Goal: Information Seeking & Learning: Compare options

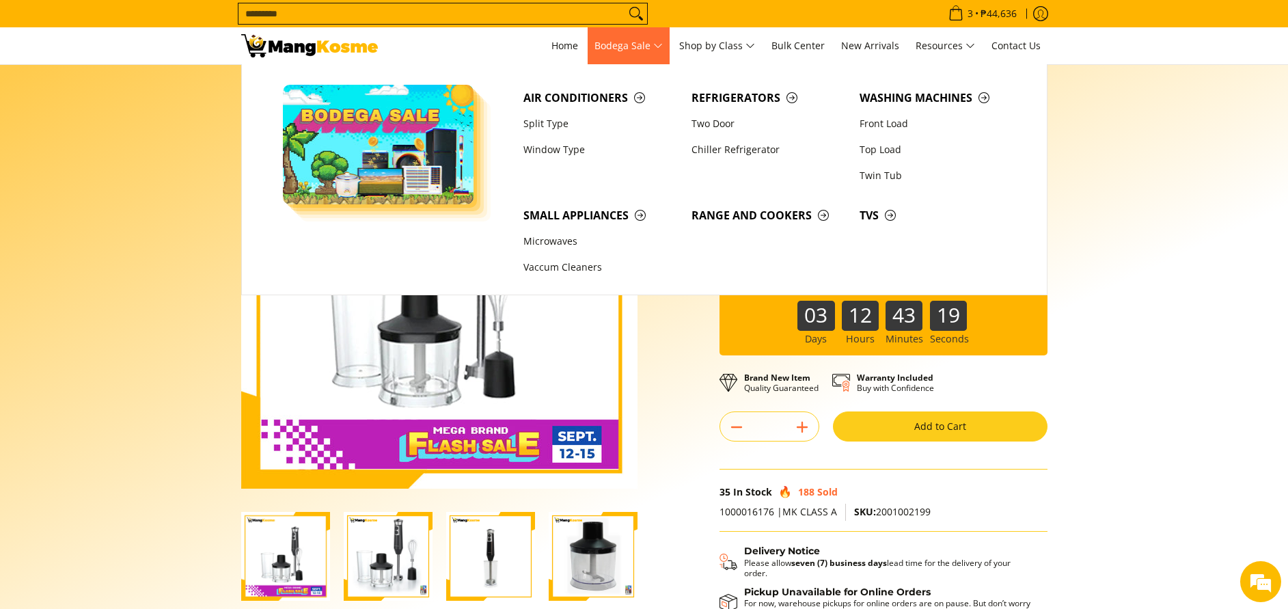
click at [650, 46] on span "Bodega Sale" at bounding box center [628, 46] width 68 height 17
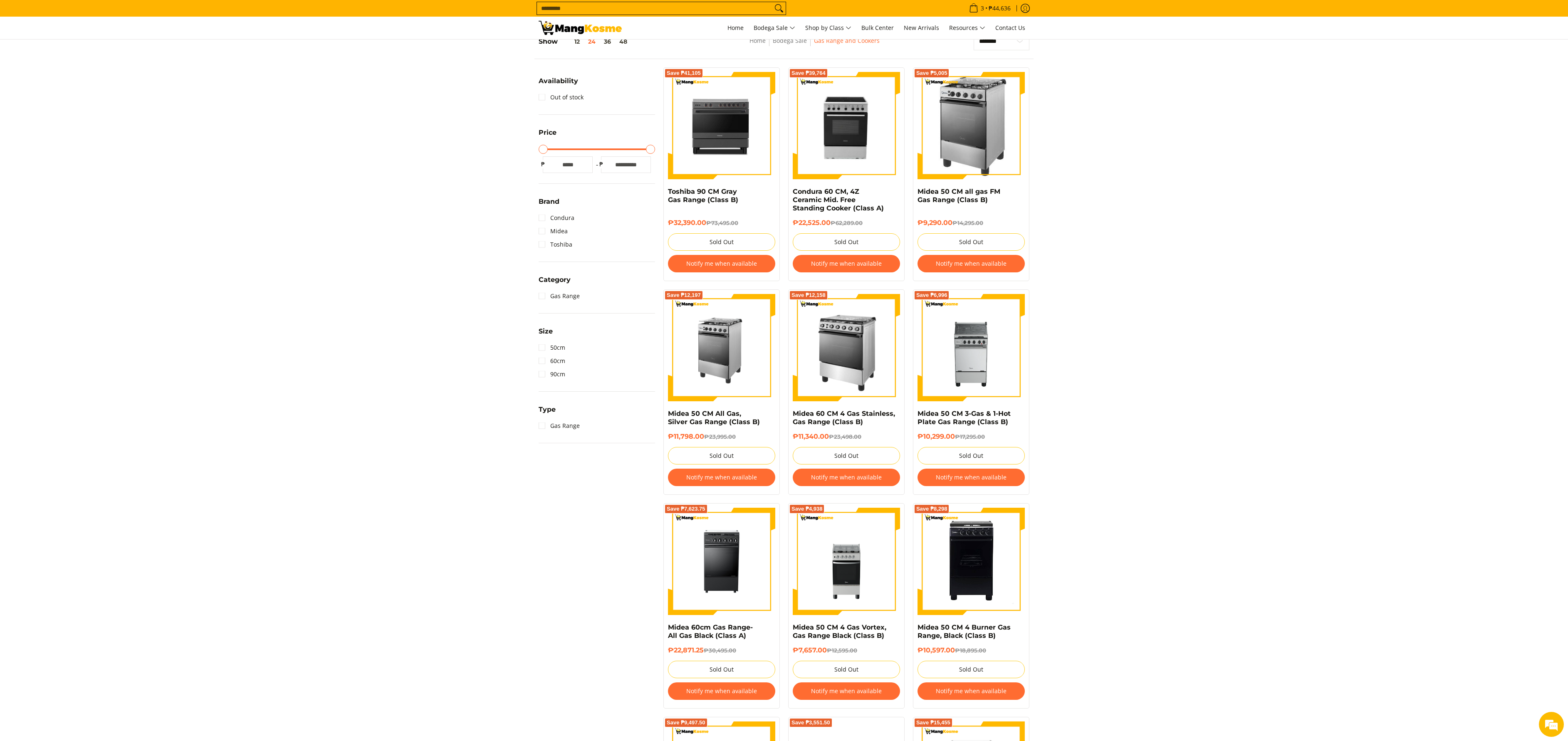
scroll to position [125, 0]
click at [646, 13] on input "Search..." at bounding box center [654, 8] width 236 height 12
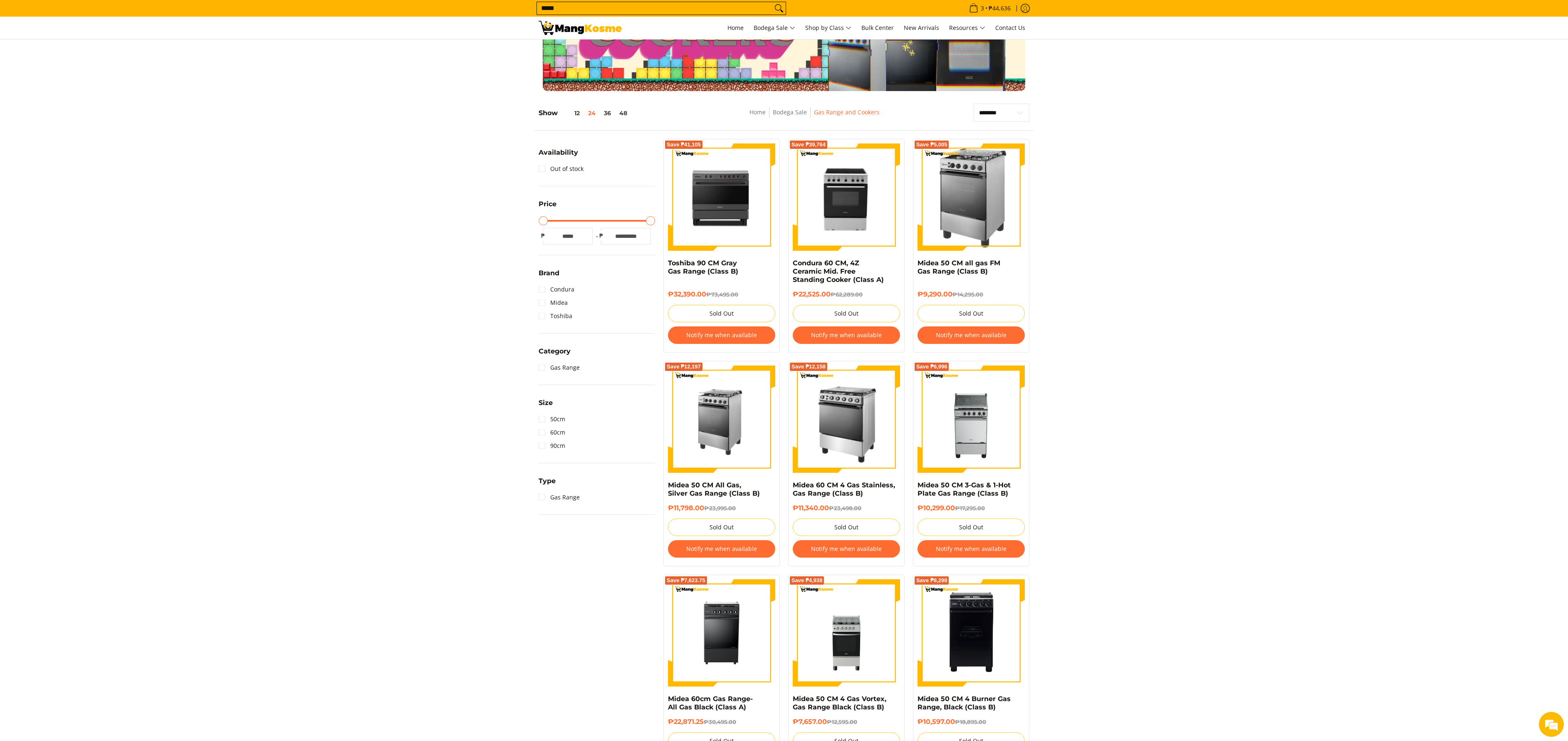
scroll to position [0, 0]
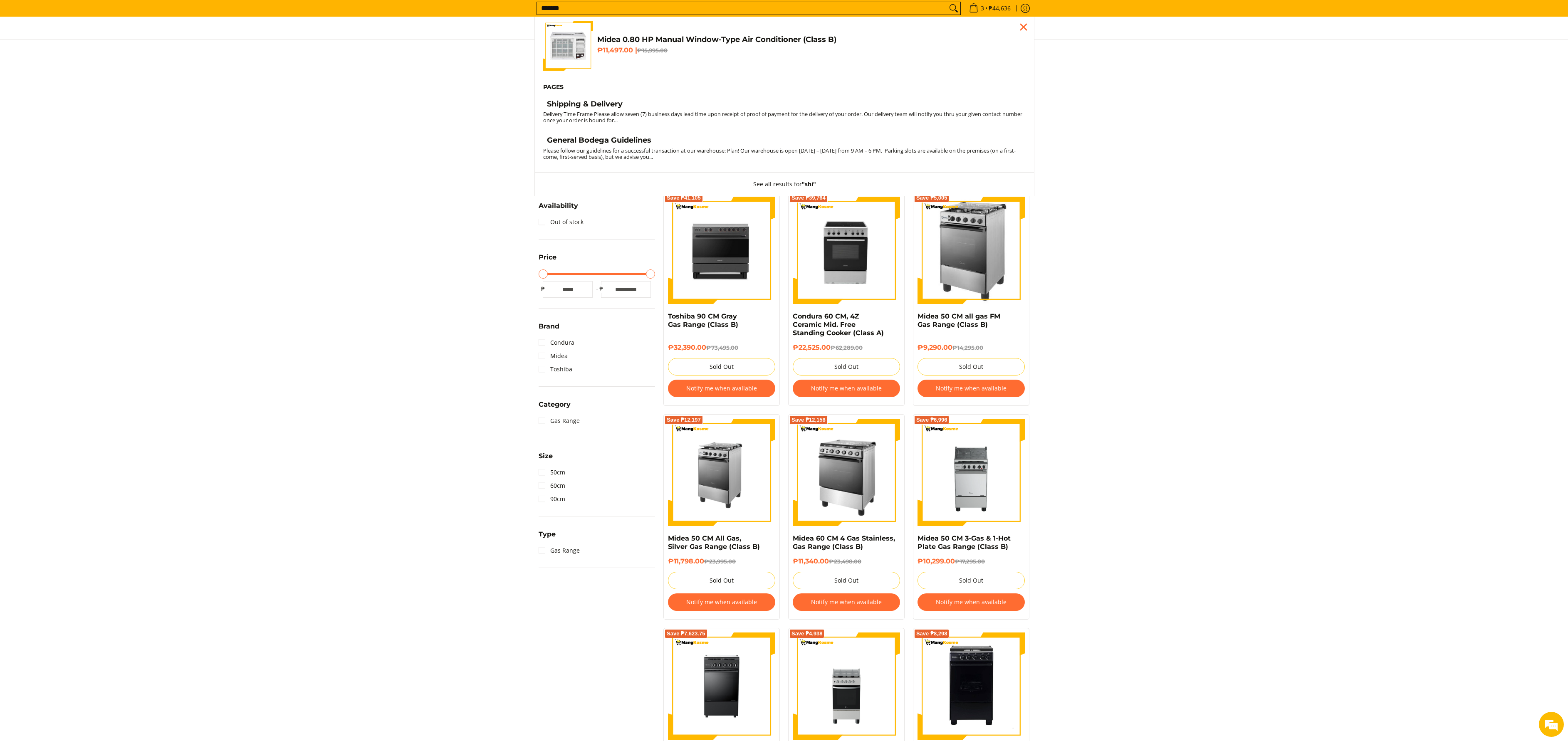
type input "*******"
click at [947, 2] on button "Search" at bounding box center [954, 8] width 13 height 12
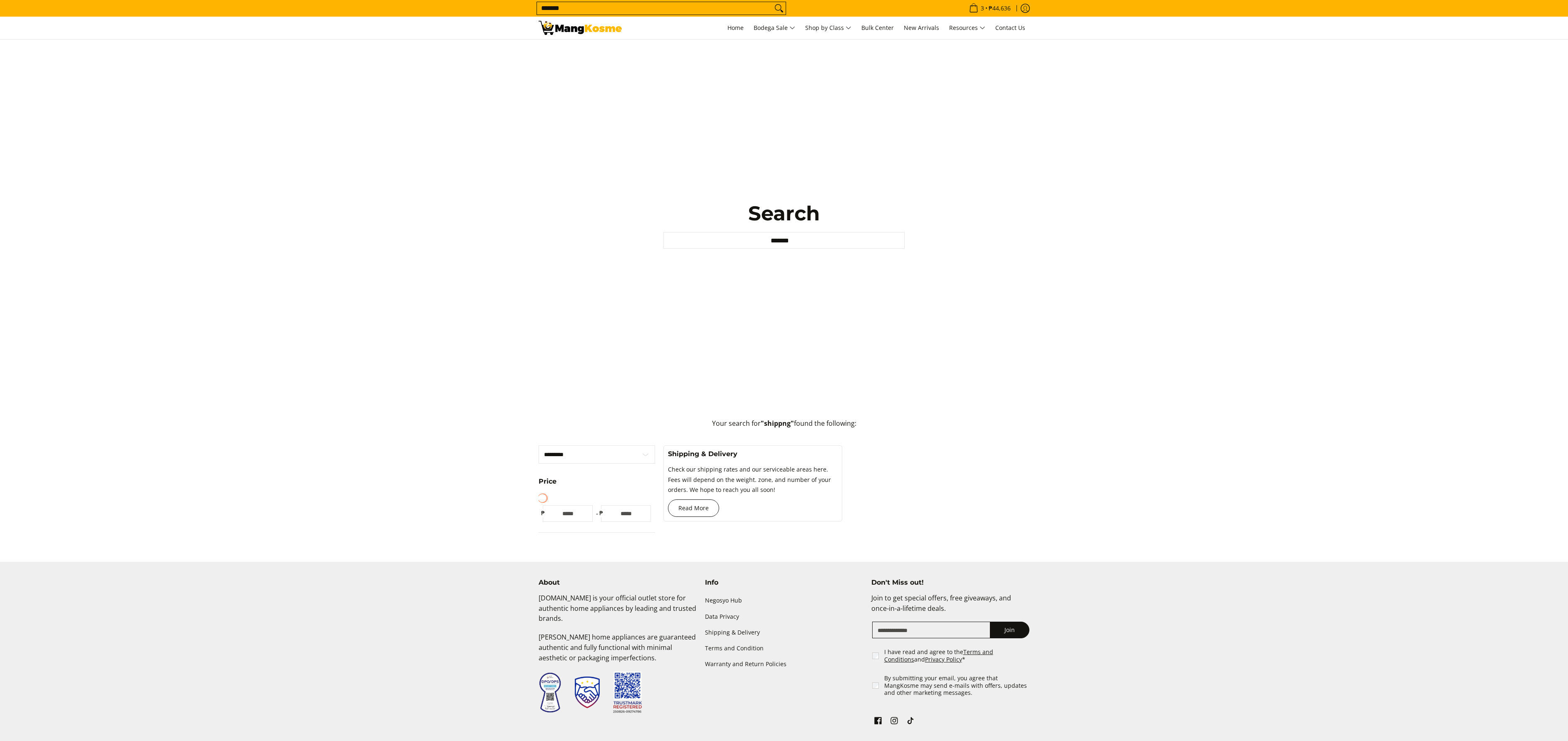
click at [705, 515] on link "Read More" at bounding box center [693, 508] width 51 height 18
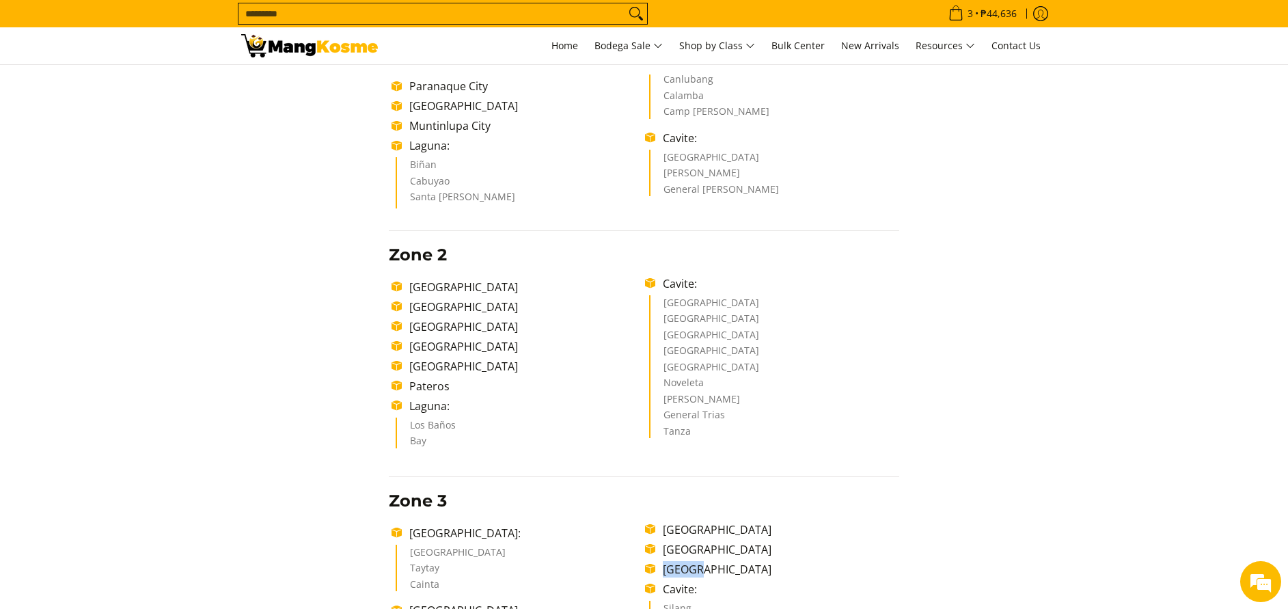
scroll to position [512, 0]
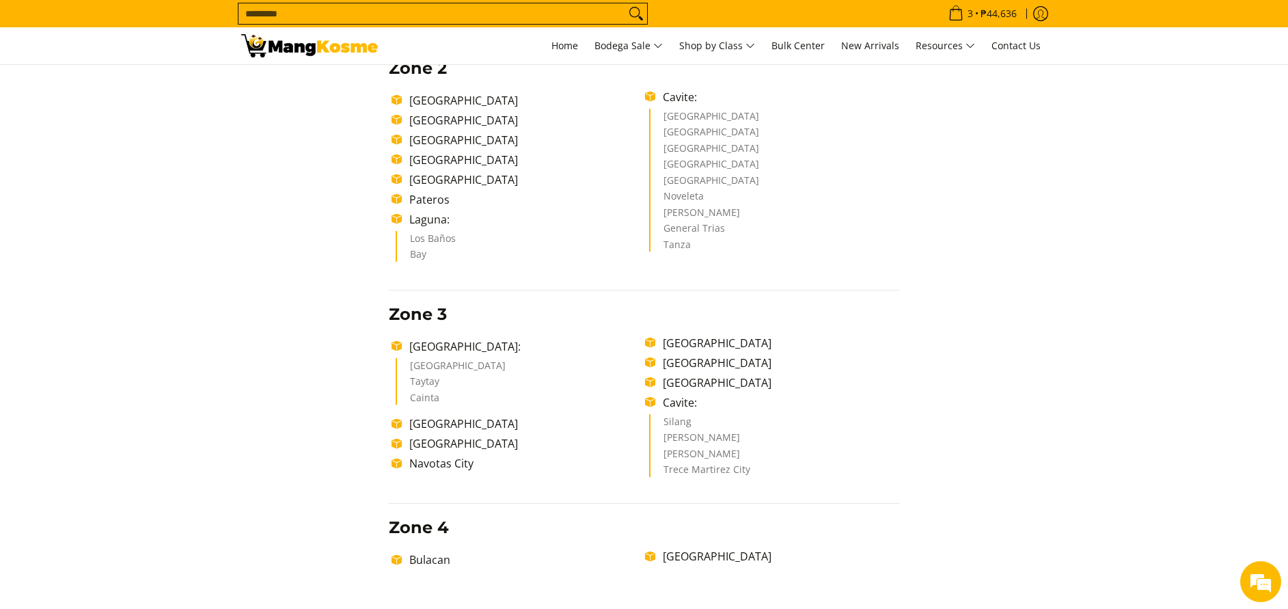
click at [828, 396] on li "Cavite:" at bounding box center [777, 402] width 243 height 16
drag, startPoint x: 754, startPoint y: 390, endPoint x: 663, endPoint y: 390, distance: 90.2
click at [663, 390] on ul "Rizal: Antipolo City Taytay Cainta Quezon City Marikina City Navotas City Valen…" at bounding box center [644, 408] width 510 height 147
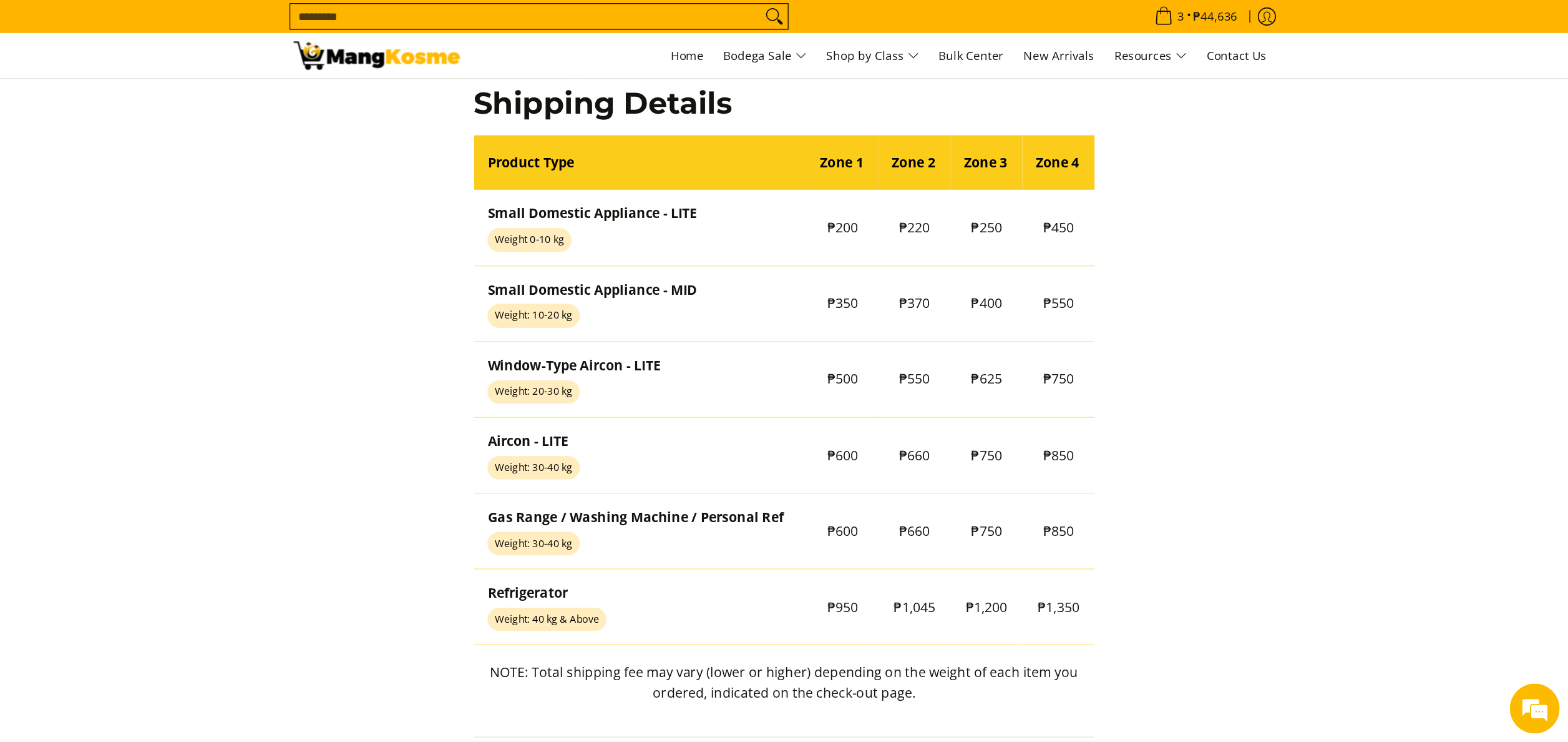
scroll to position [975, 0]
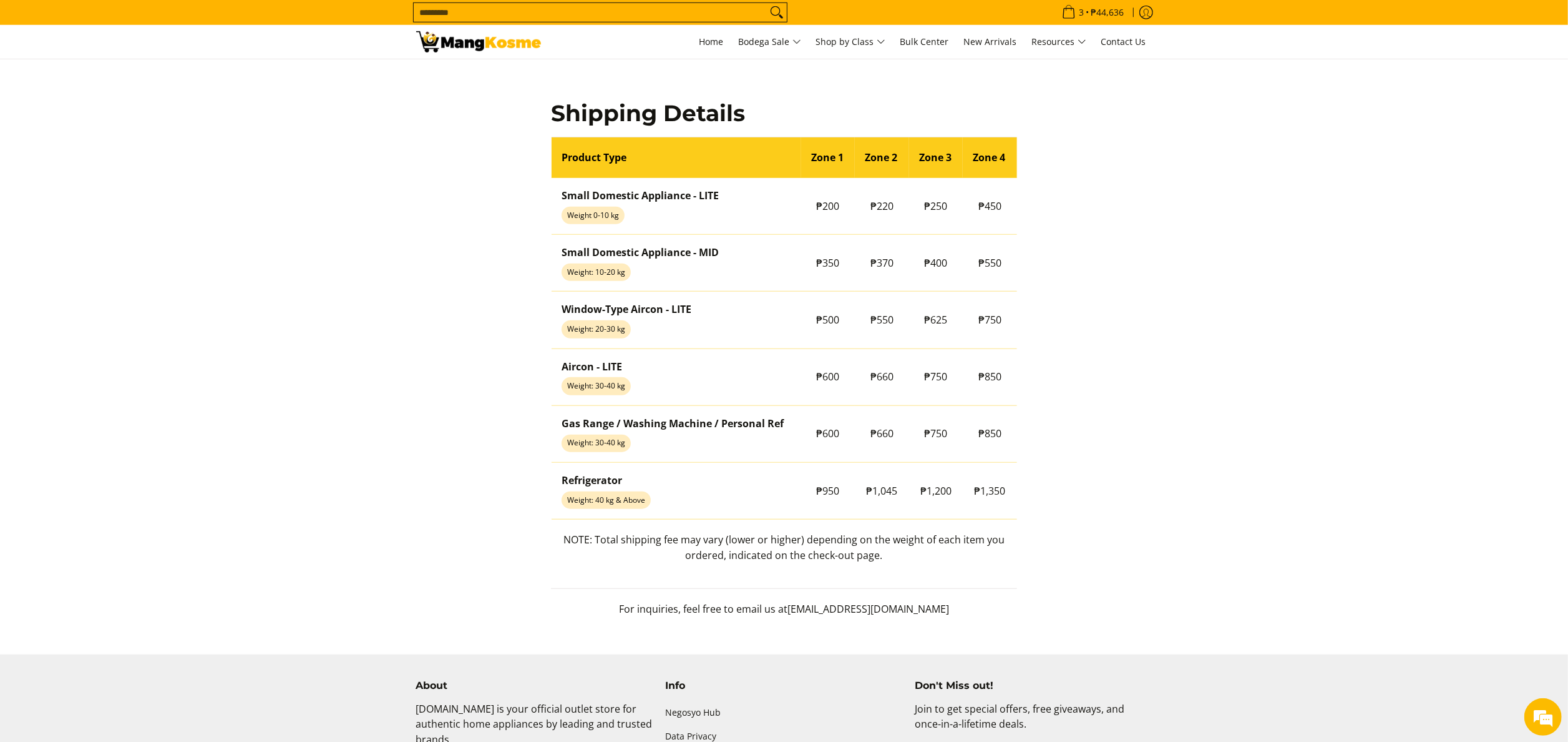
click at [453, 35] on img at bounding box center [479, 41] width 125 height 21
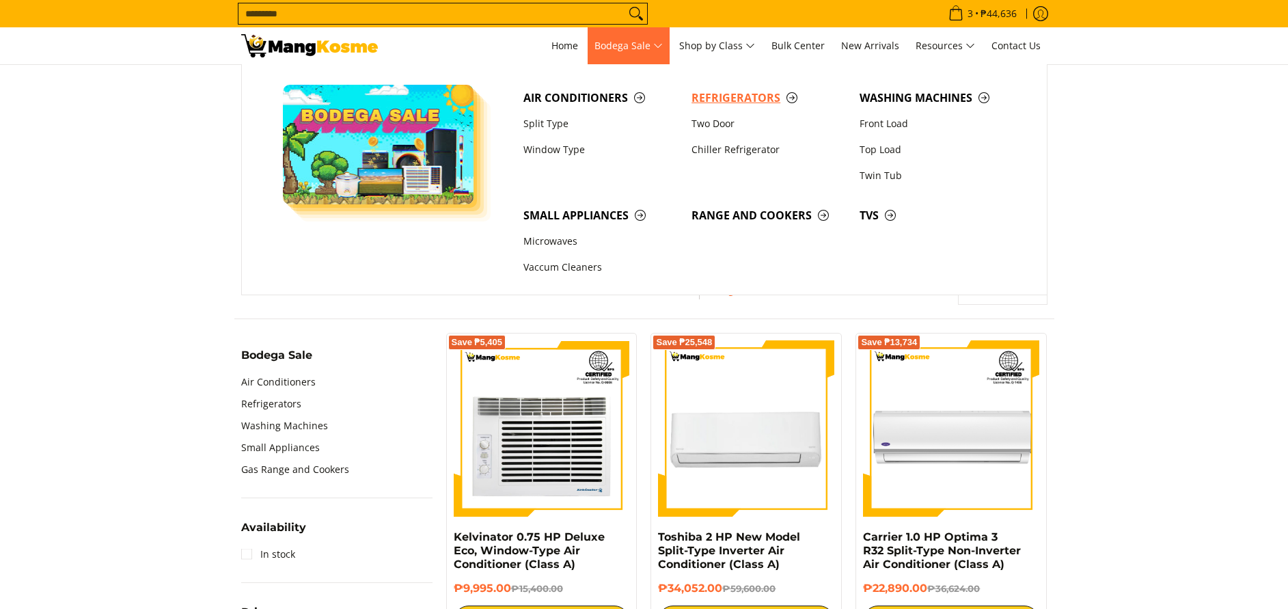
scroll to position [205, 0]
click at [713, 100] on span "Refrigerators" at bounding box center [768, 98] width 154 height 17
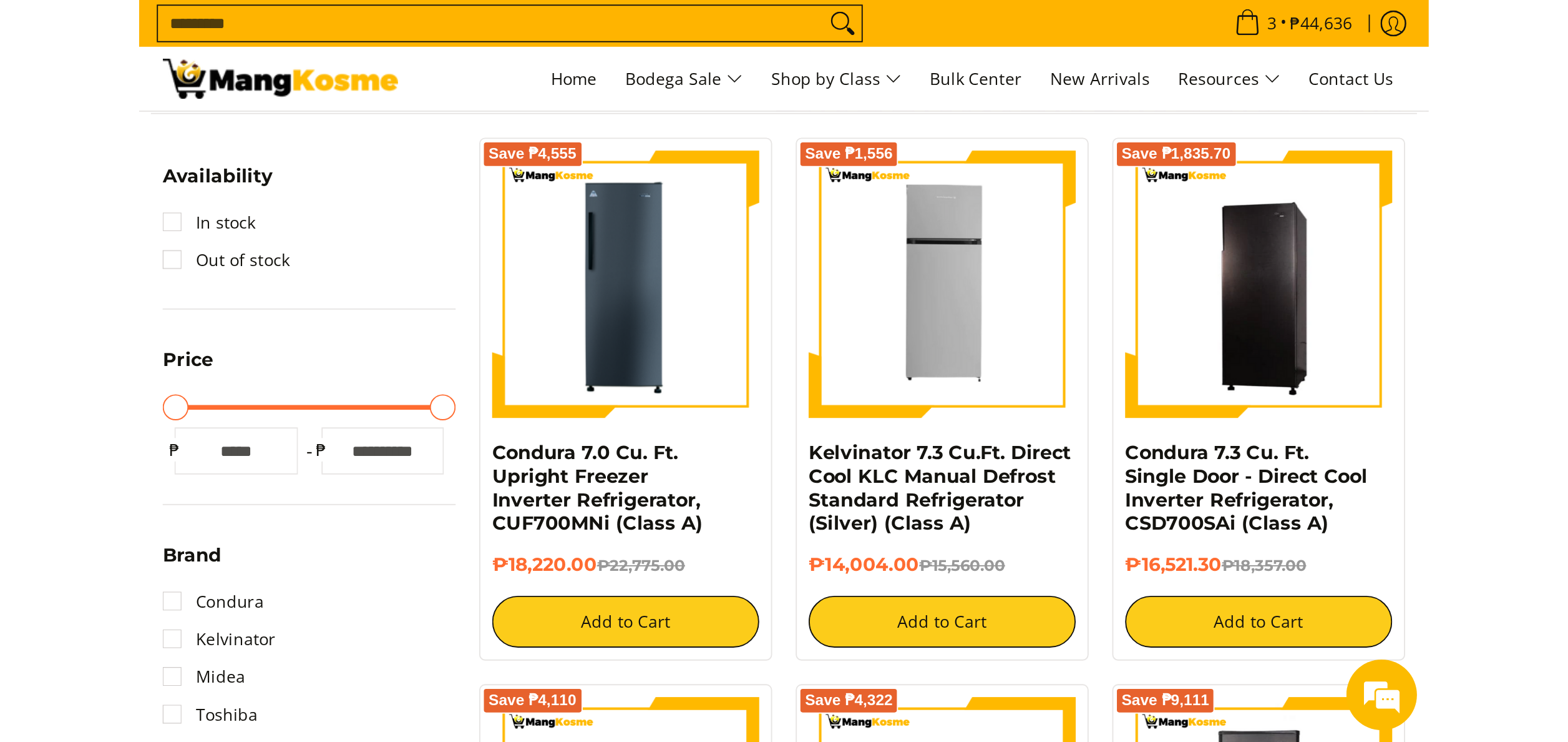
scroll to position [214, 0]
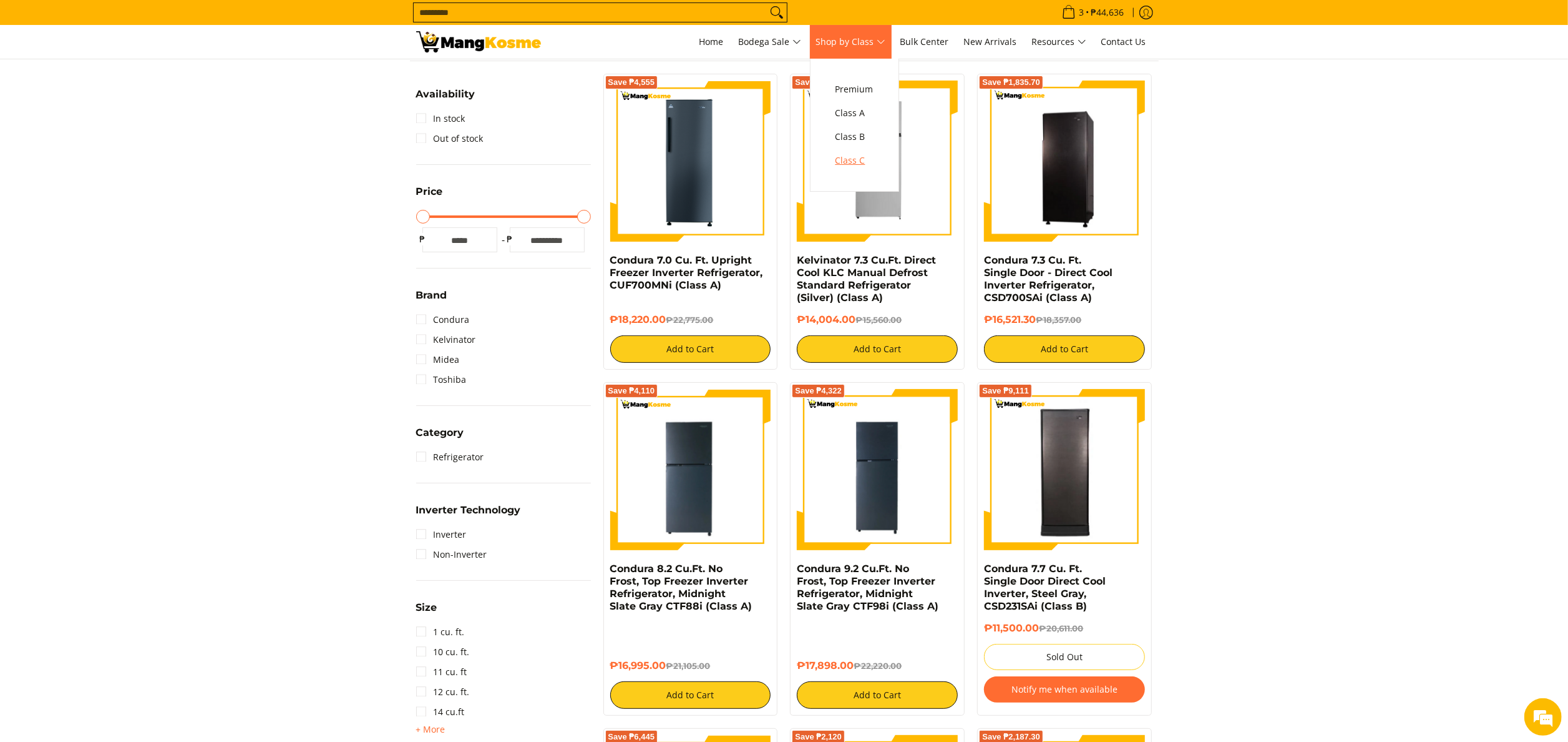
click at [850, 159] on span "Class C" at bounding box center [855, 160] width 38 height 16
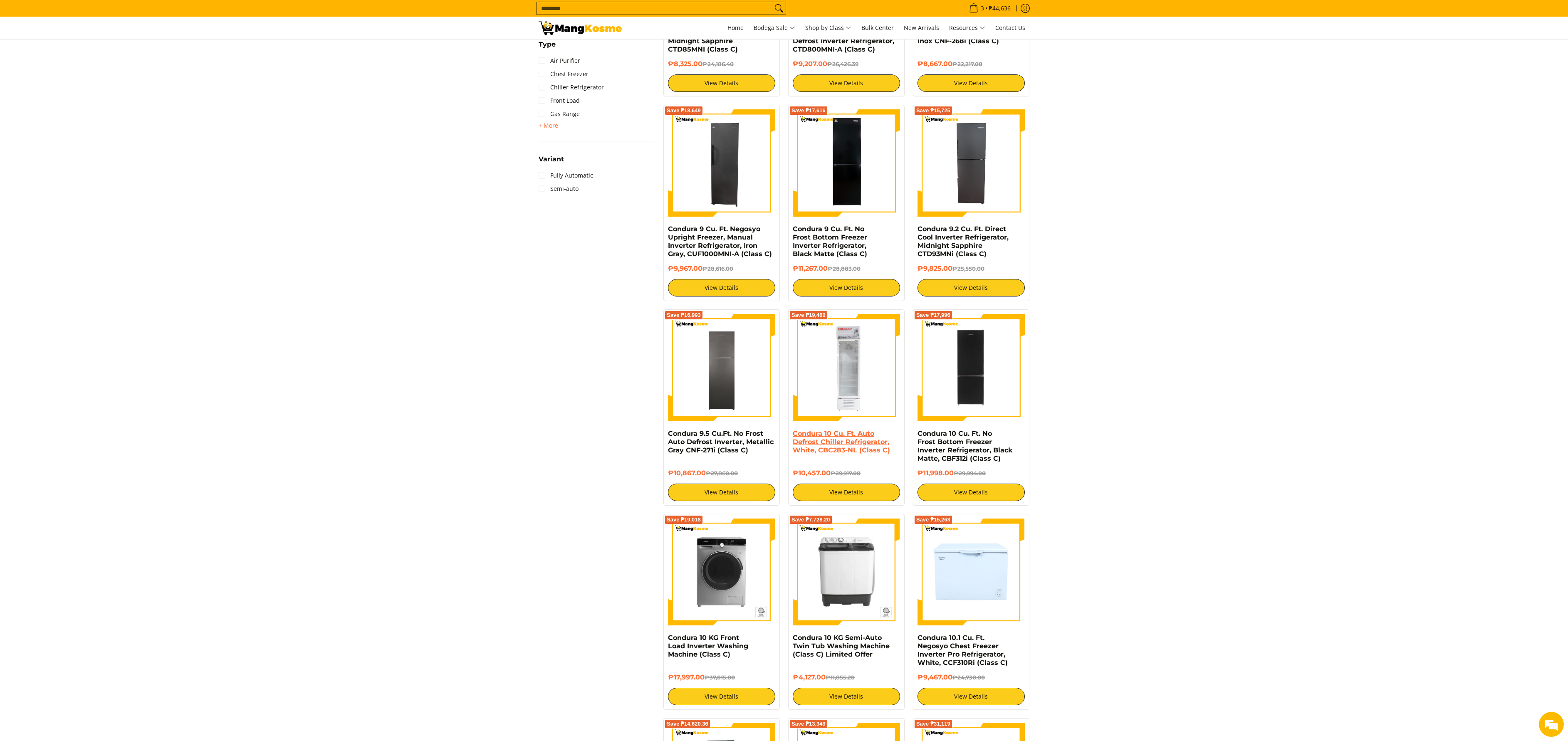
scroll to position [748, 0]
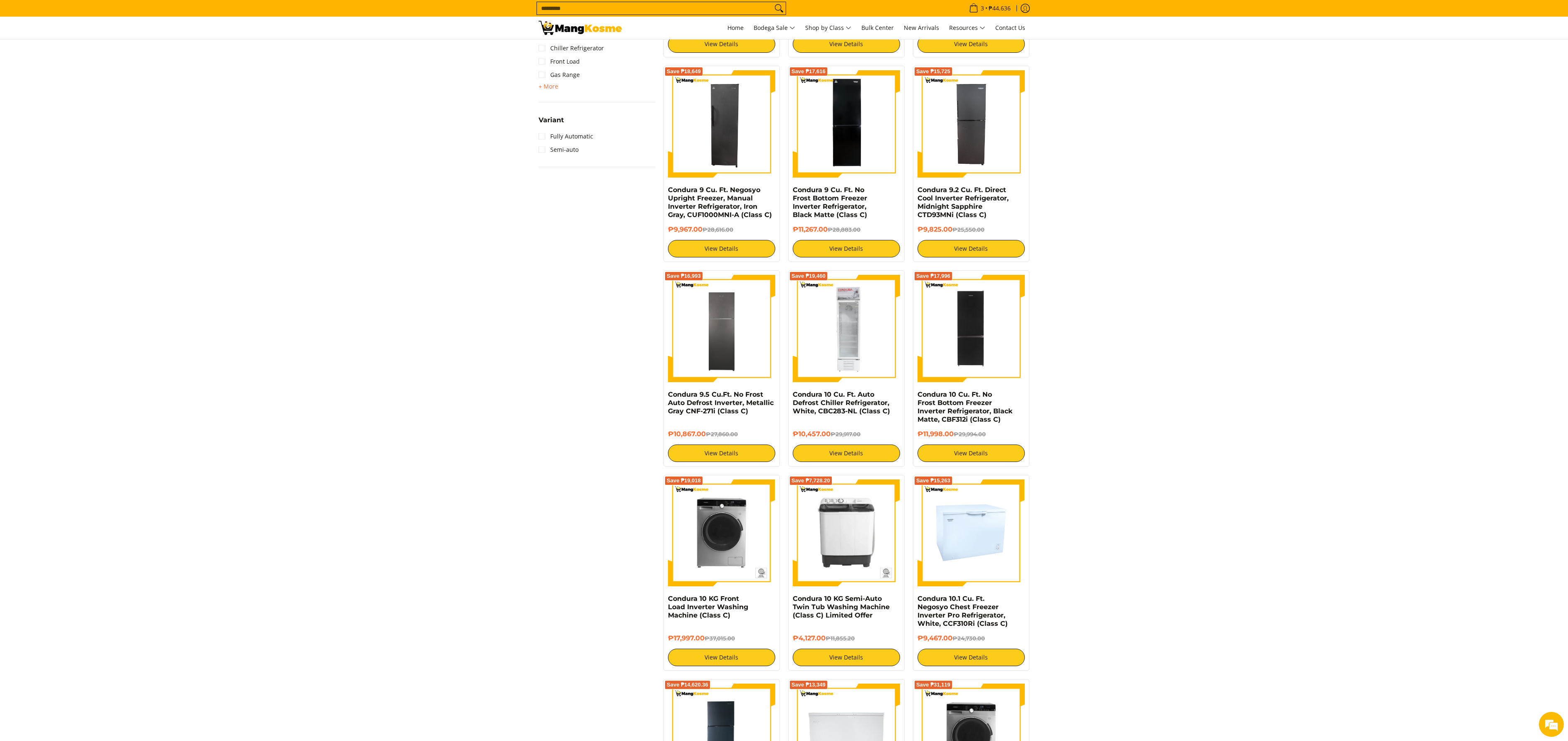
click at [933, 493] on img at bounding box center [971, 533] width 107 height 107
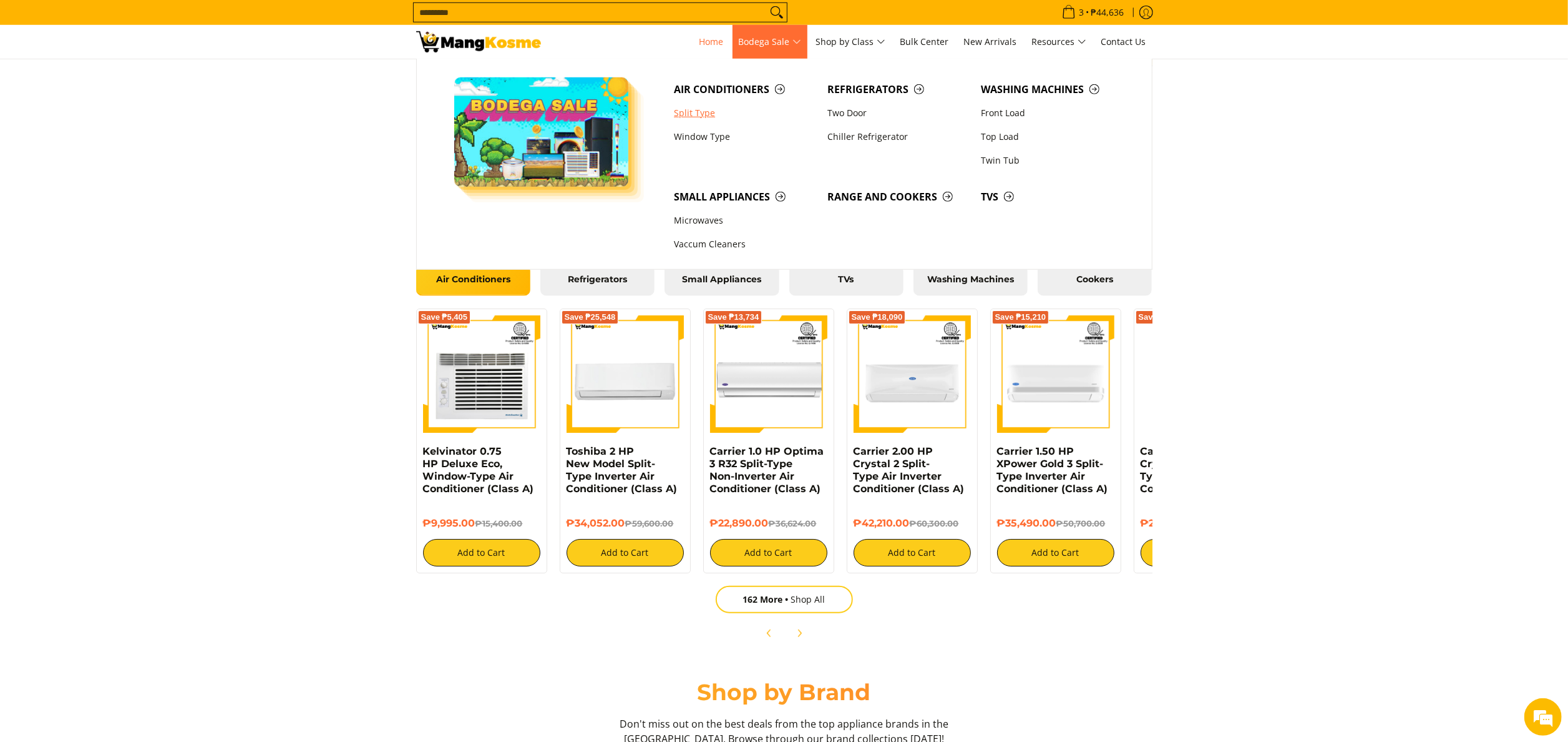
scroll to position [0, 1489]
drag, startPoint x: 752, startPoint y: 103, endPoint x: 750, endPoint y: 96, distance: 7.3
click at [752, 103] on link "Split Type" at bounding box center [744, 113] width 153 height 24
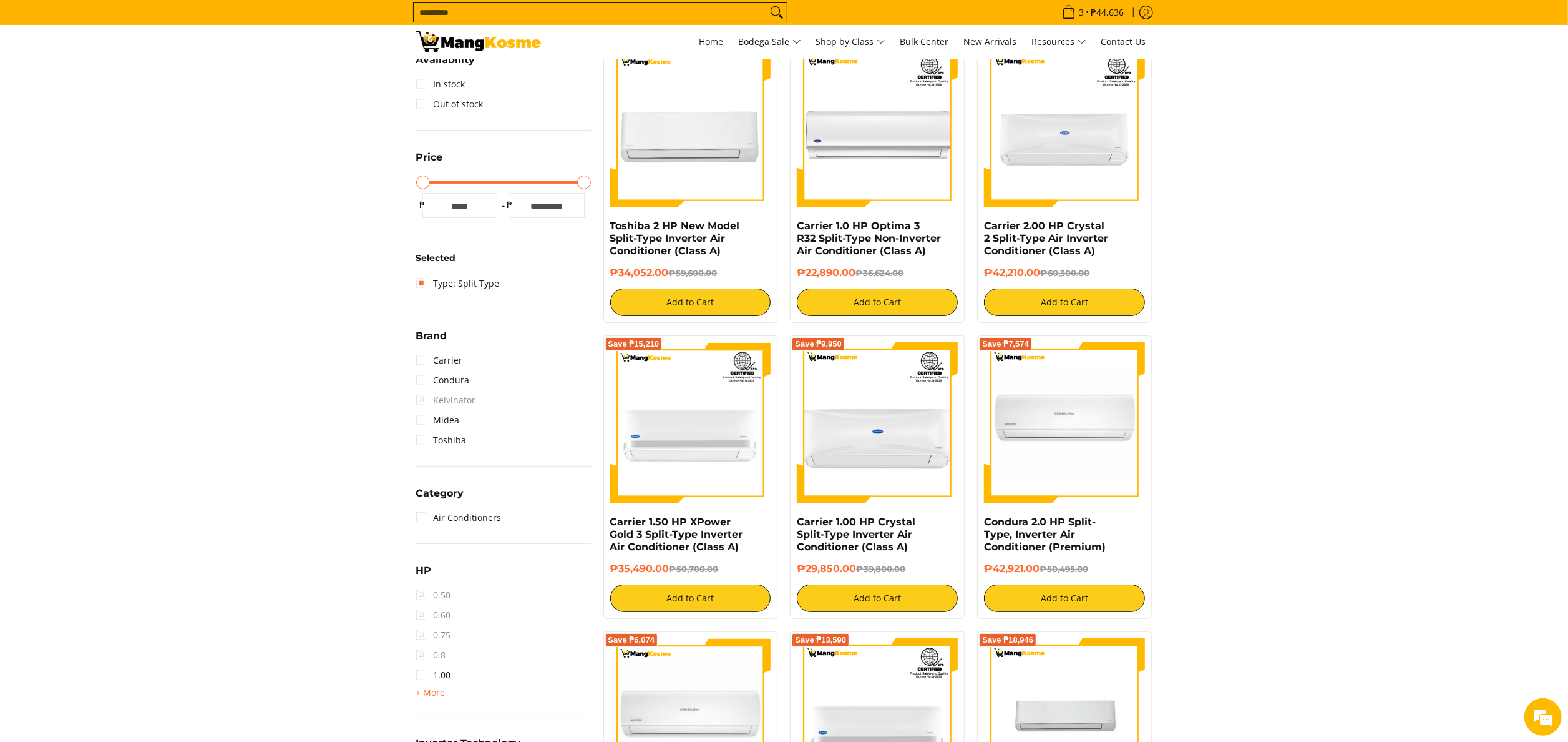
scroll to position [249, 0]
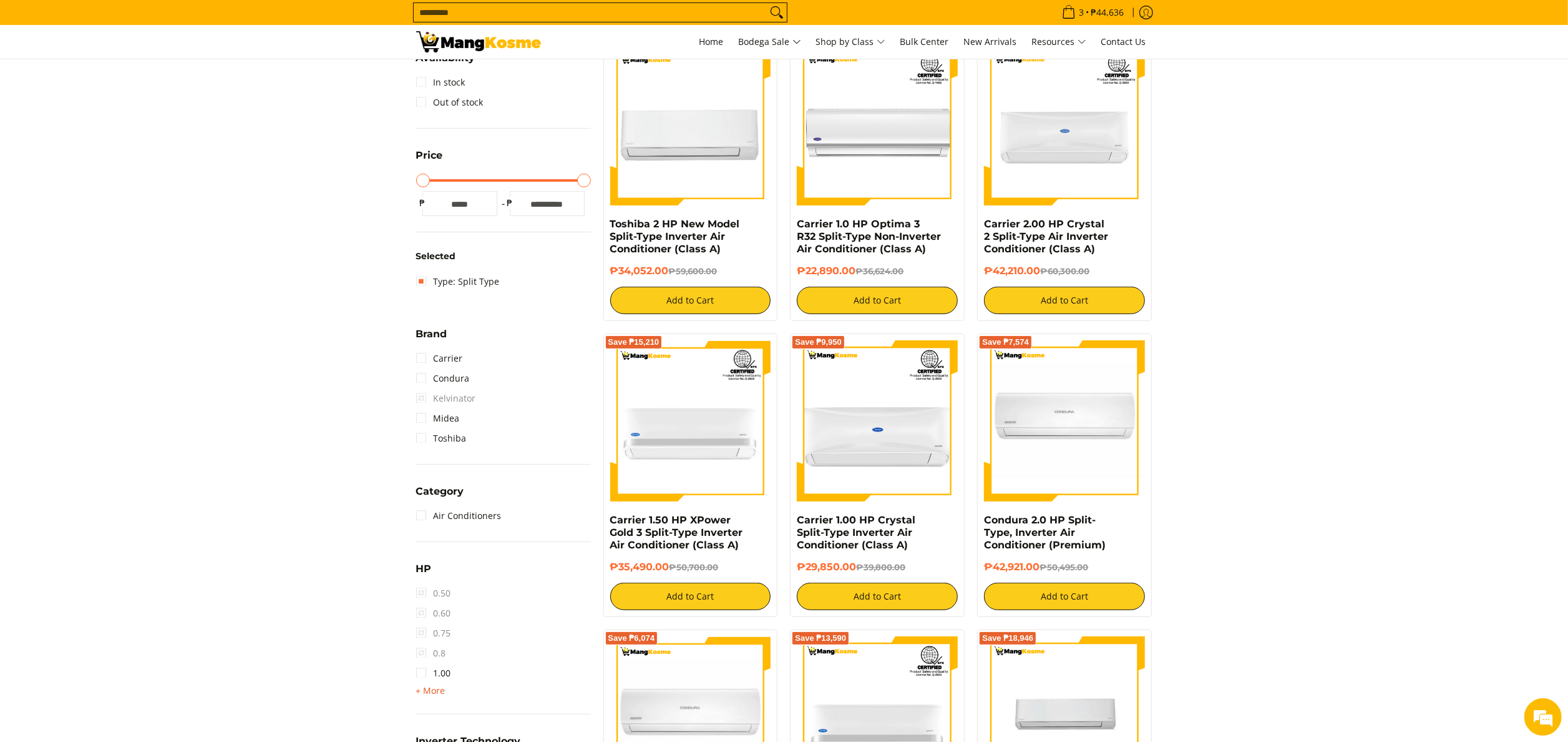
click at [429, 685] on span "+ More" at bounding box center [431, 690] width 29 height 10
click at [447, 693] on link "1.50" at bounding box center [434, 694] width 35 height 20
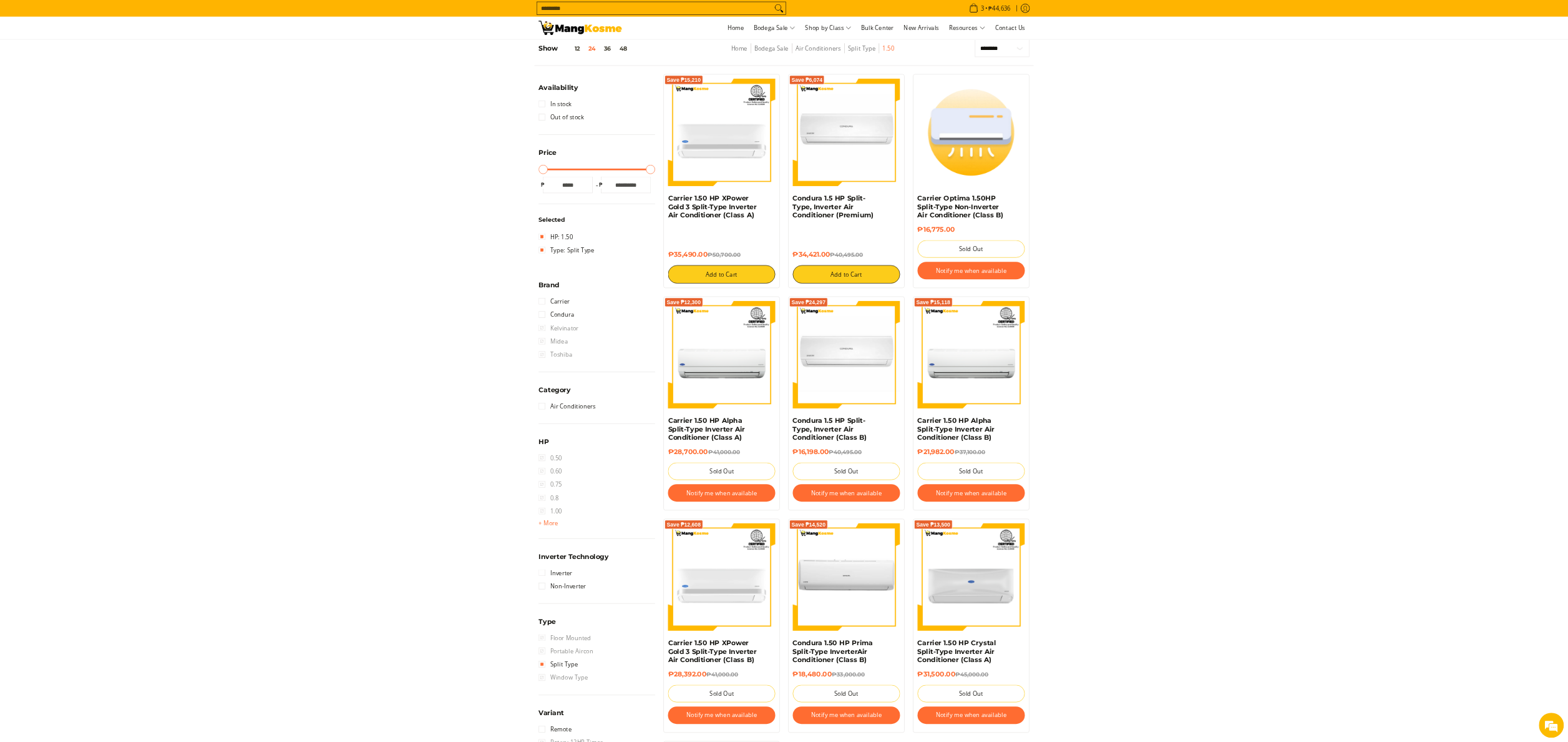
scroll to position [176, 0]
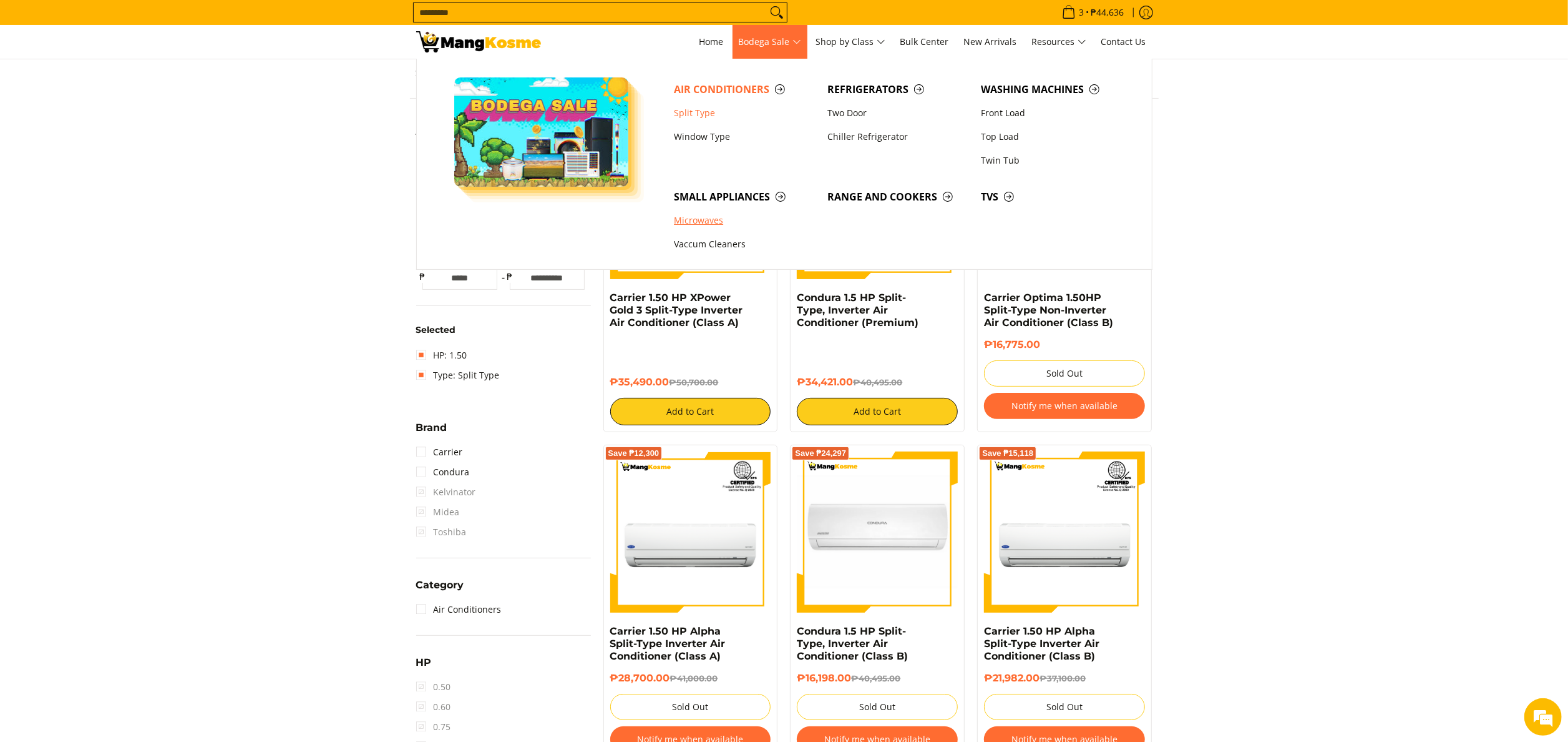
click at [725, 228] on link "Microwaves" at bounding box center [744, 221] width 153 height 24
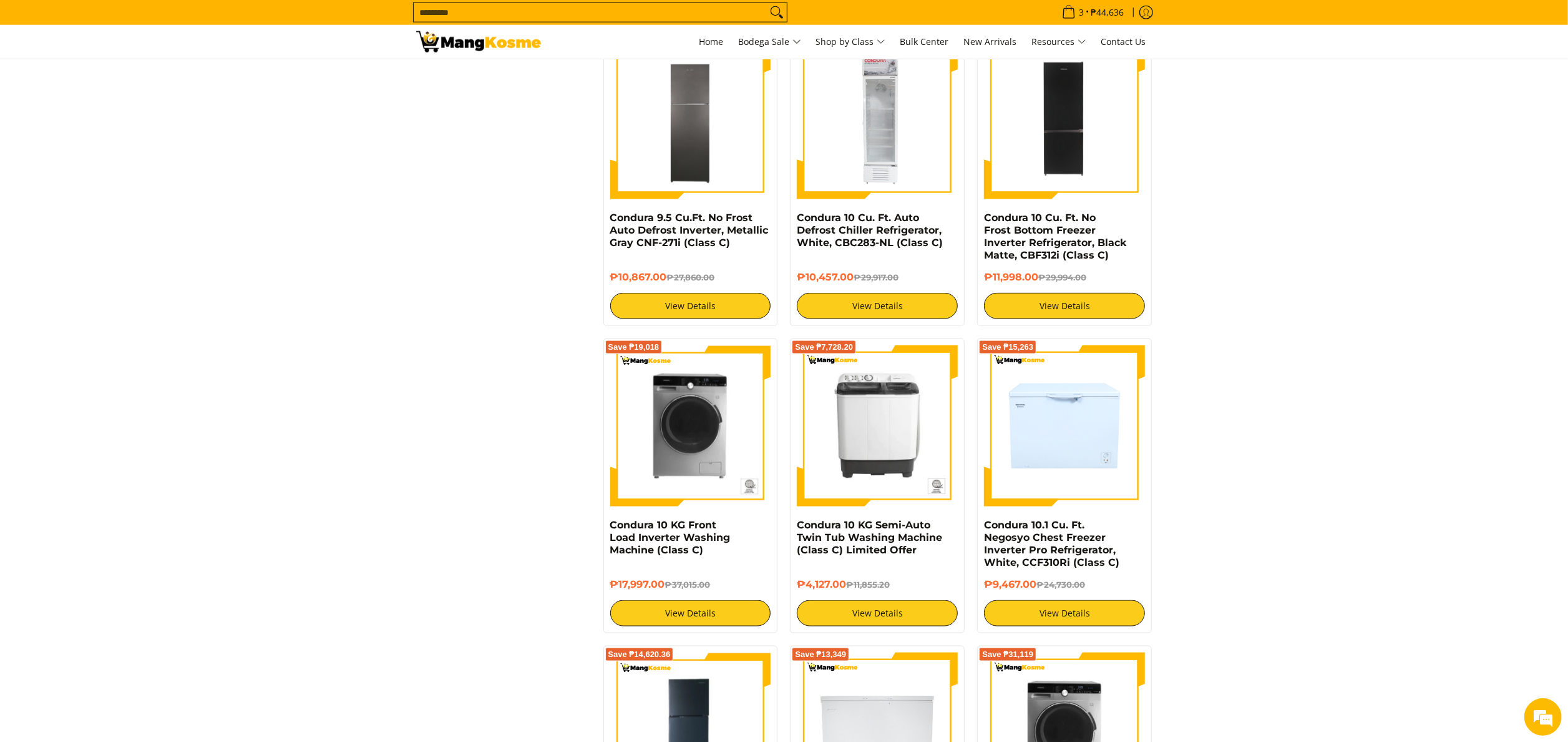
scroll to position [1499, 0]
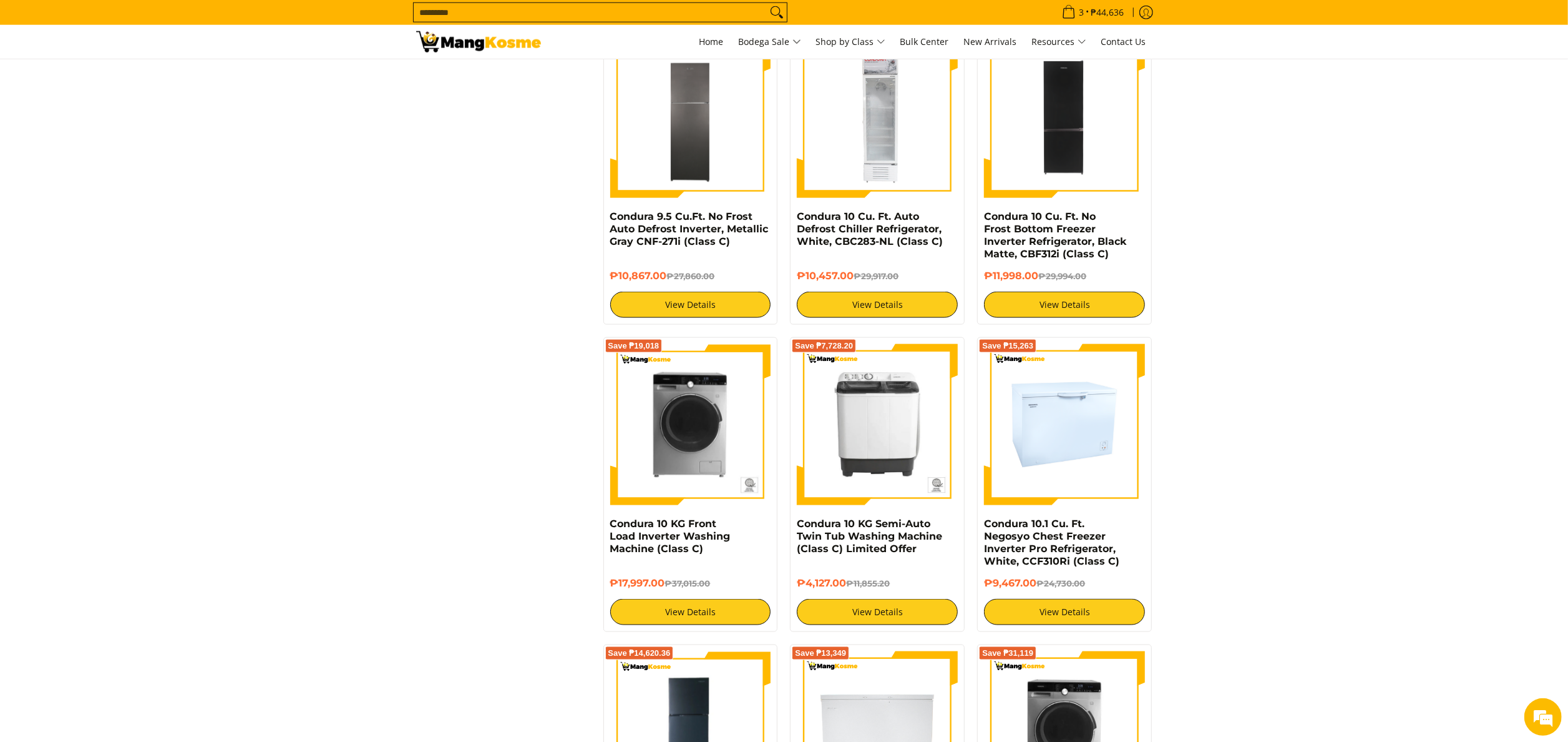
click at [1116, 442] on img at bounding box center [1065, 424] width 161 height 161
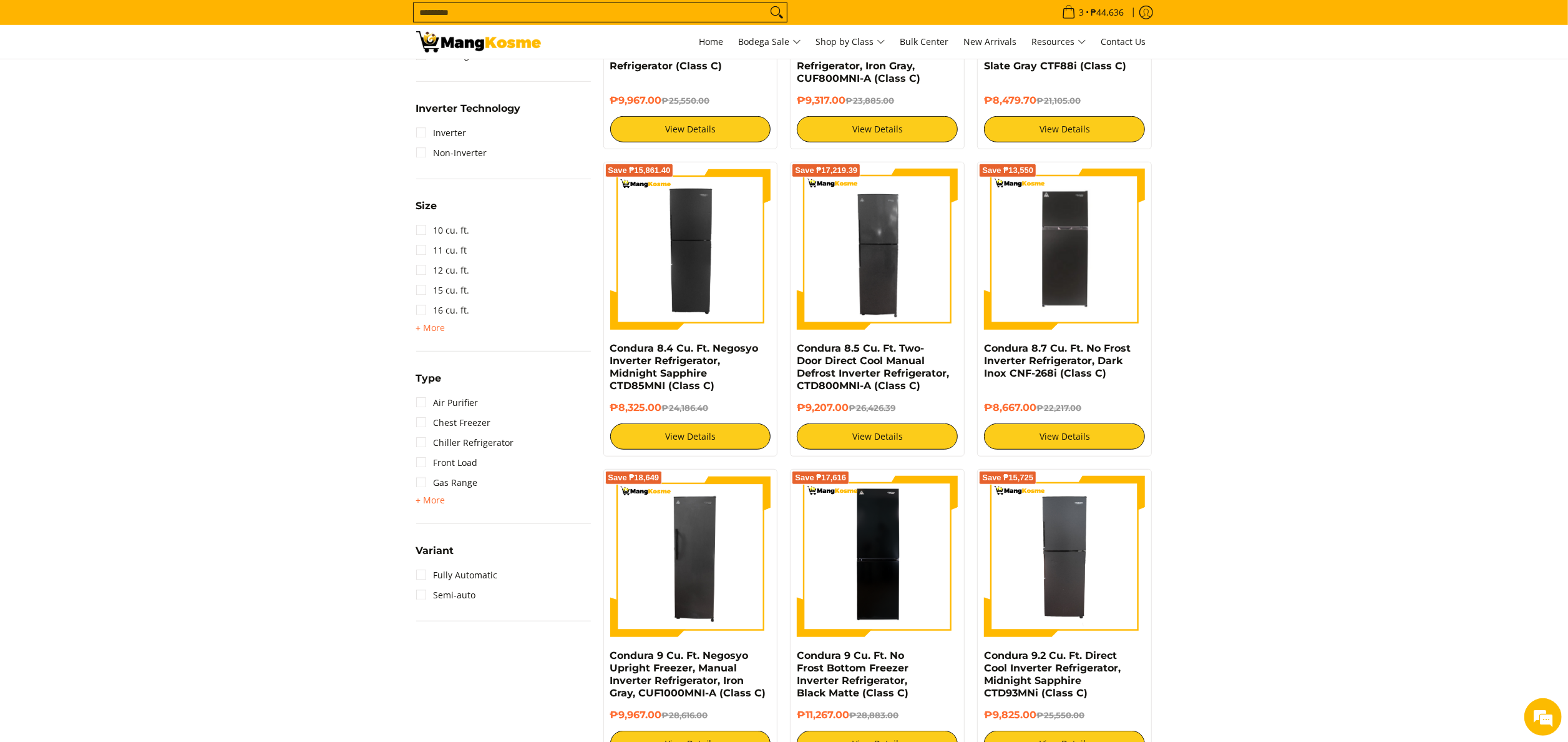
scroll to position [749, 0]
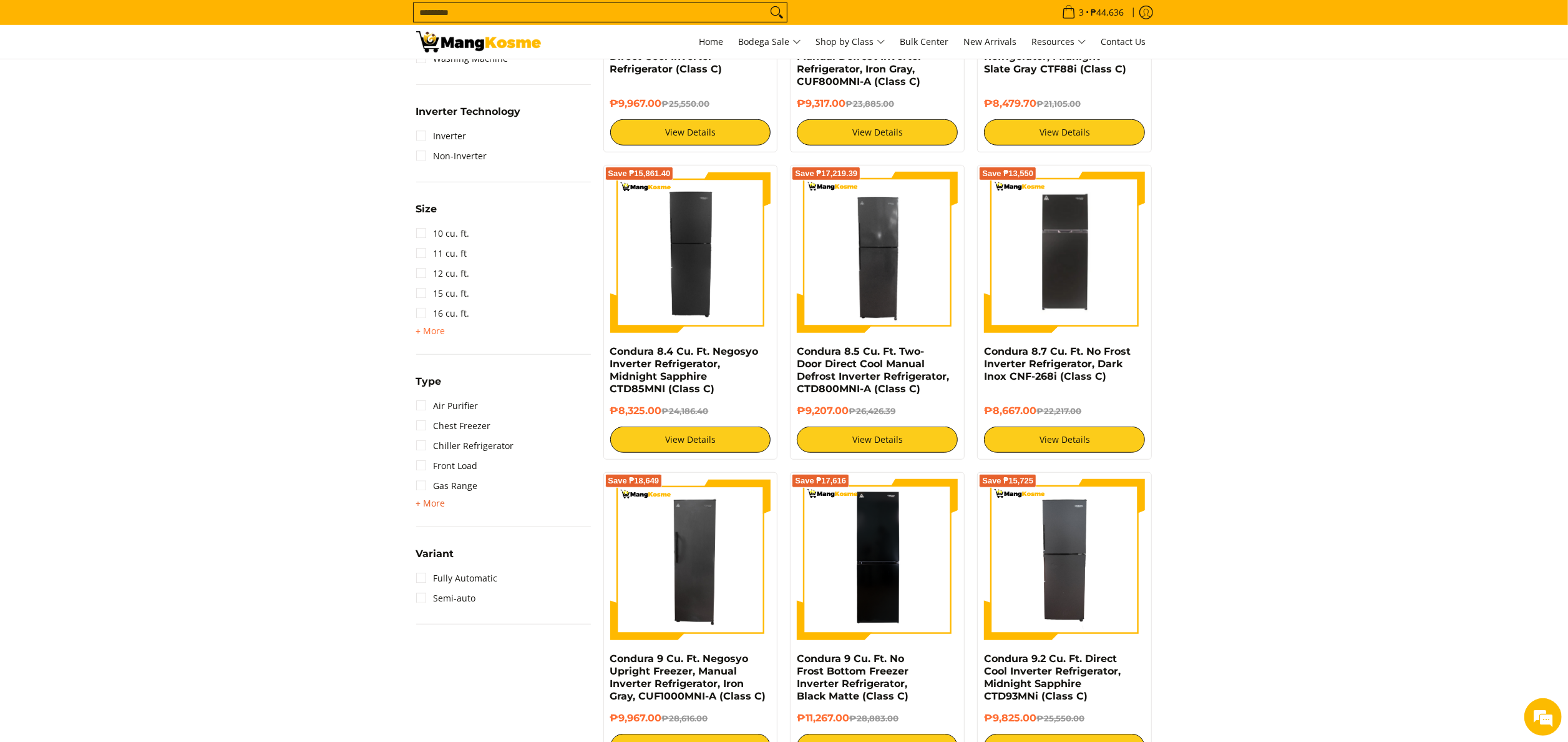
click at [437, 500] on span "+ More" at bounding box center [431, 503] width 29 height 10
click at [464, 425] on link "Chest Freezer" at bounding box center [454, 426] width 75 height 20
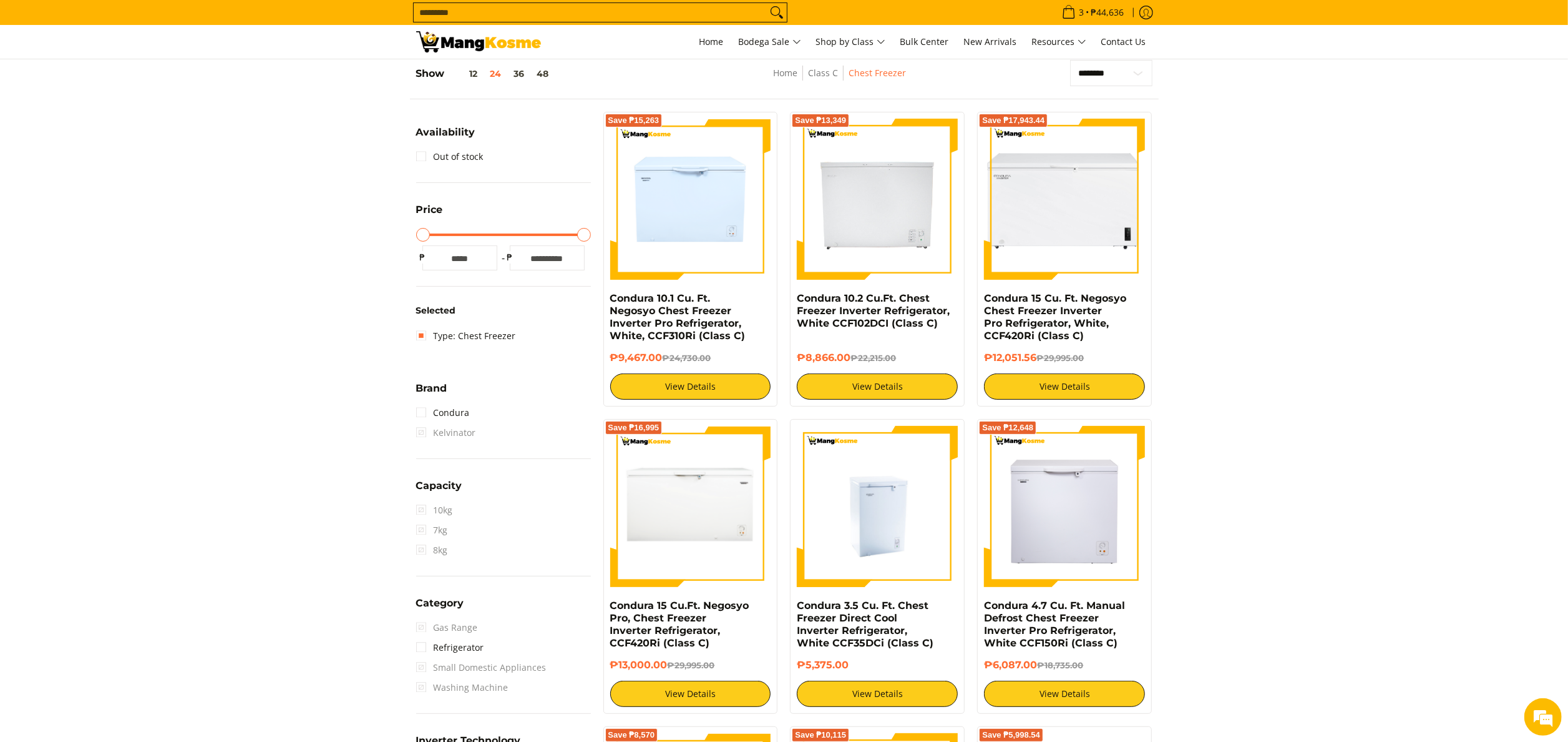
click at [860, 471] on img at bounding box center [878, 506] width 161 height 161
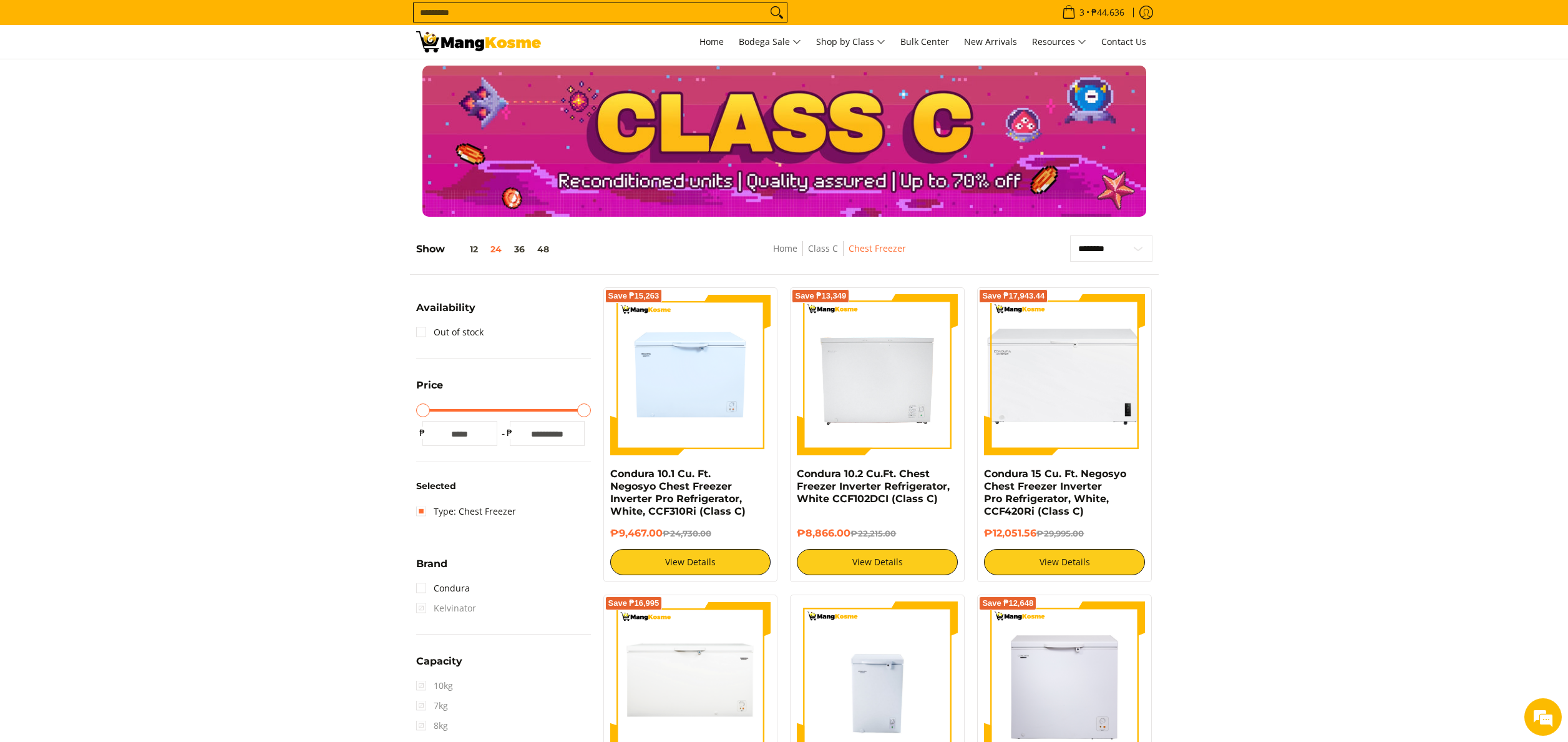
scroll to position [175, 0]
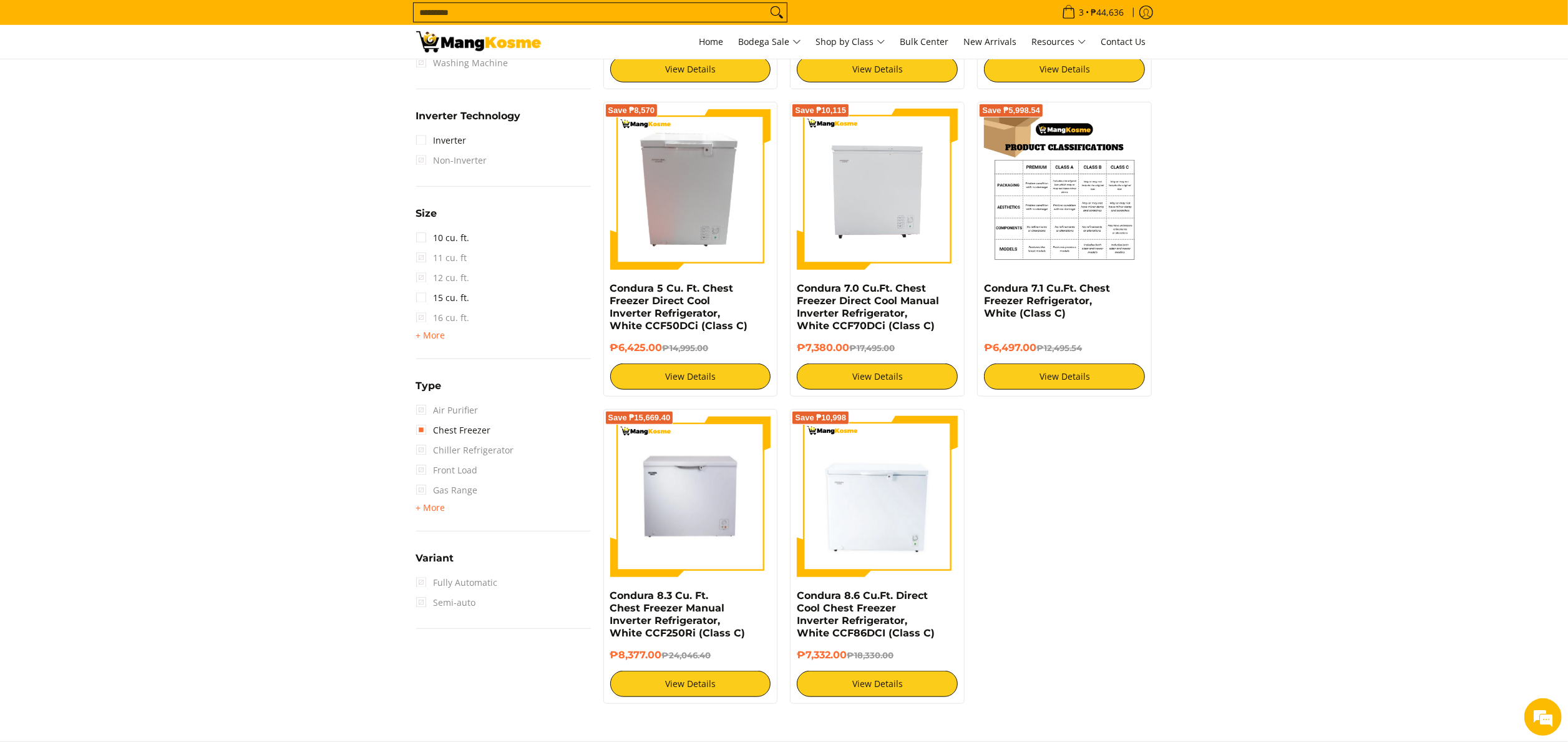
click at [1057, 212] on img at bounding box center [1065, 189] width 161 height 161
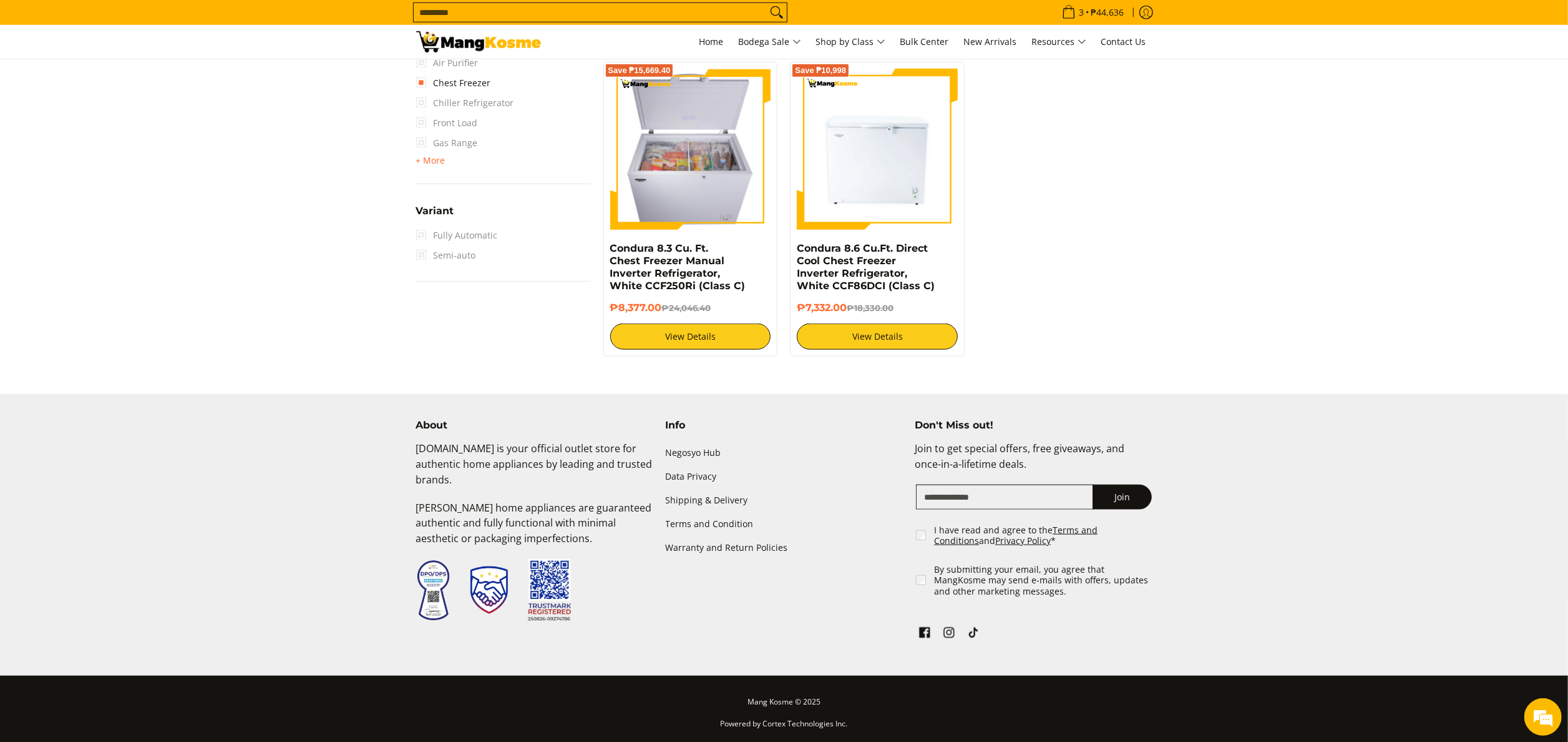
click at [752, 196] on img at bounding box center [690, 149] width 161 height 161
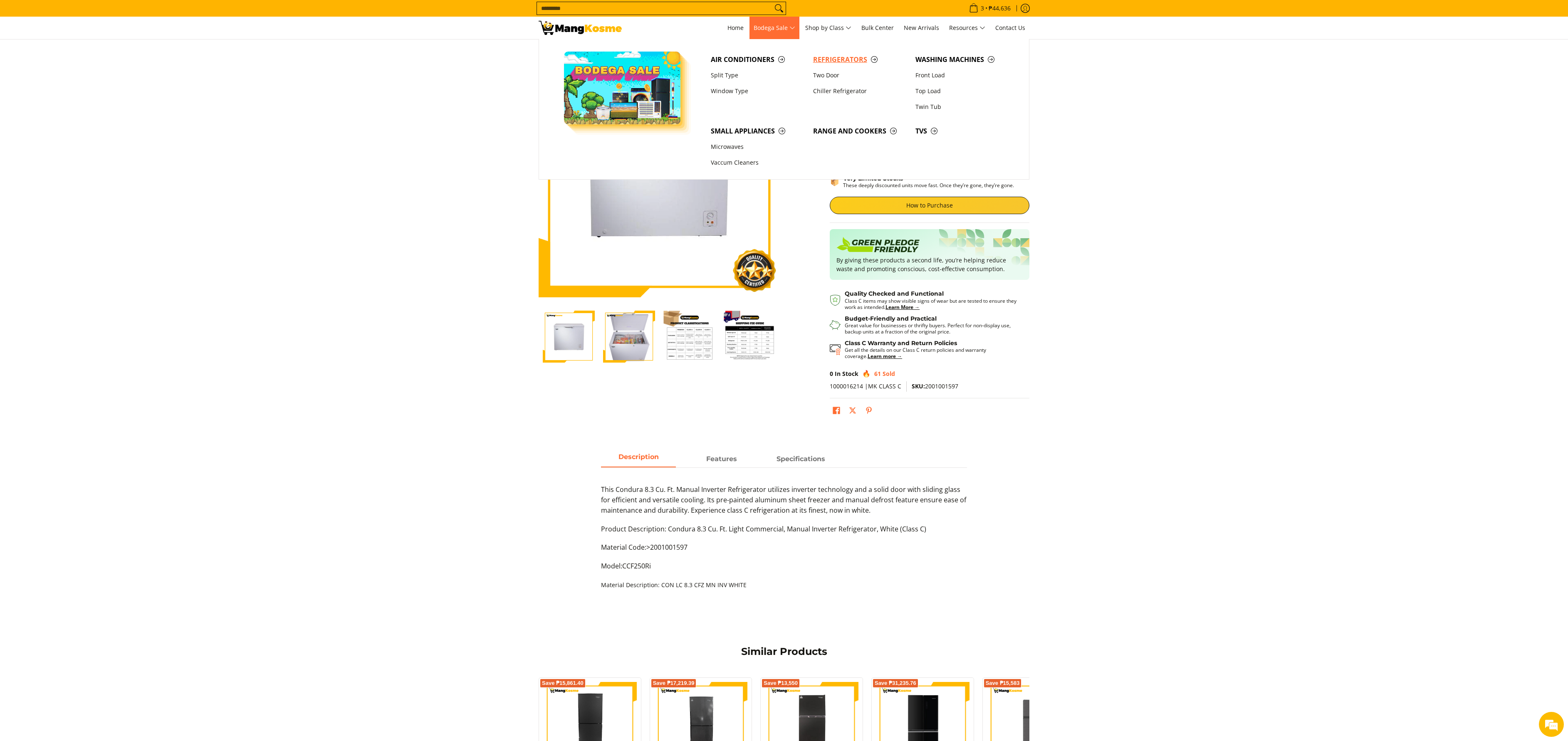
click at [820, 57] on span "Refrigerators" at bounding box center [860, 60] width 94 height 10
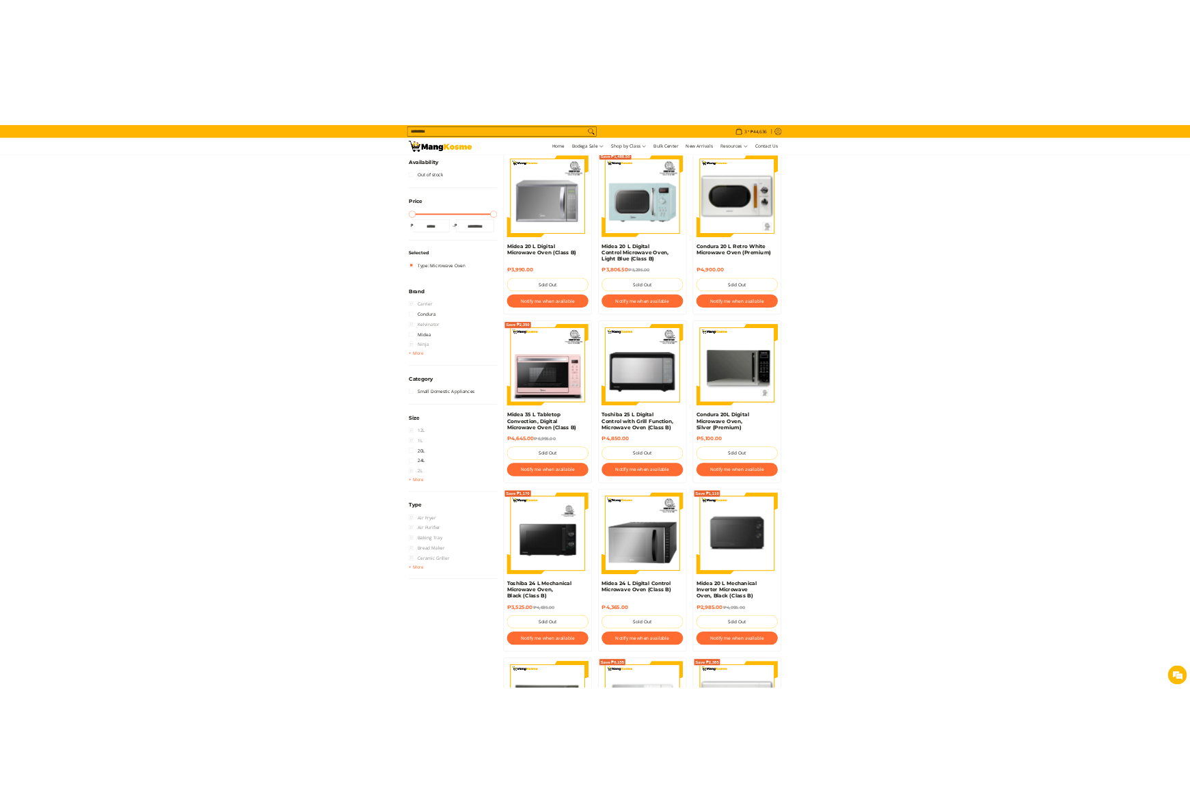
scroll to position [256, 0]
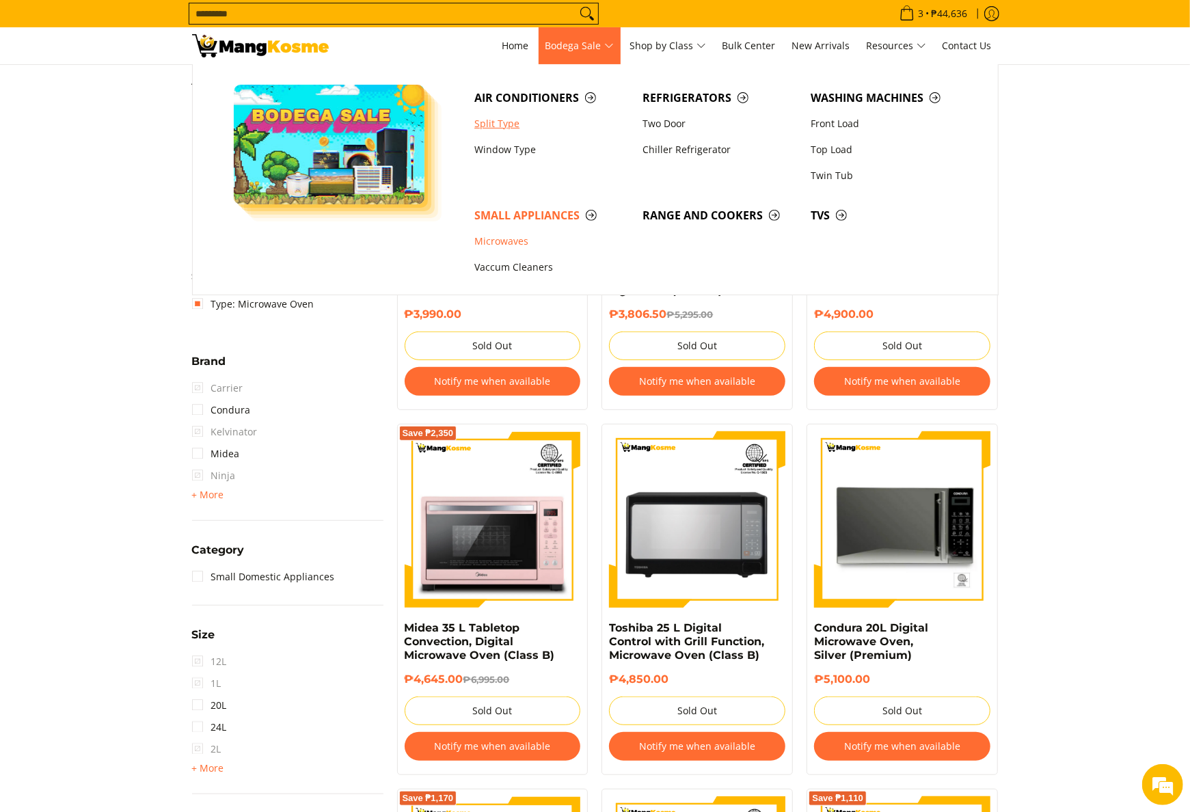
click at [517, 127] on link "Split Type" at bounding box center [551, 124] width 168 height 26
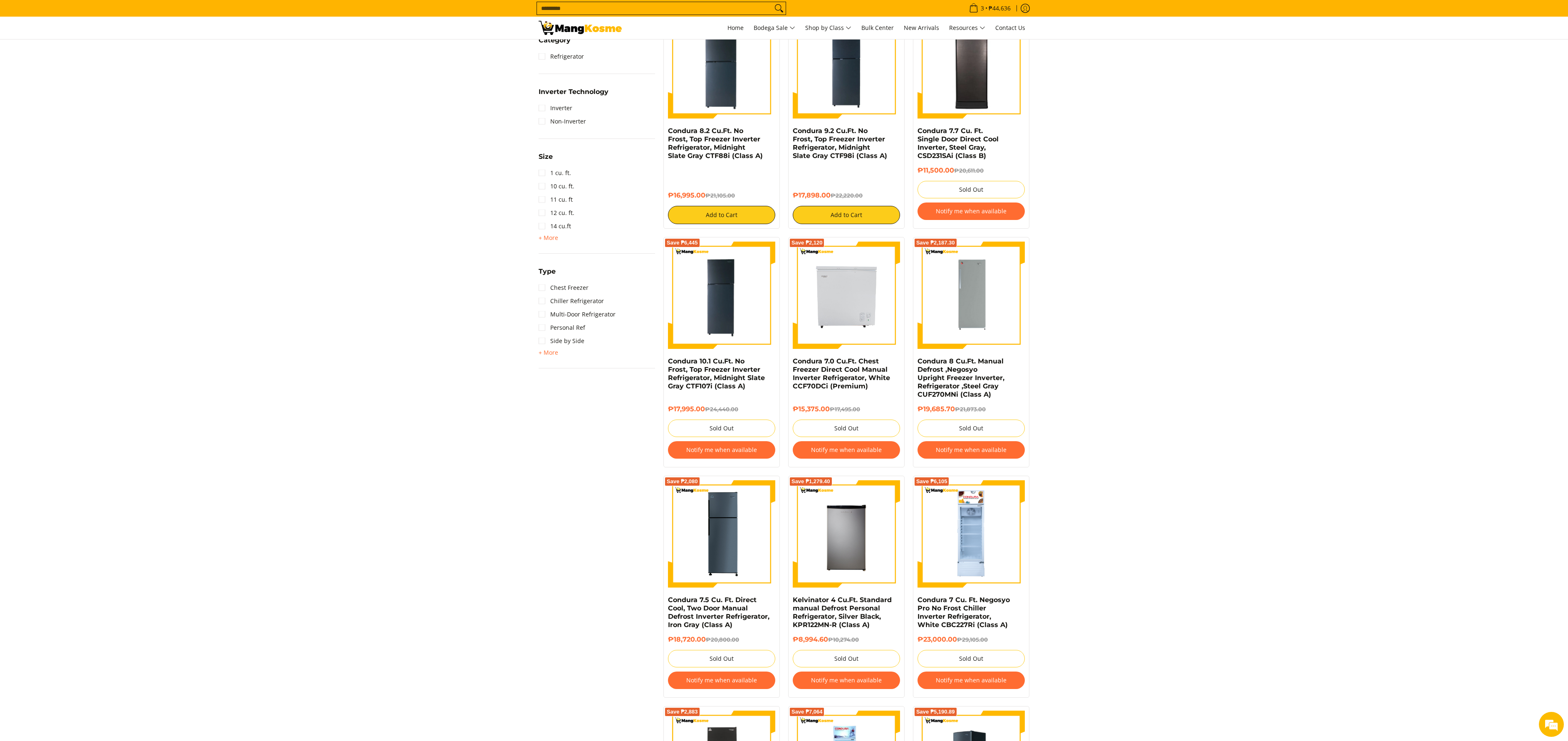
scroll to position [624, 0]
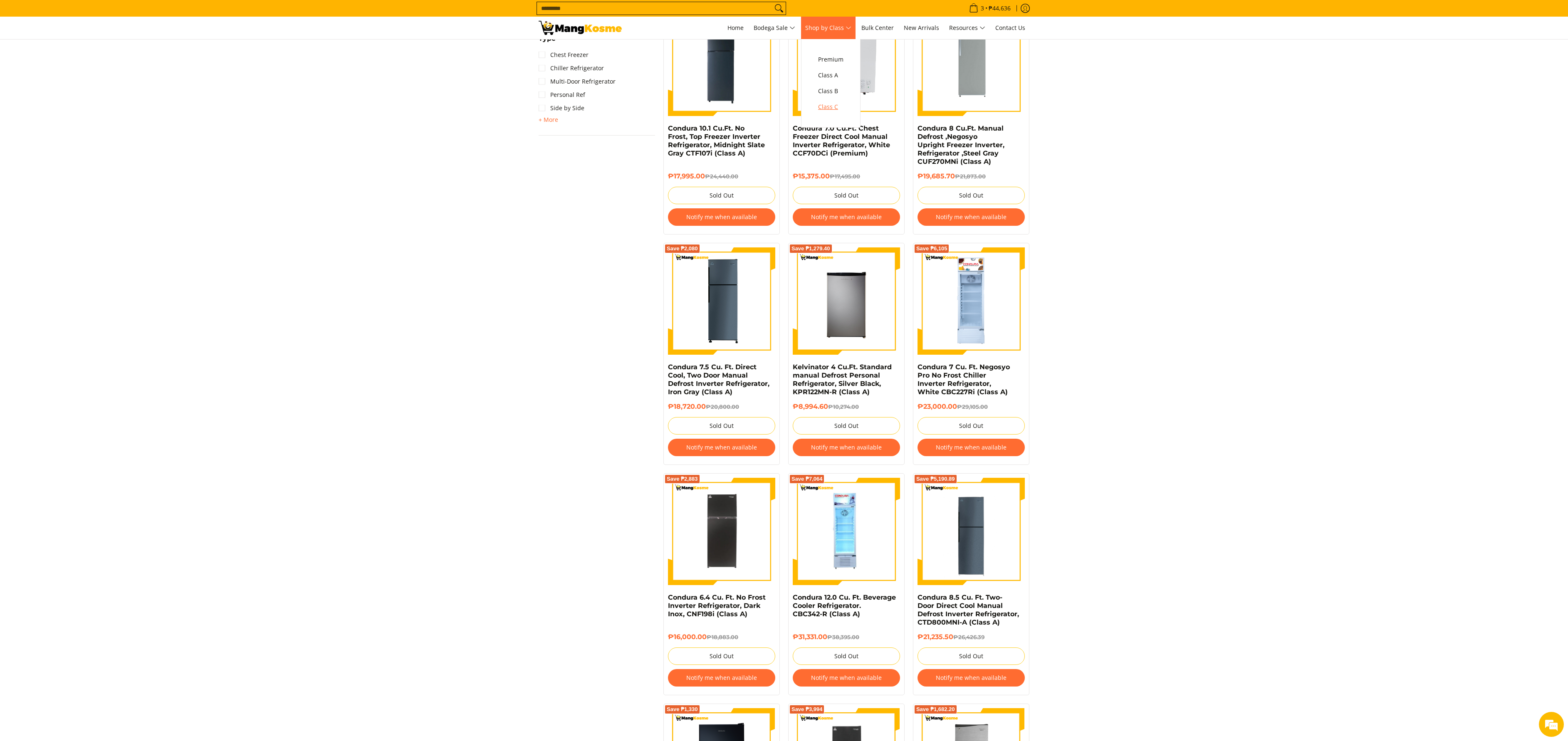
click at [822, 103] on link "Class C" at bounding box center [830, 107] width 33 height 16
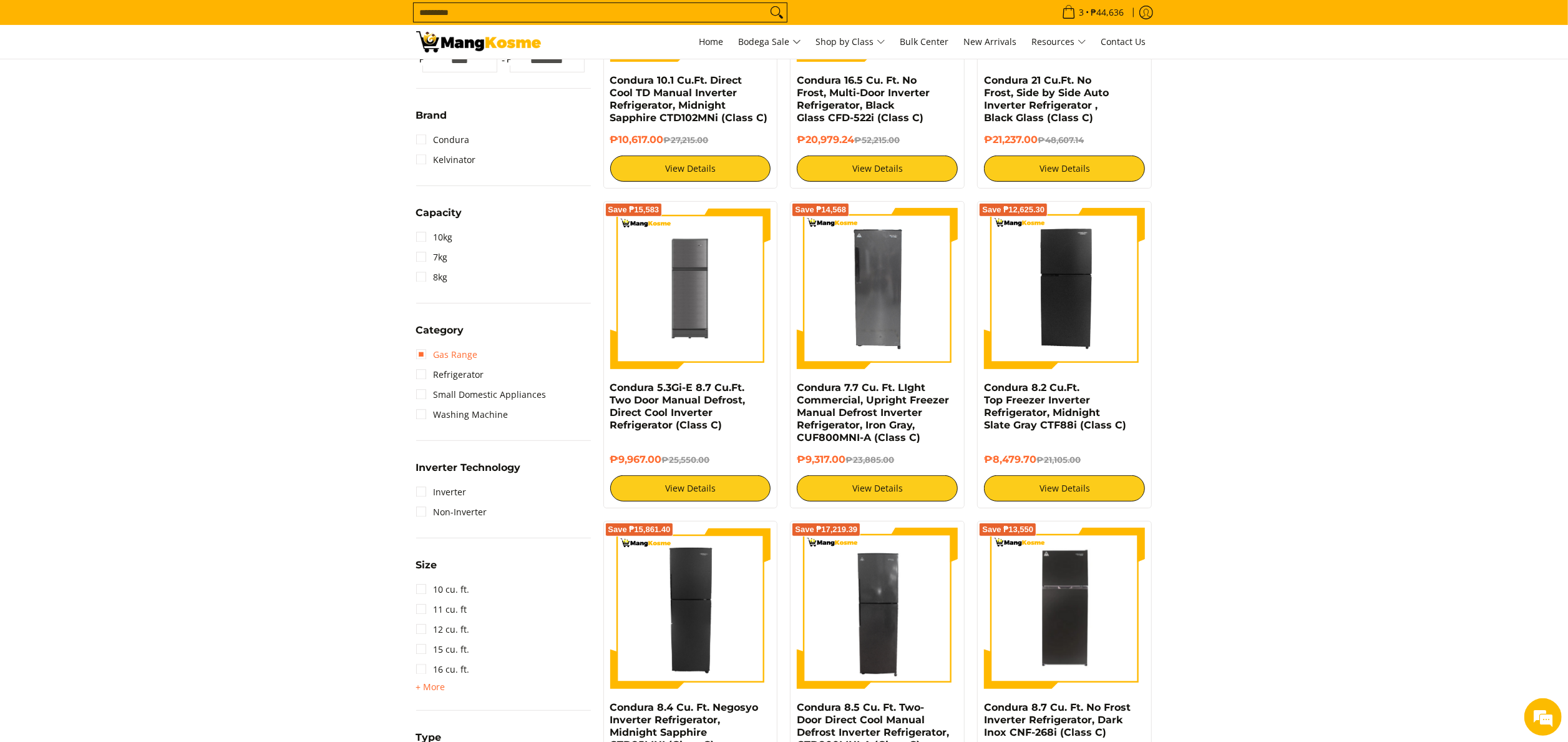
scroll to position [624, 0]
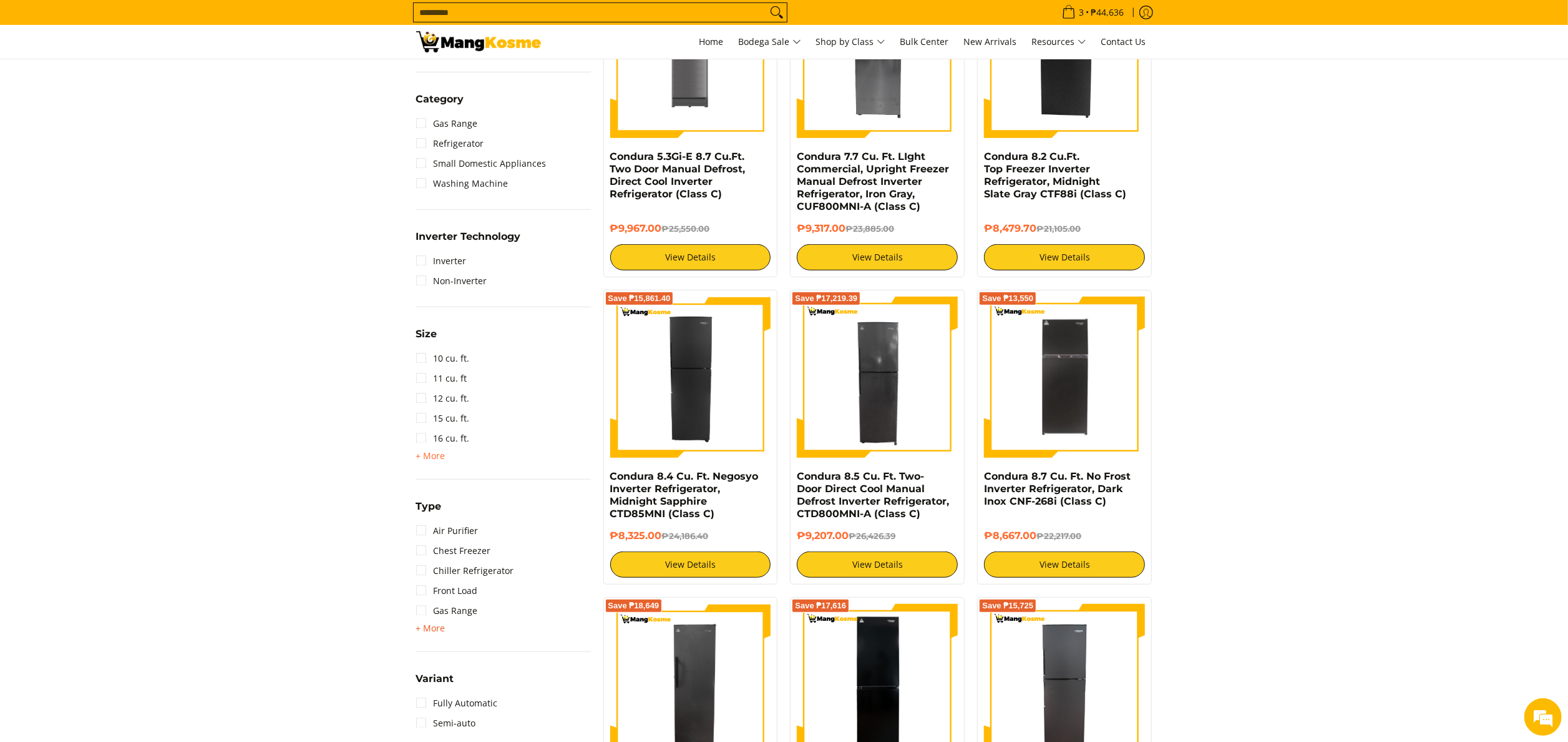
click at [432, 623] on span "+ More" at bounding box center [431, 628] width 29 height 10
click at [484, 571] on link "Chiller Refrigerator" at bounding box center [465, 571] width 98 height 20
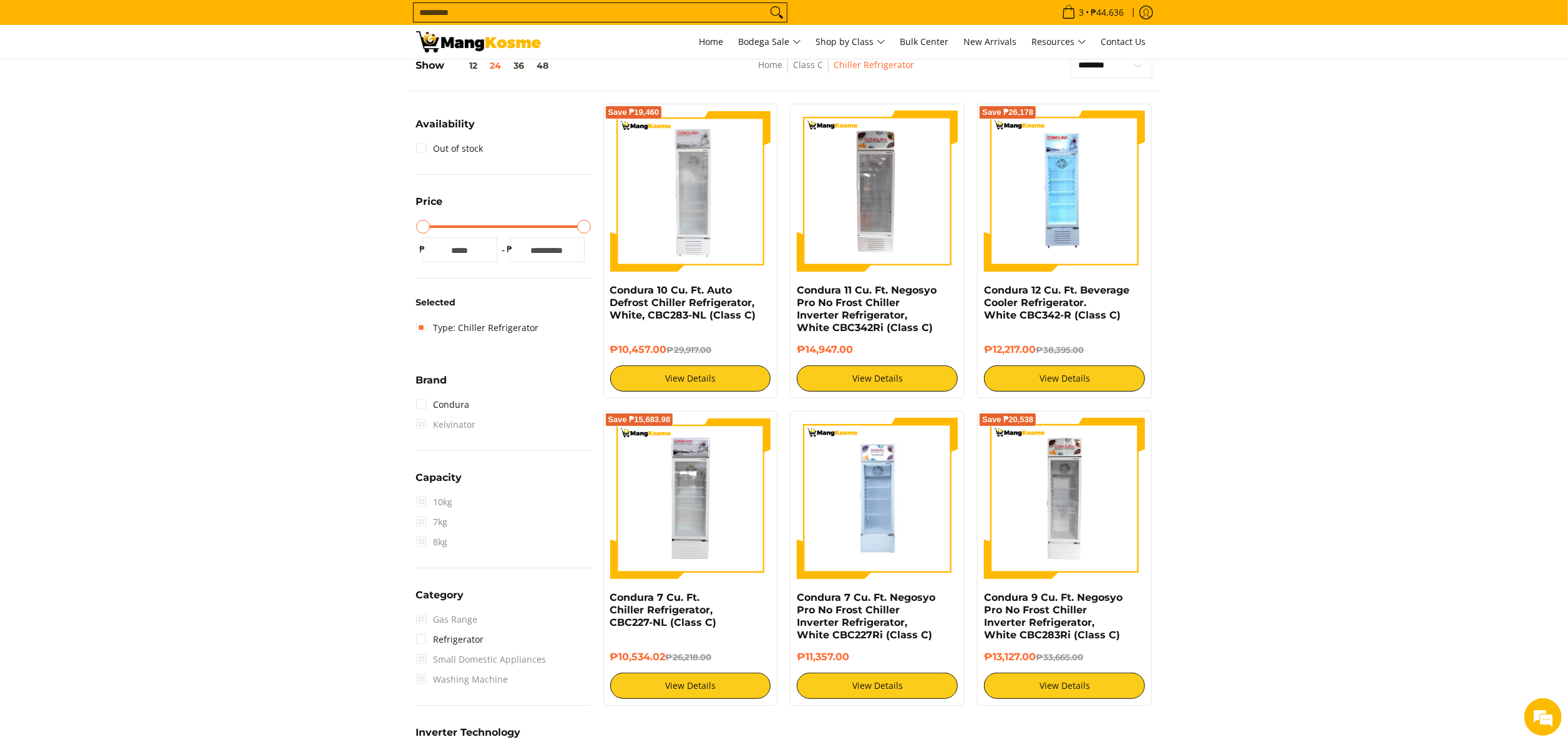
scroll to position [175, 0]
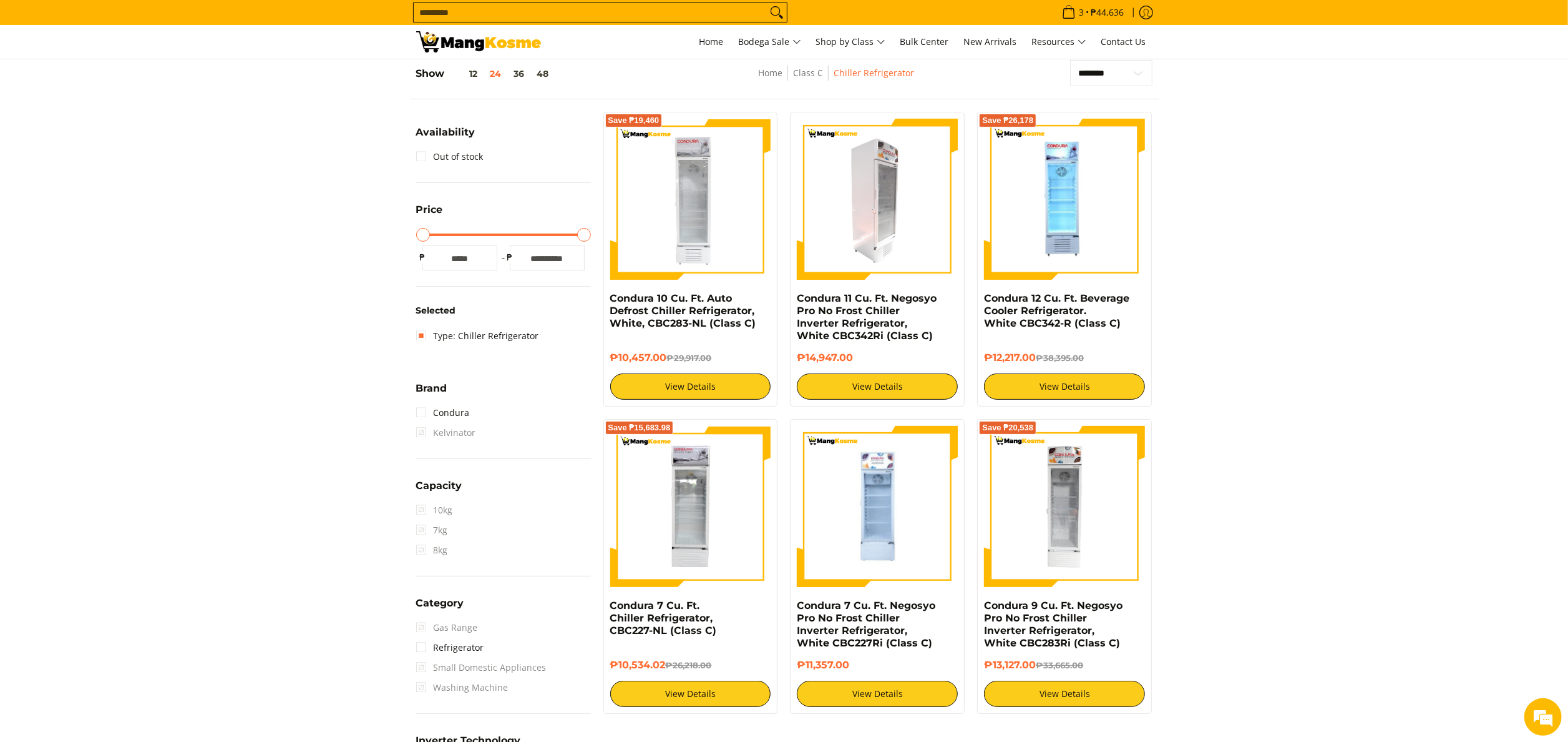
click at [889, 238] on img at bounding box center [878, 199] width 161 height 161
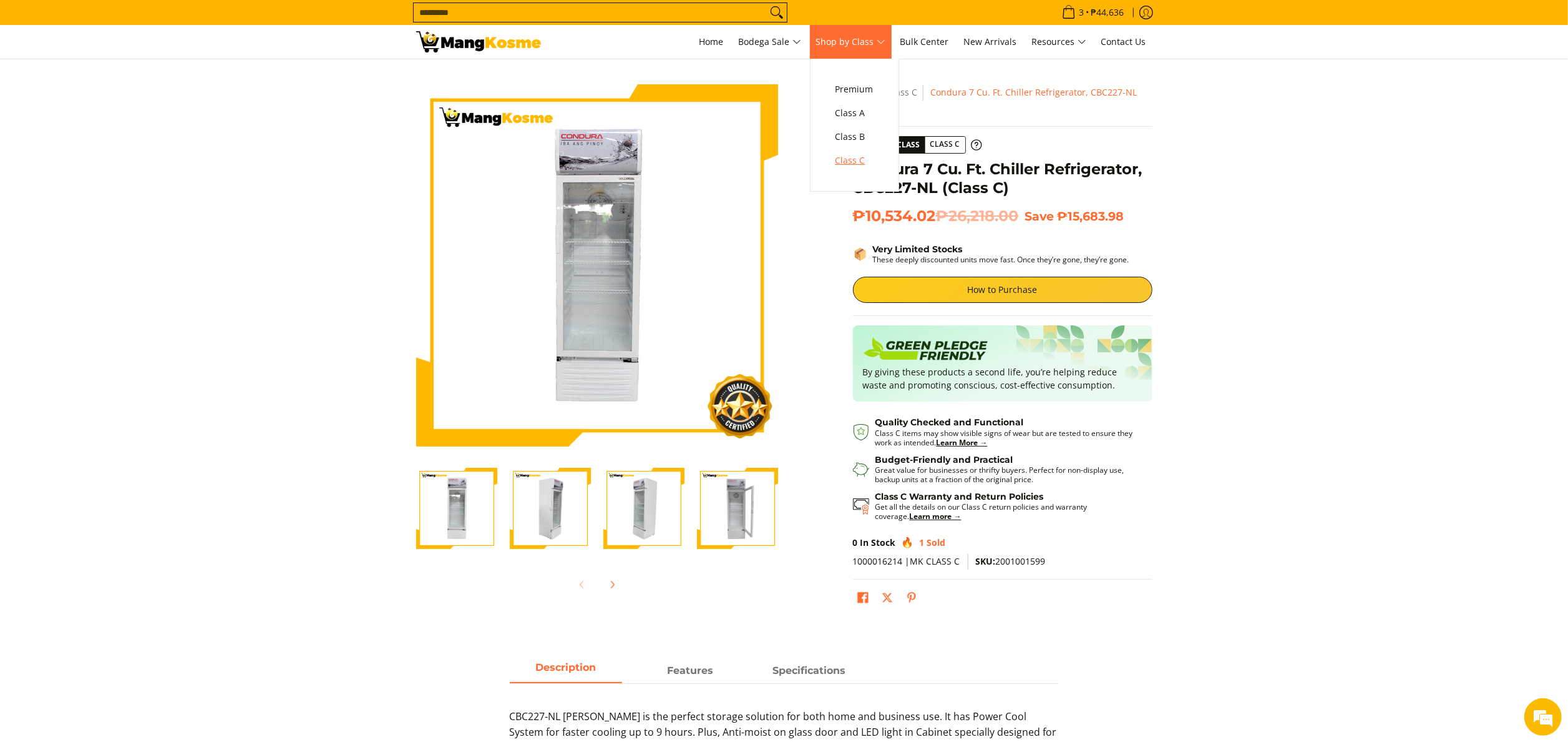
click at [856, 167] on span "Class C" at bounding box center [855, 160] width 38 height 16
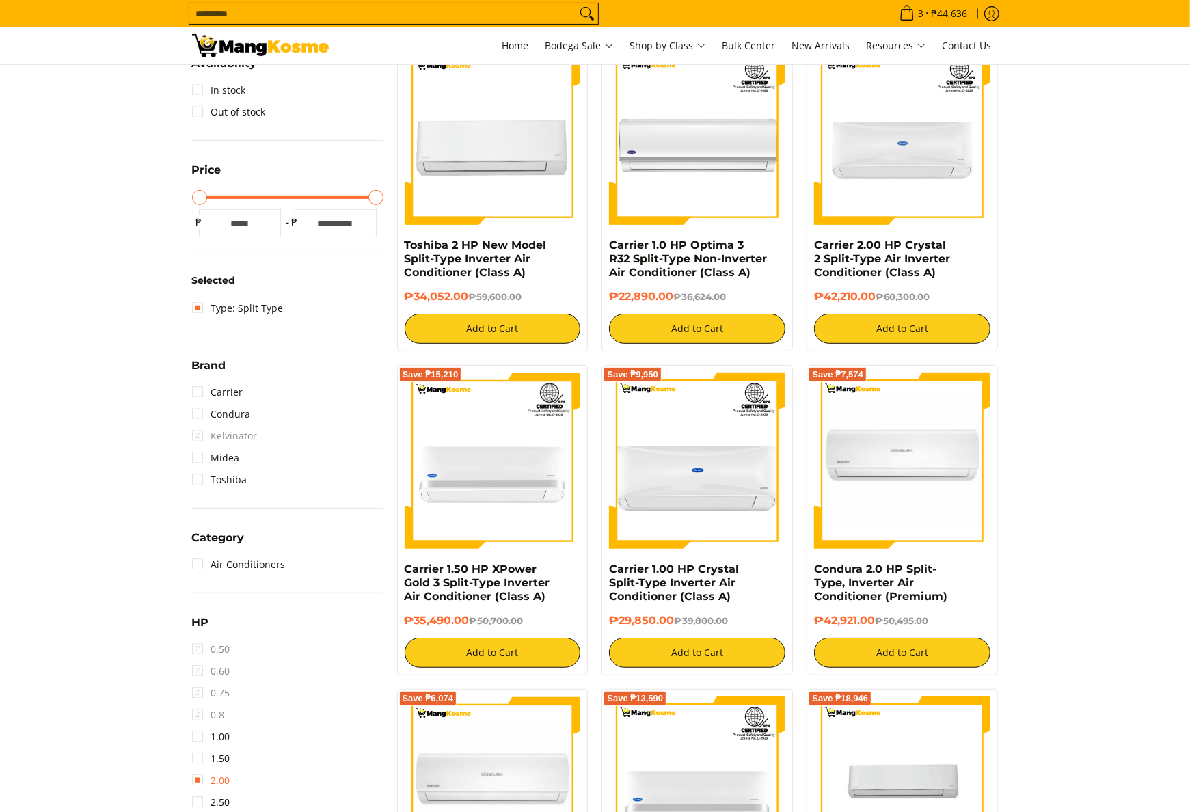
click at [224, 771] on link "2.00" at bounding box center [211, 780] width 38 height 22
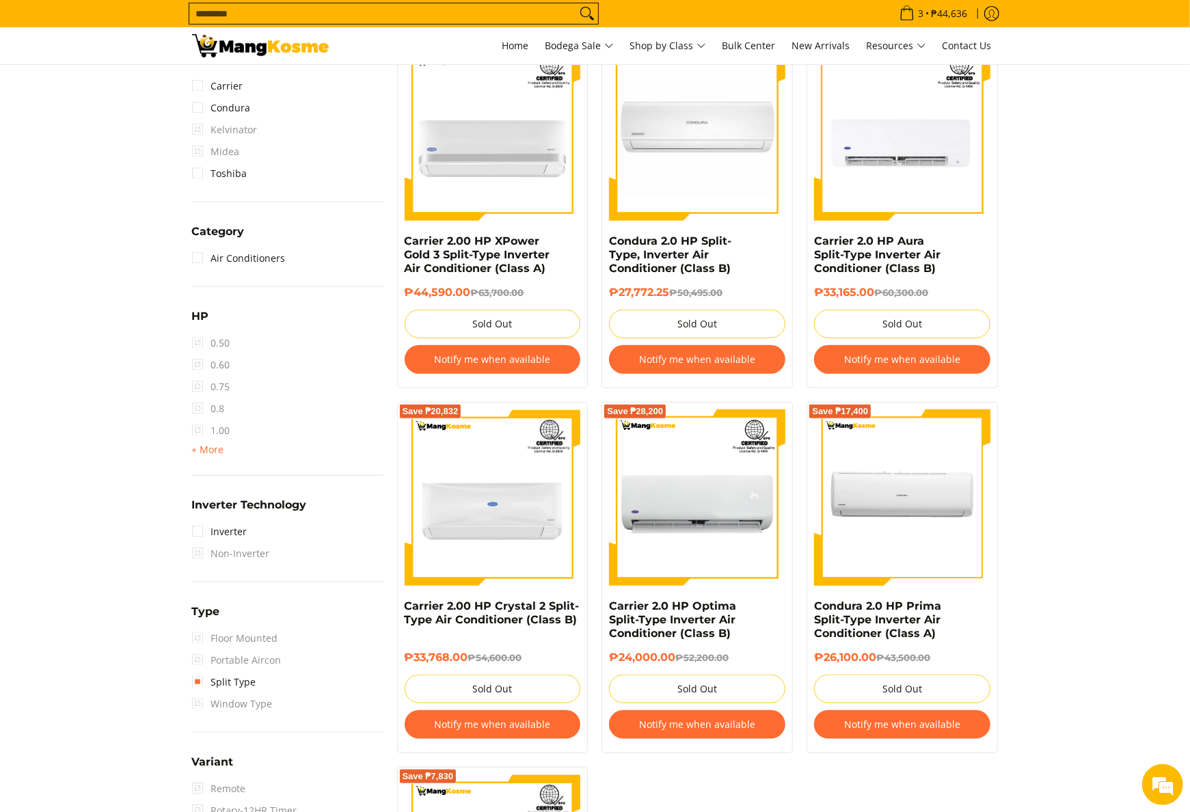
scroll to position [602, 0]
click at [225, 523] on link "Inverter" at bounding box center [219, 531] width 55 height 22
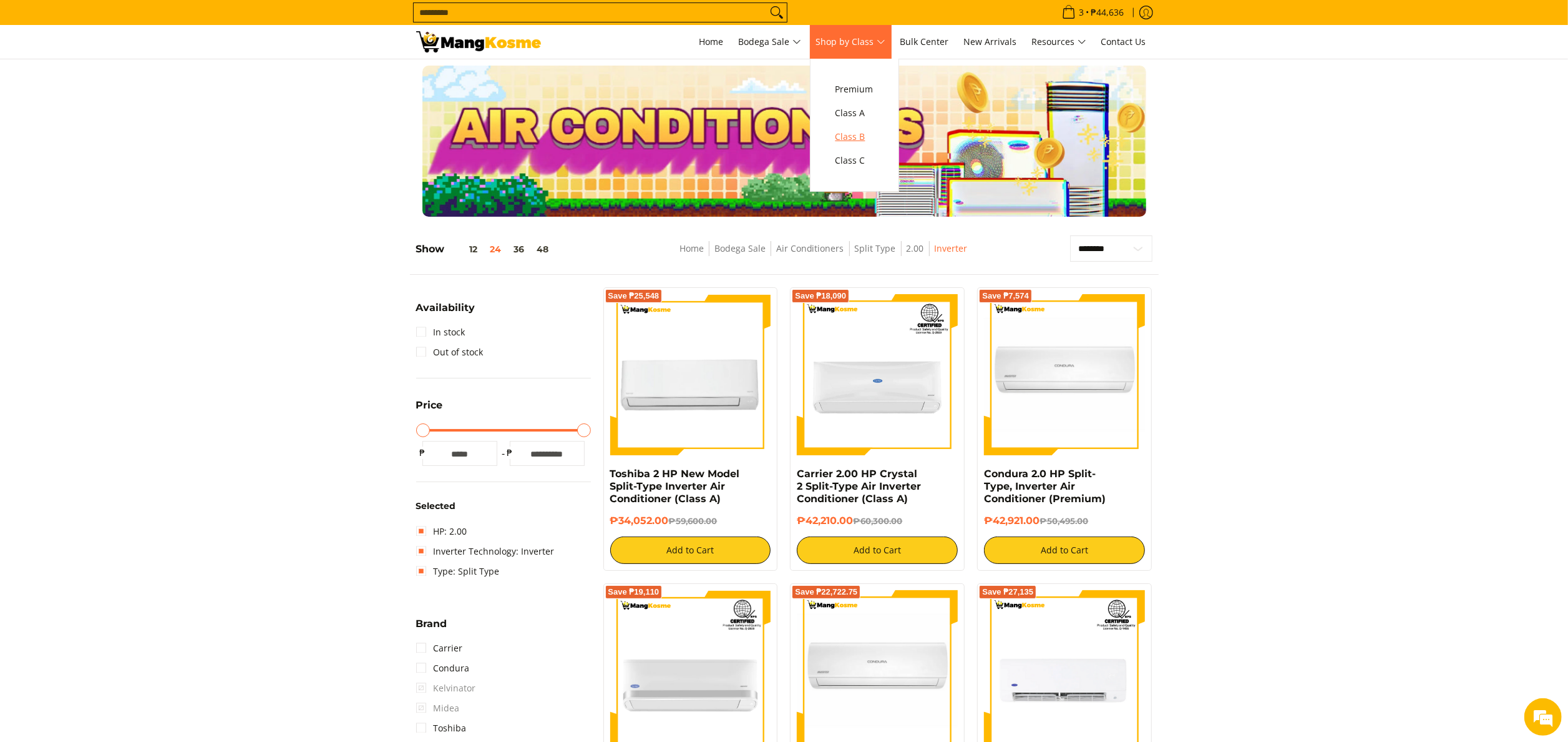
click at [857, 132] on span "Class B" at bounding box center [855, 136] width 38 height 16
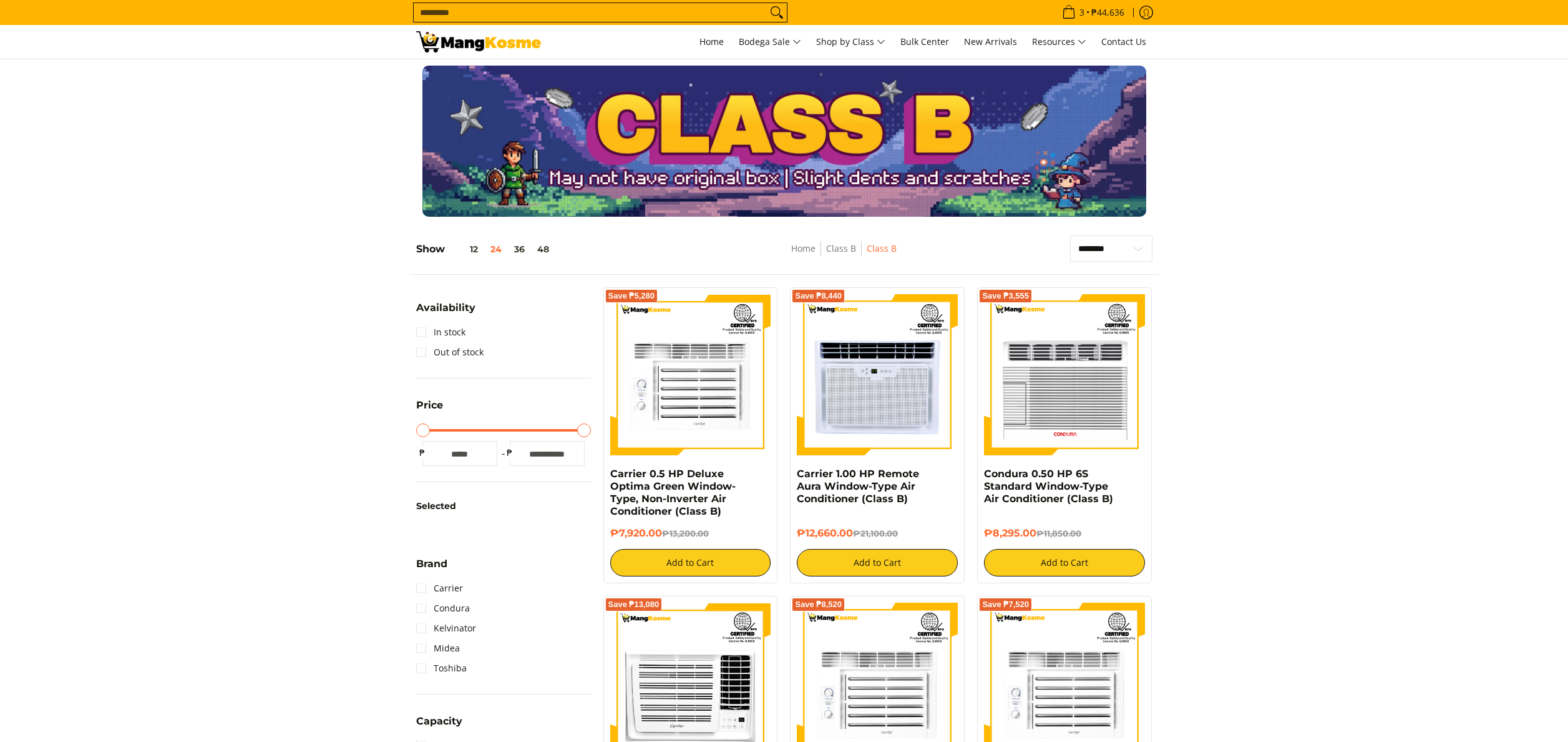
scroll to position [624, 0]
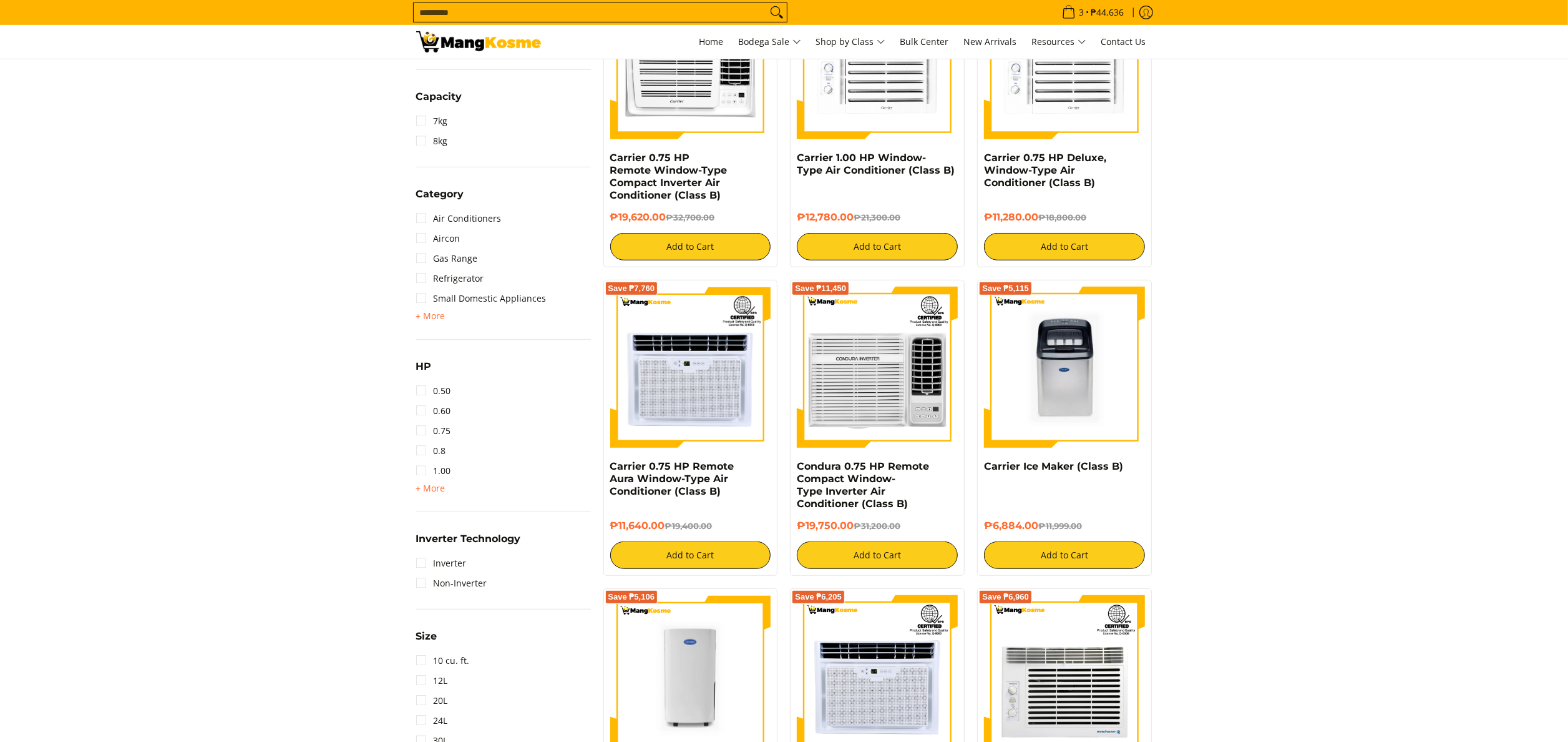
click at [439, 490] on span "+ More" at bounding box center [431, 488] width 29 height 10
click at [445, 515] on link "2.00" at bounding box center [434, 511] width 35 height 20
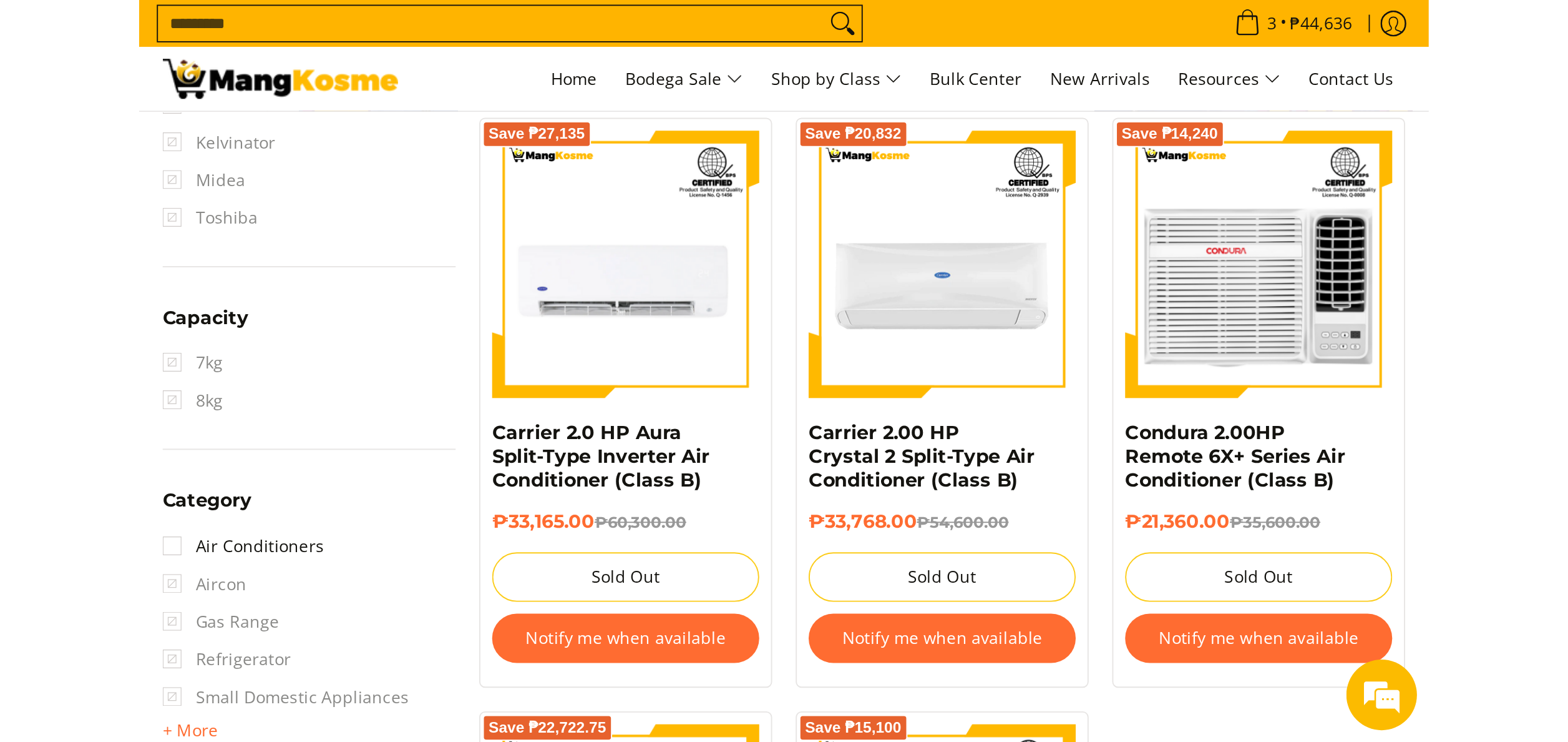
scroll to position [550, 0]
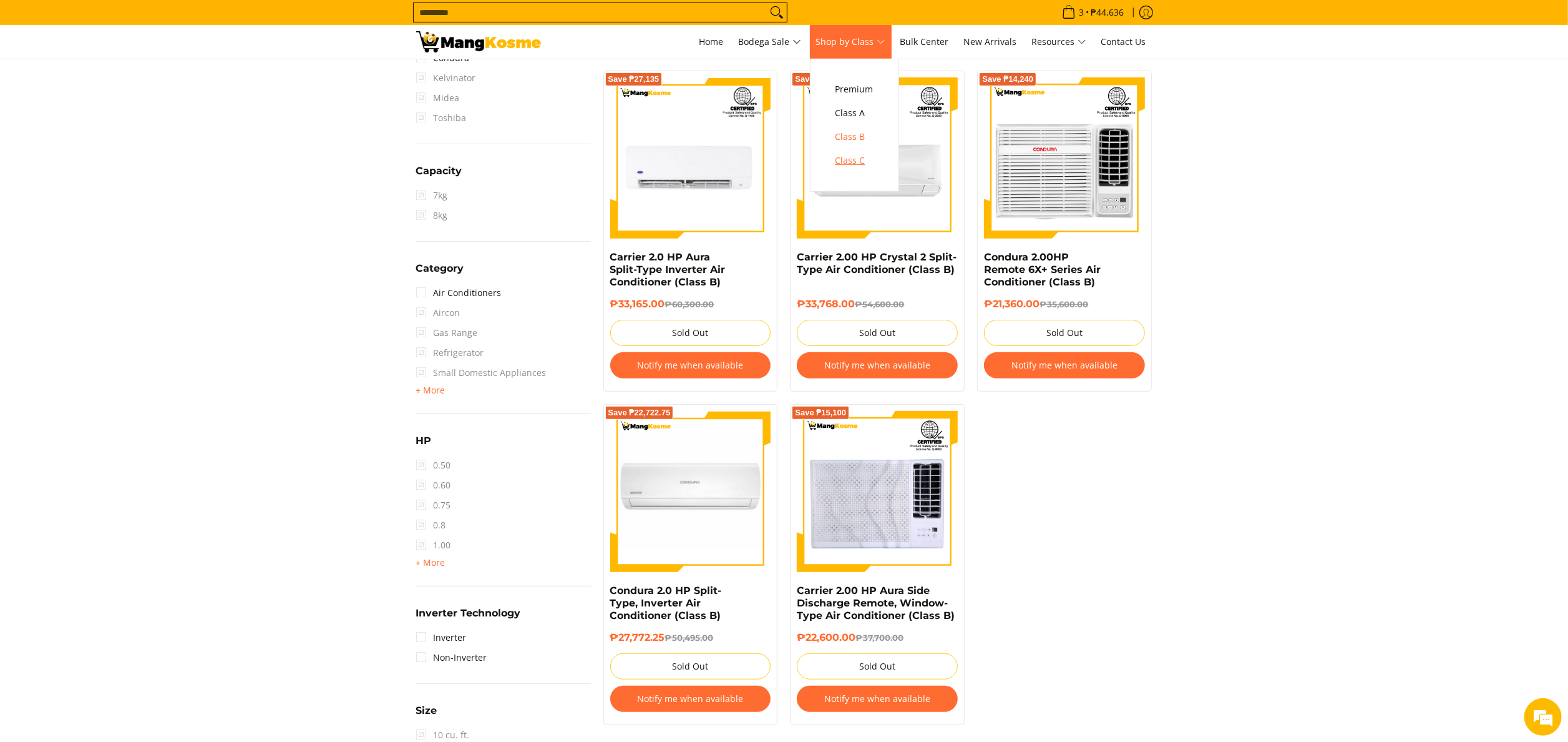
click at [872, 161] on span "Class C" at bounding box center [855, 160] width 38 height 16
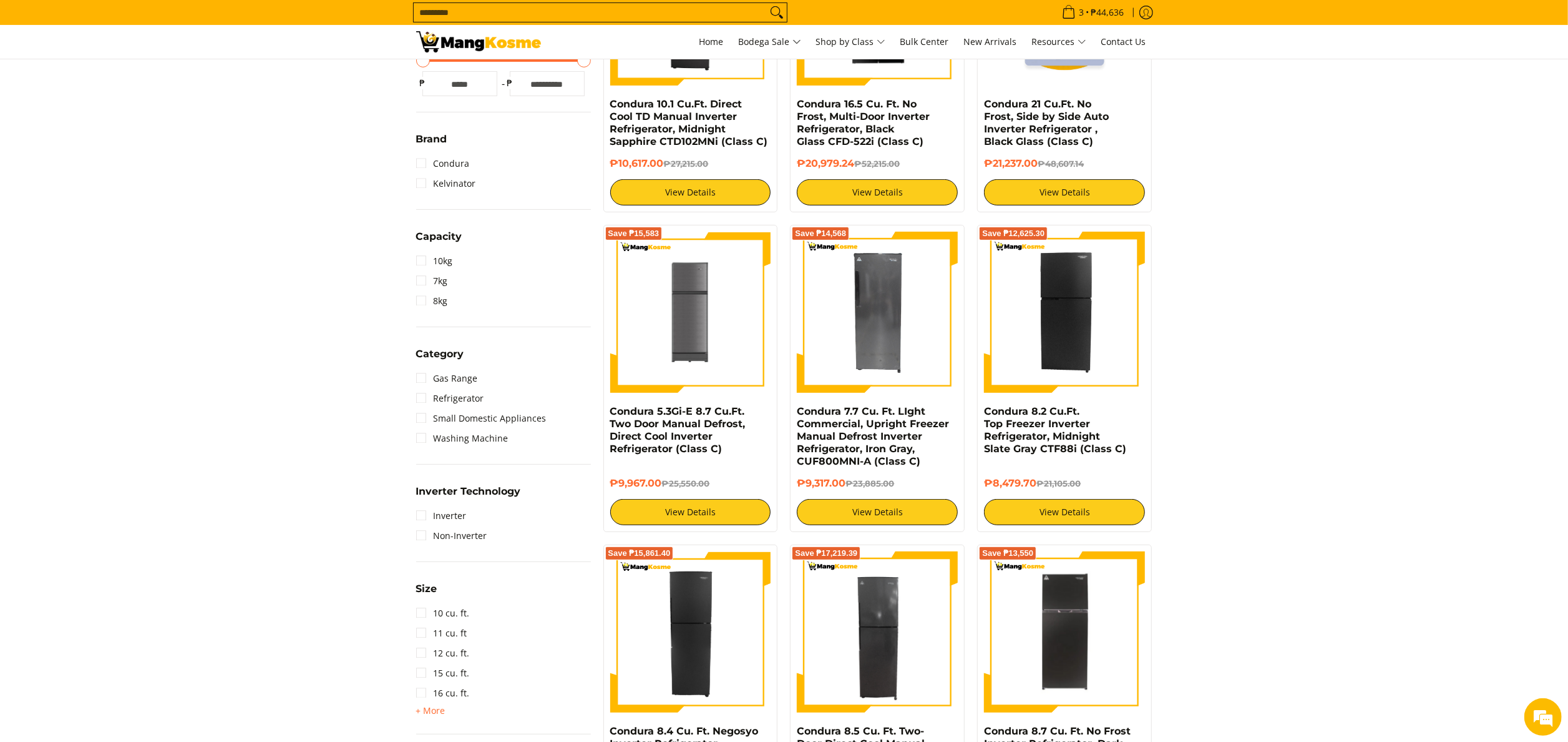
scroll to position [375, 0]
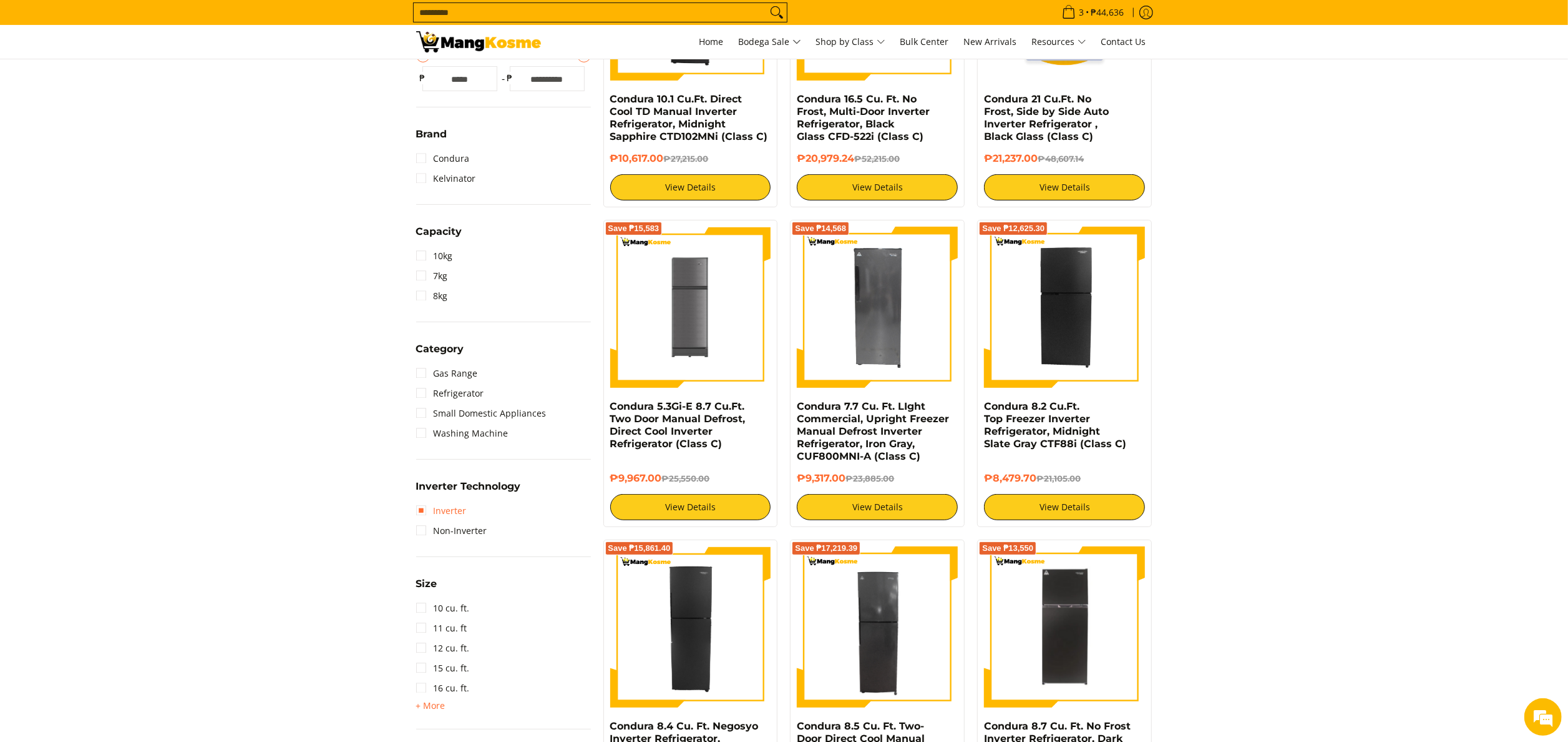
click at [455, 505] on link "Inverter" at bounding box center [441, 511] width 50 height 20
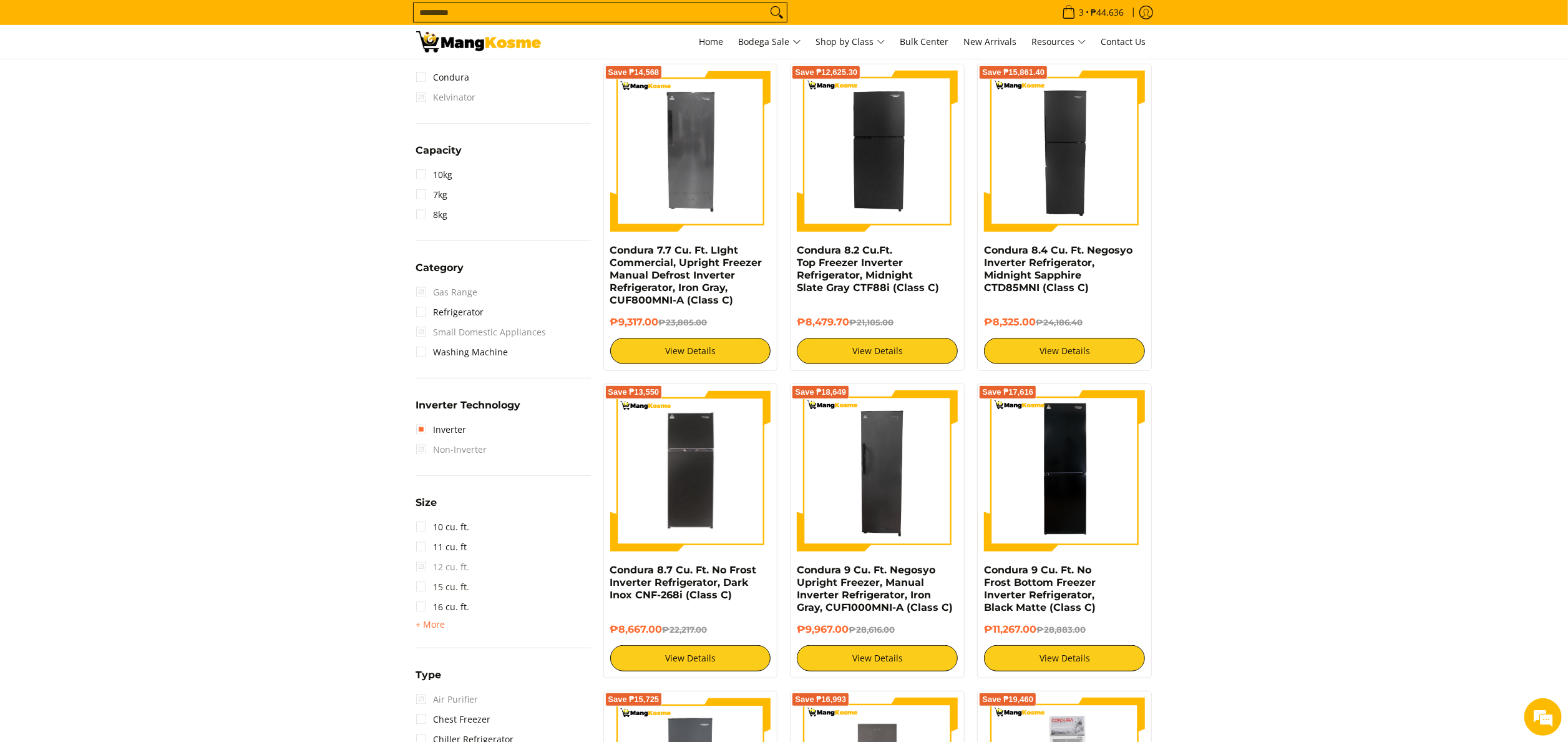
scroll to position [675, 0]
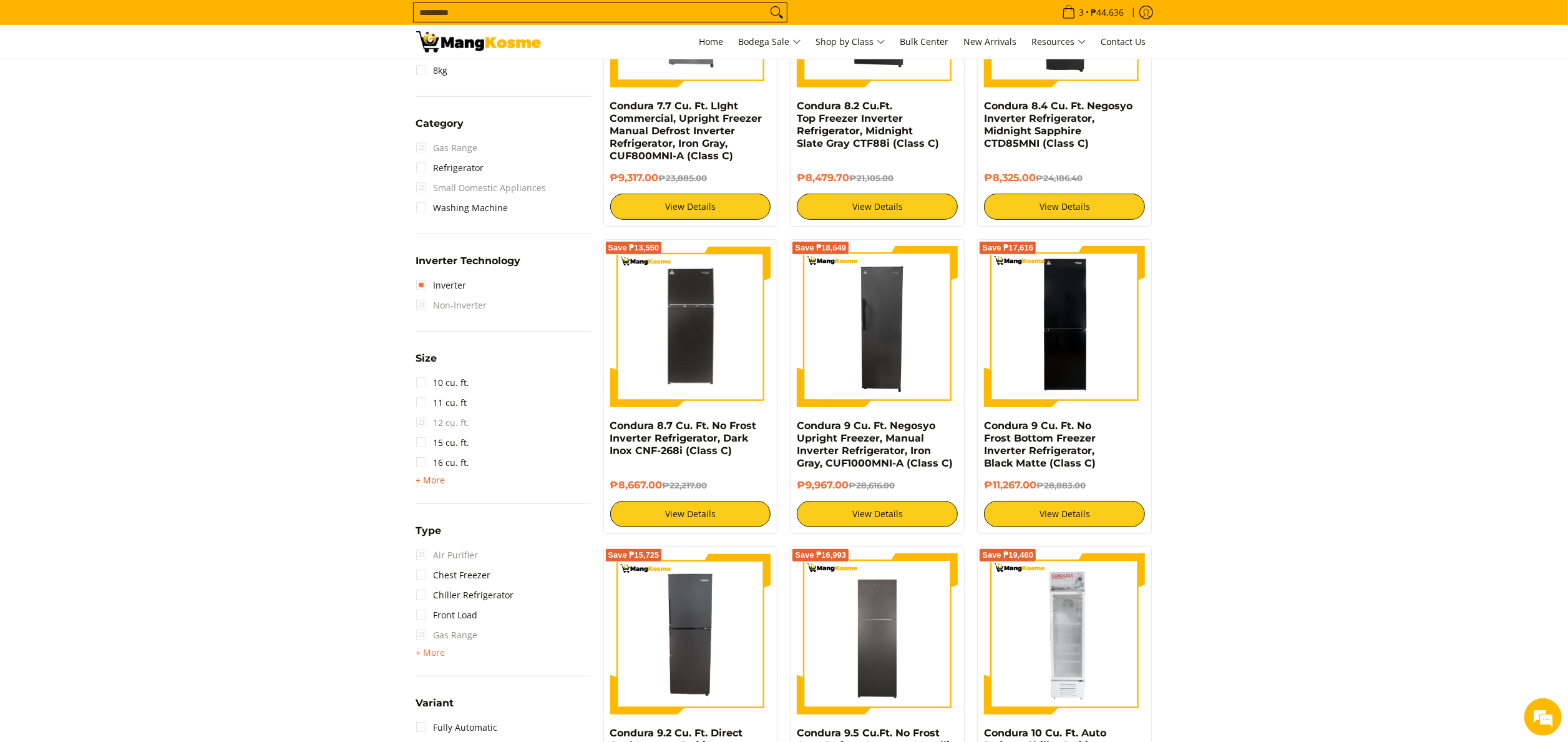
click at [438, 478] on span "+ More" at bounding box center [431, 480] width 29 height 10
click at [437, 640] on link "7 cu. ft." at bounding box center [440, 642] width 48 height 20
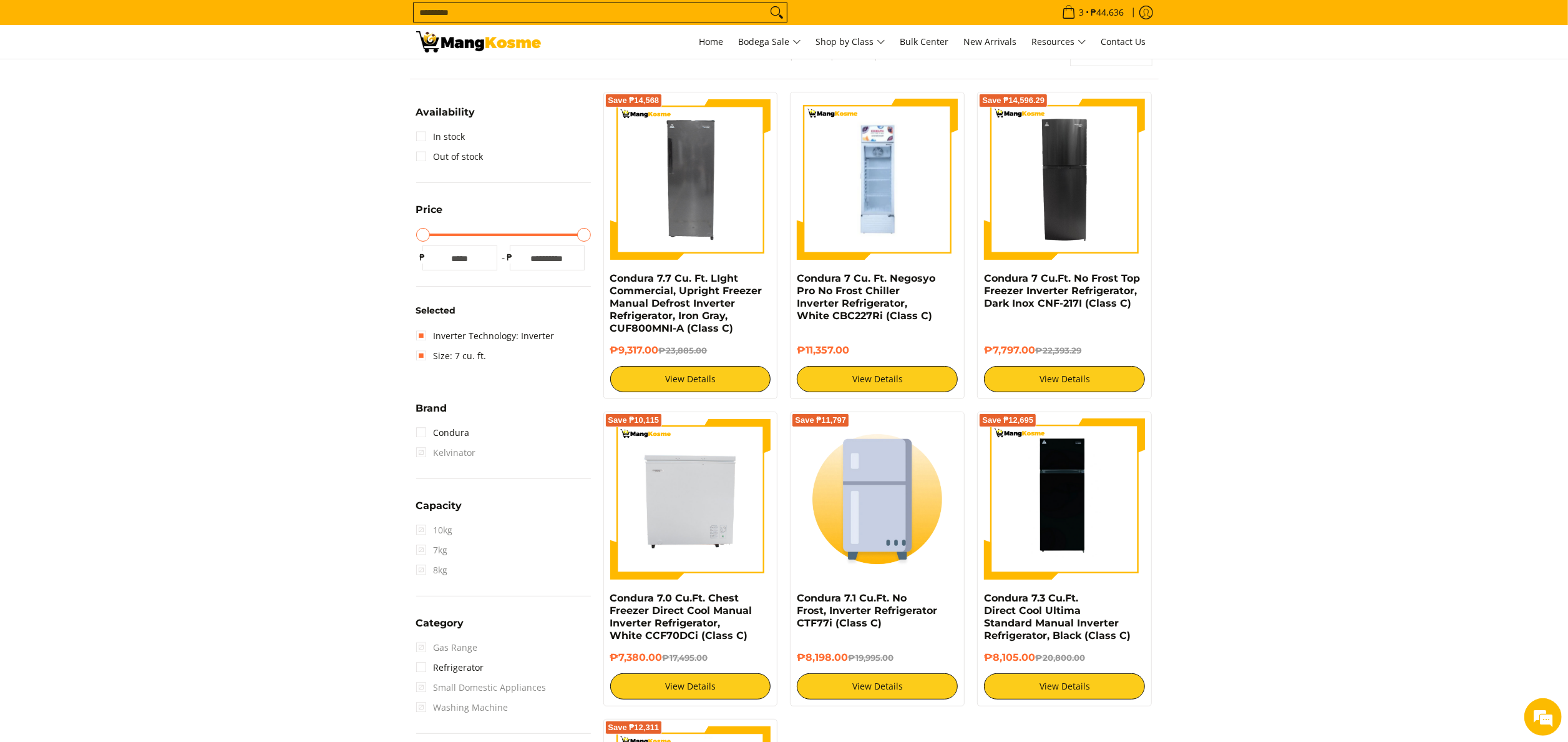
scroll to position [175, 0]
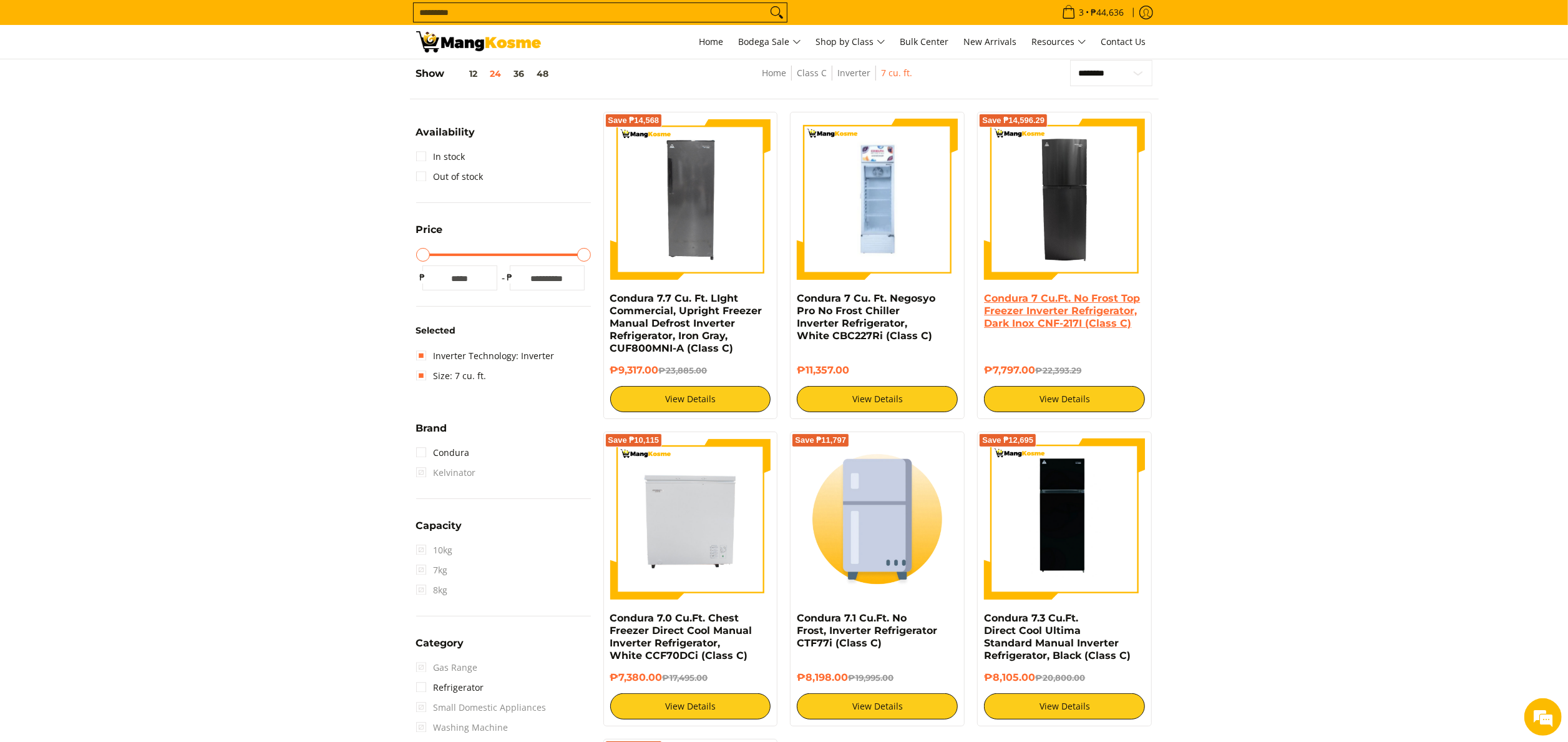
click at [1047, 321] on link "Condura 7 Cu.Ft. No Frost Top Freezer Inverter Refrigerator, Dark Inox CNF-217I…" at bounding box center [1062, 311] width 156 height 37
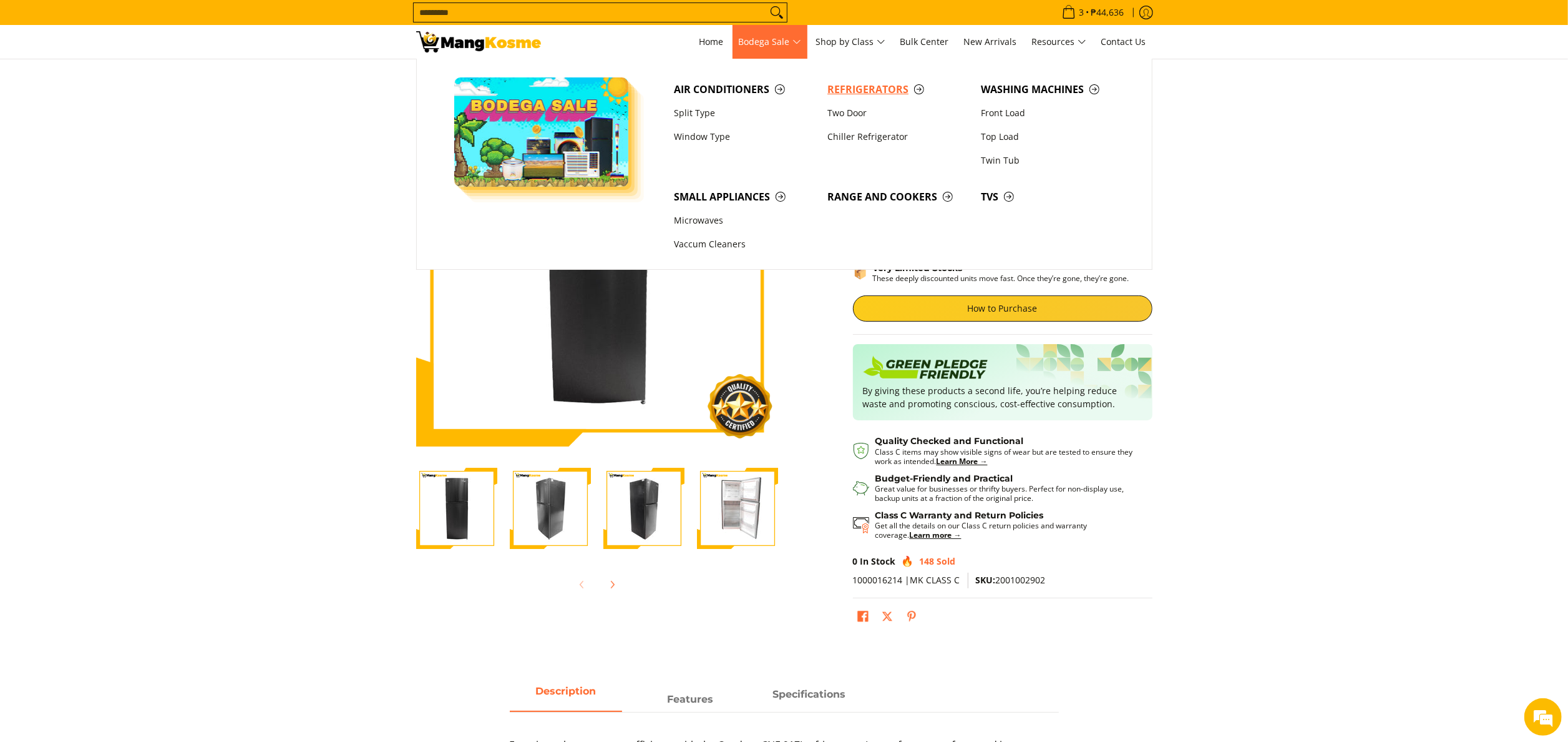
click at [833, 82] on span "Refrigerators" at bounding box center [898, 90] width 141 height 16
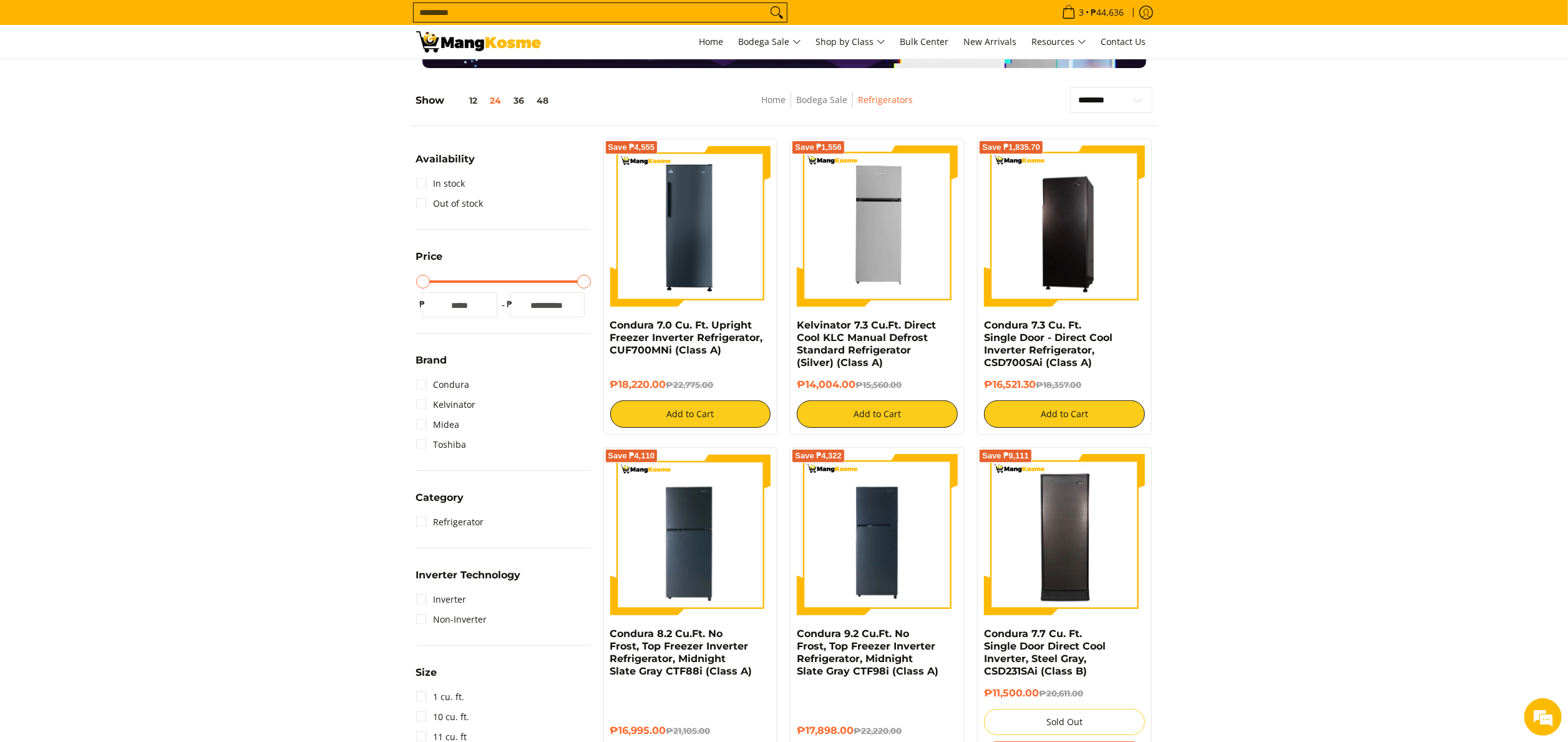
scroll to position [125, 0]
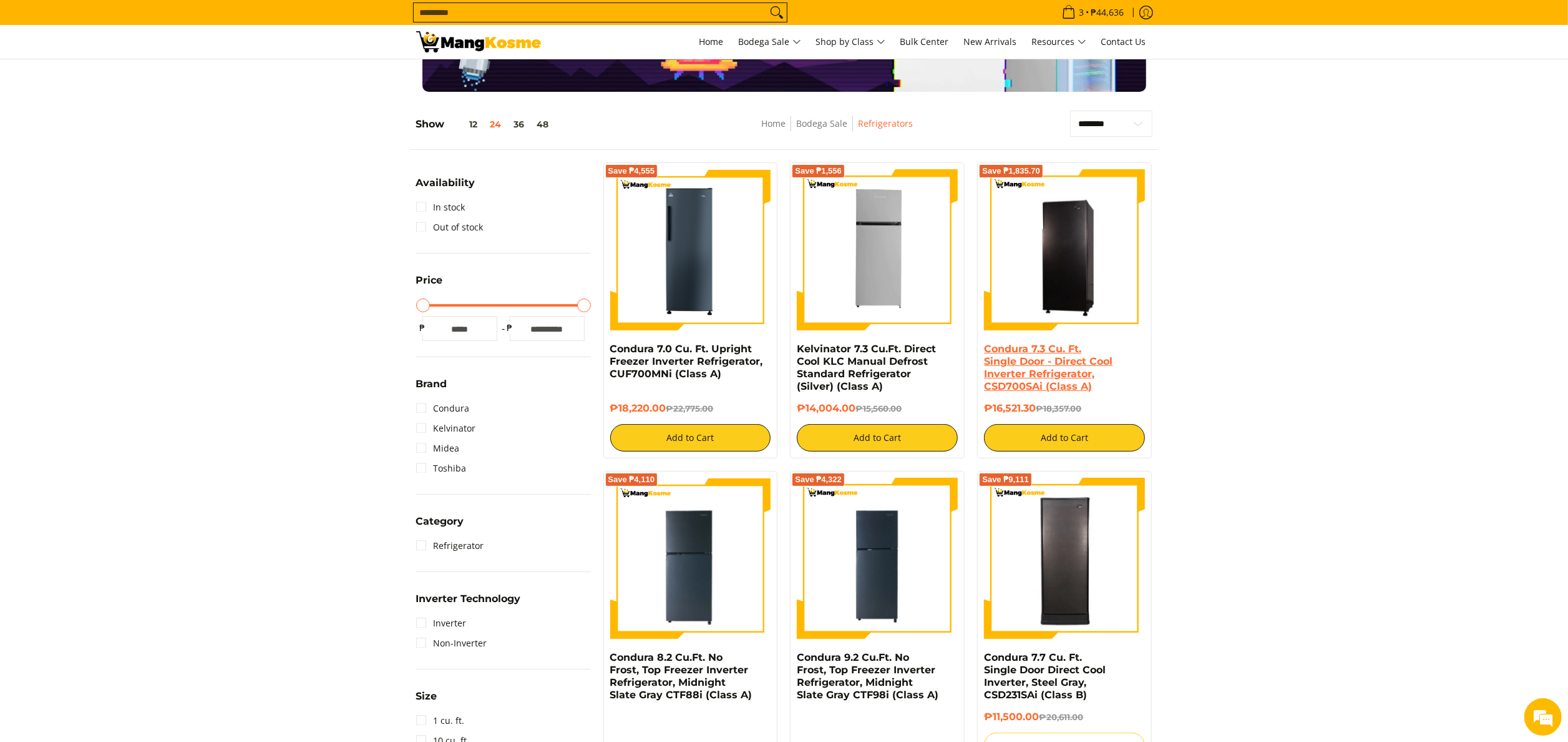
click at [1037, 352] on link "Condura 7.3 Cu. Ft. Single Door - Direct Cool Inverter Refrigerator, CSD700SAi …" at bounding box center [1048, 367] width 129 height 49
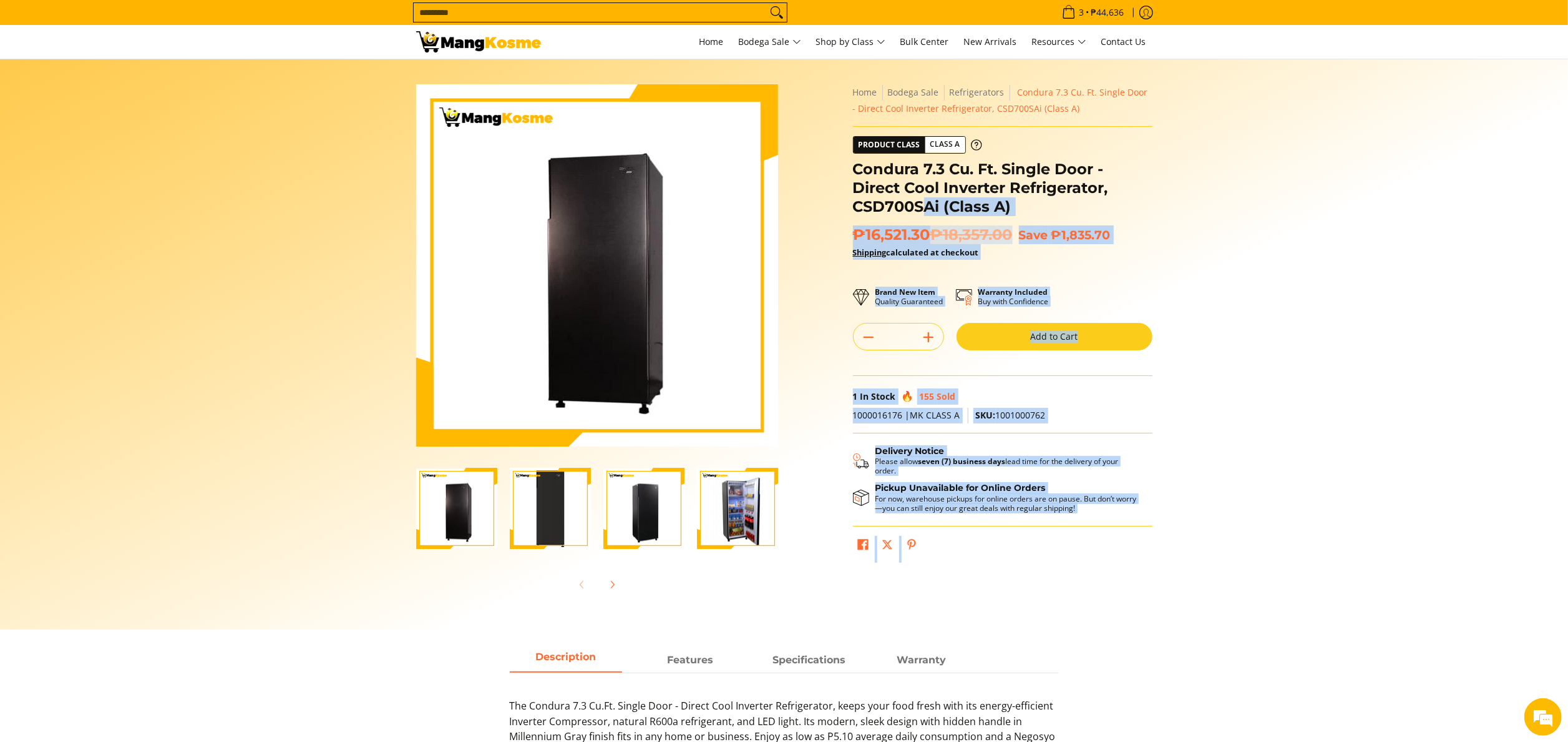
drag, startPoint x: 850, startPoint y: 170, endPoint x: 929, endPoint y: 223, distance: 95.1
click at [929, 223] on div "**********" at bounding box center [1003, 326] width 312 height 484
click at [929, 223] on div "Condura 7.3 Cu. Ft. Single Door - Direct Cool Inverter Refrigerator, CSD700SAi …" at bounding box center [1003, 193] width 300 height 66
click at [931, 238] on span "₱16,521.30 ₱18,357.00" at bounding box center [932, 235] width 160 height 18
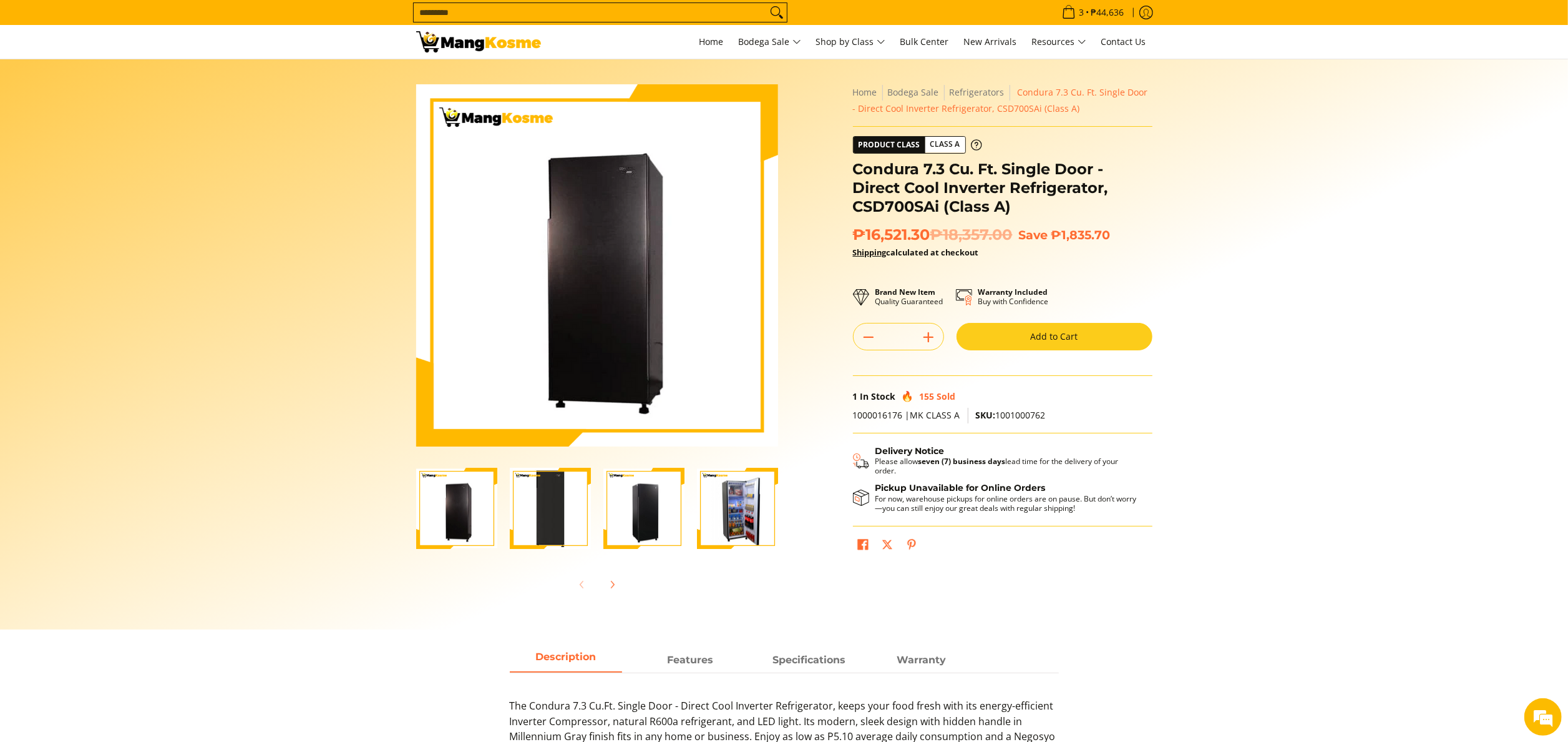
click at [872, 187] on h1 "Condura 7.3 Cu. Ft. Single Door - Direct Cool Inverter Refrigerator, CSD700SAi …" at bounding box center [1003, 187] width 300 height 56
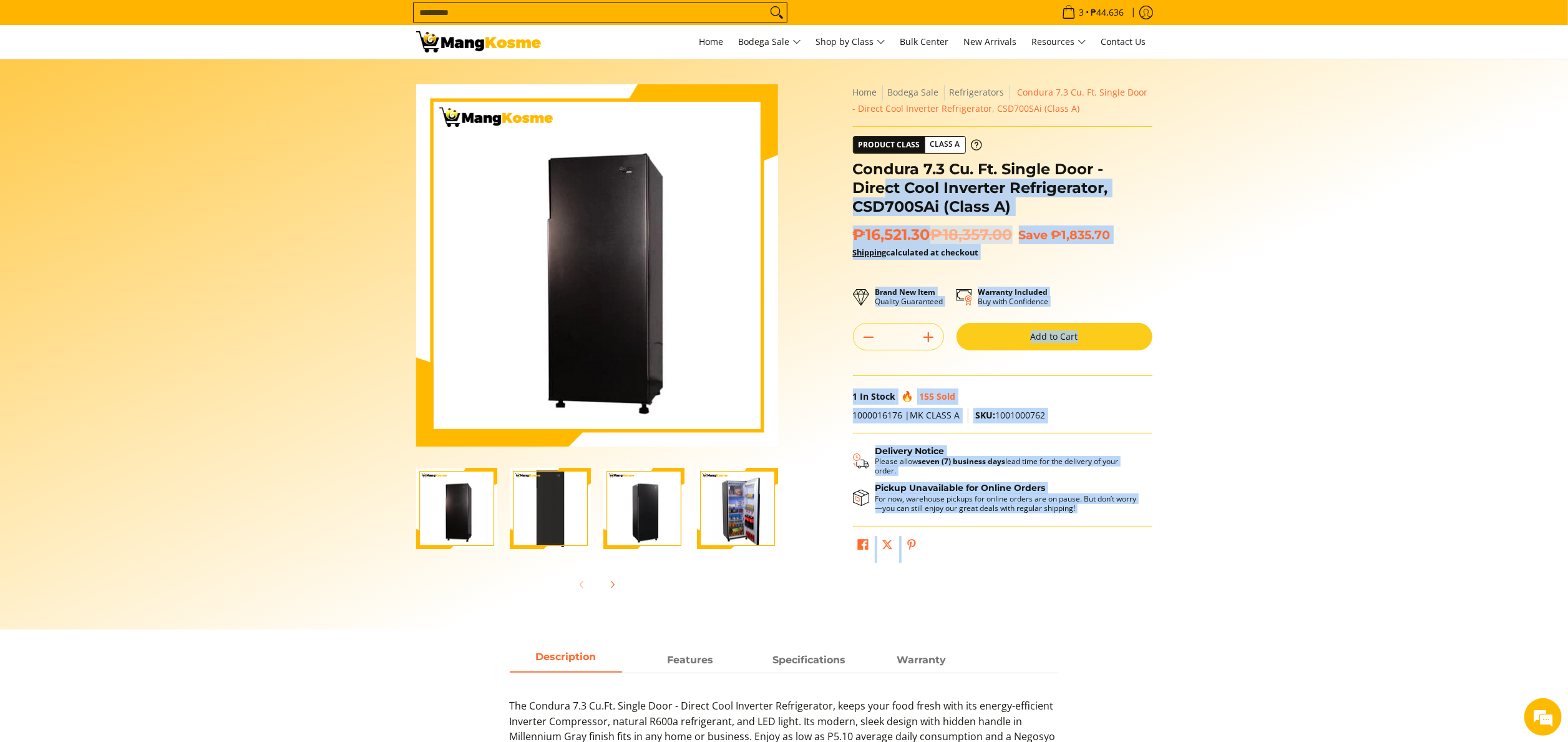
drag, startPoint x: 850, startPoint y: 168, endPoint x: 911, endPoint y: 200, distance: 68.9
click at [893, 196] on div "**********" at bounding box center [1003, 326] width 312 height 484
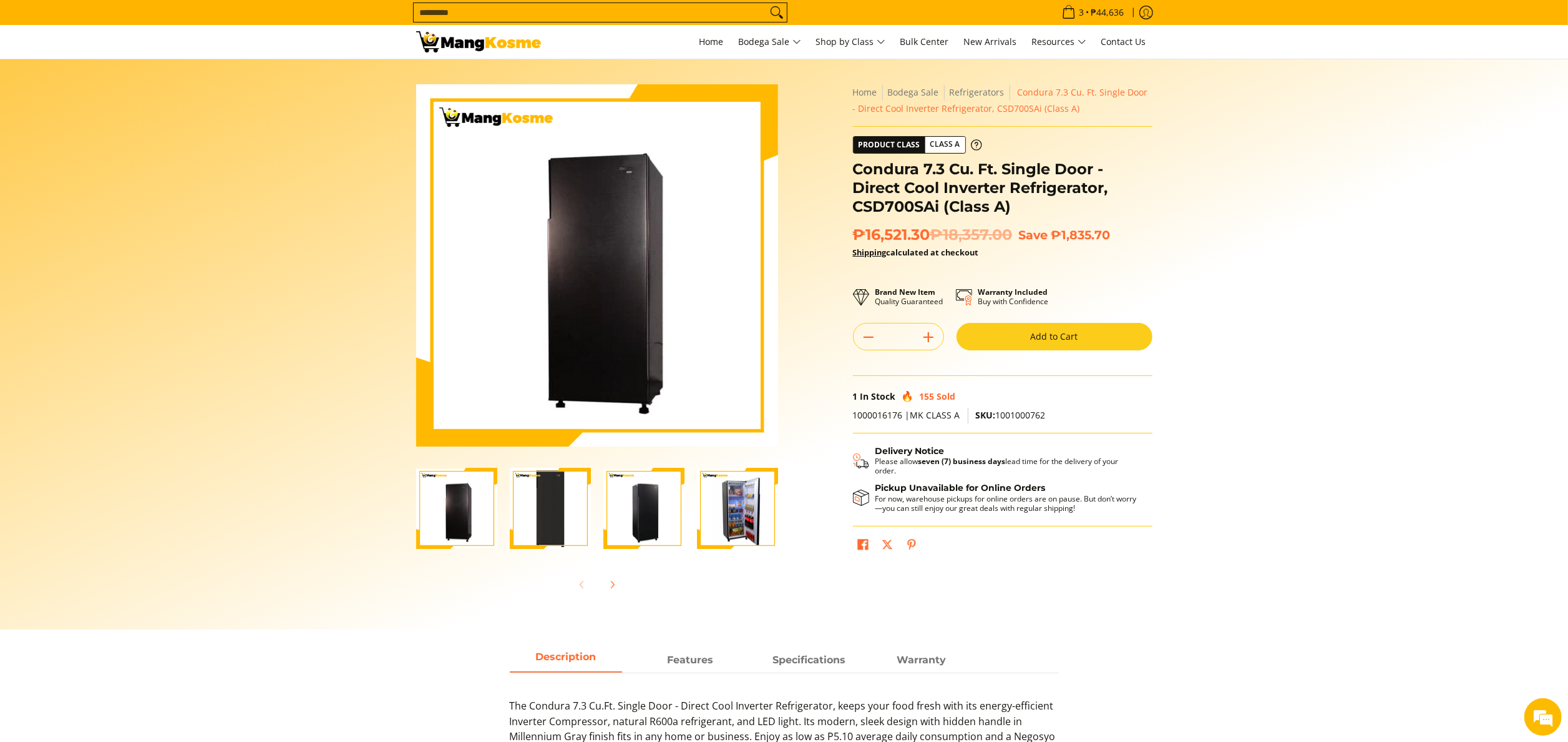
drag, startPoint x: 911, startPoint y: 200, endPoint x: 885, endPoint y: 173, distance: 37.5
click at [885, 173] on h1 "Condura 7.3 Cu. Ft. Single Door - Direct Cool Inverter Refrigerator, CSD700SAi …" at bounding box center [1003, 187] width 300 height 56
drag, startPoint x: 855, startPoint y: 165, endPoint x: 935, endPoint y: 226, distance: 100.6
click at [935, 226] on div "**********" at bounding box center [1003, 326] width 300 height 484
copy div "Condura 7.3 Cu. Ft. Single Door - Direct Cool Inverter Refrigerator, CSD700SAi …"
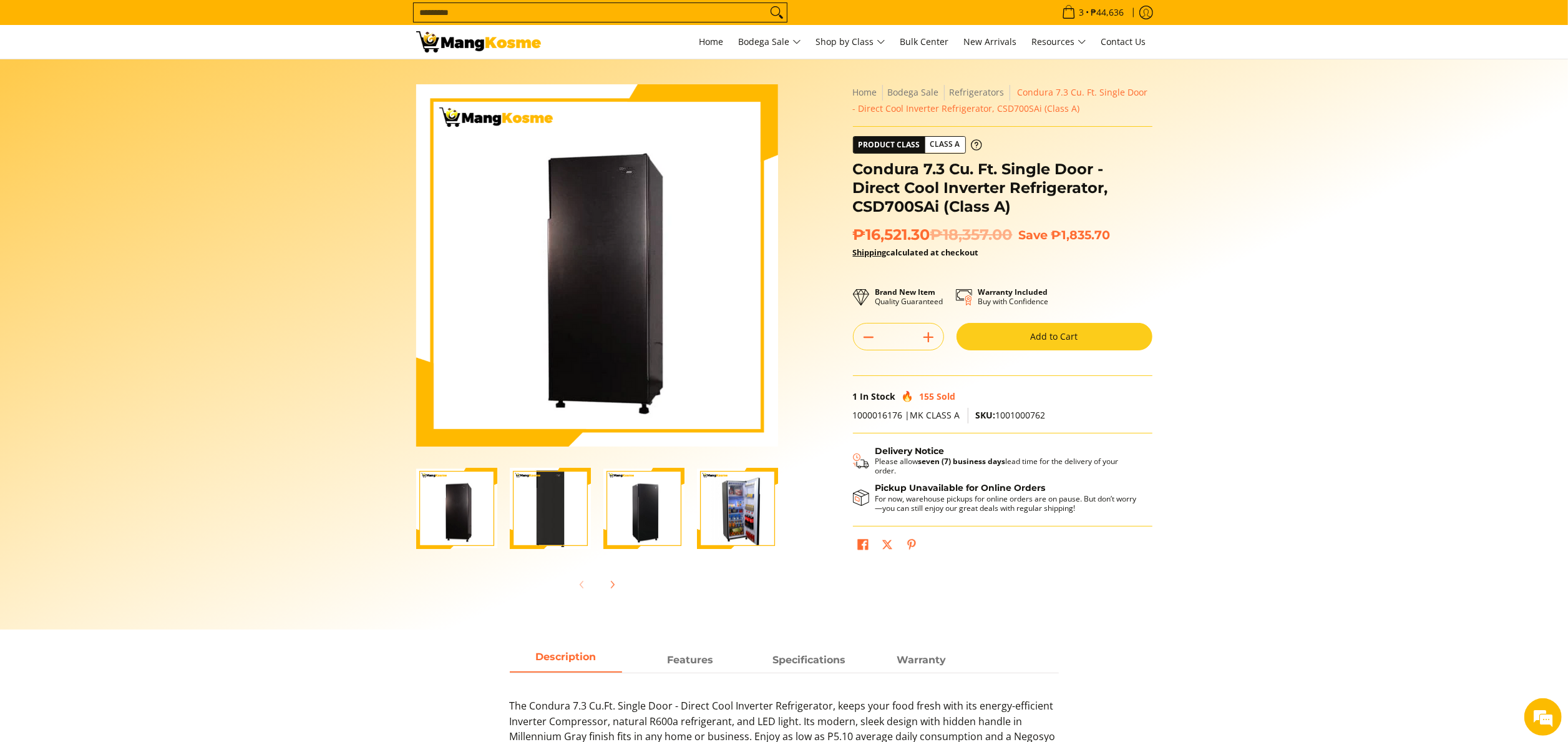
click at [387, 249] on section "Skip to Main Content Enable zoom Disable zoom Enable zoom Disable zoom Enable z…" at bounding box center [784, 344] width 1568 height 570
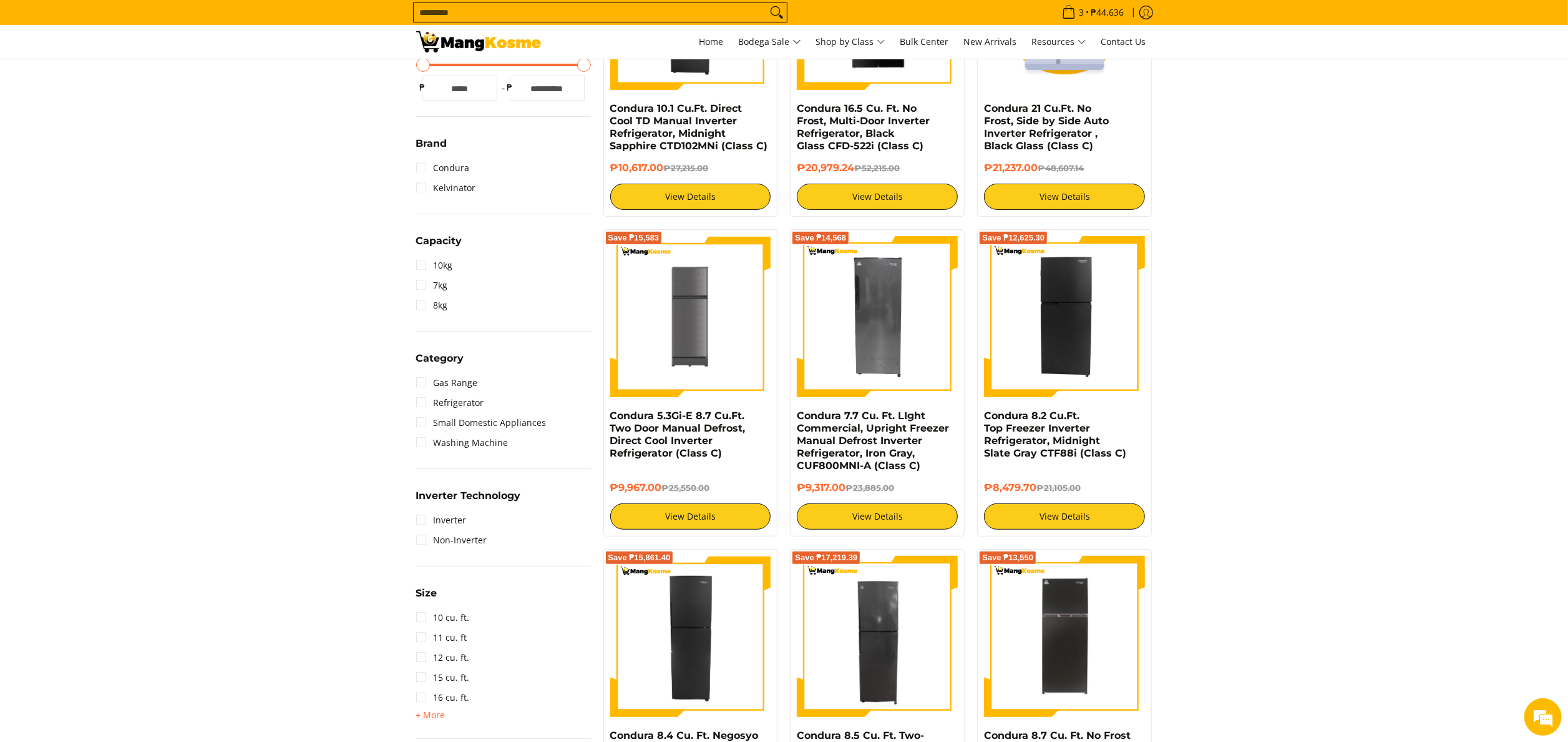
scroll to position [624, 0]
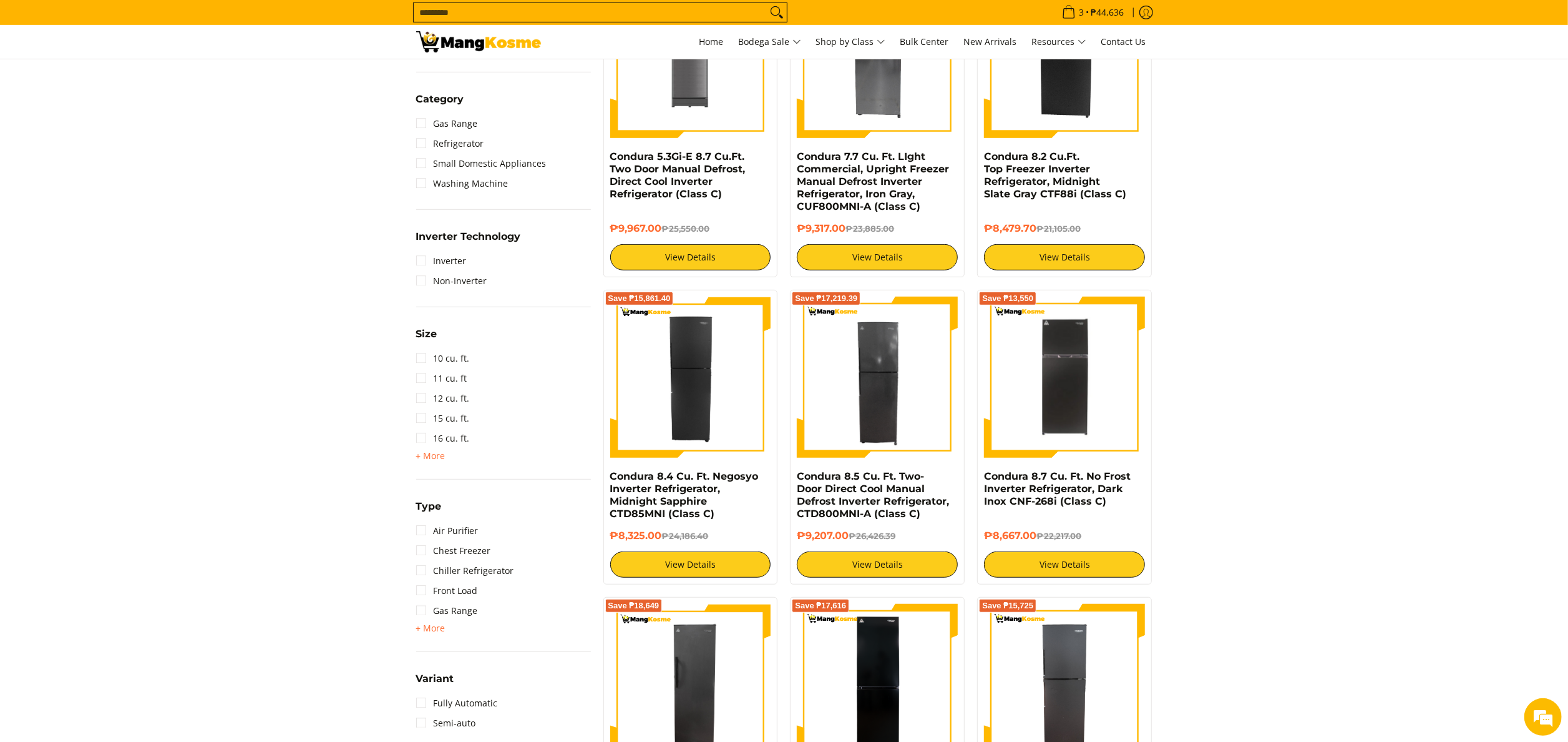
drag, startPoint x: 436, startPoint y: 450, endPoint x: 458, endPoint y: 464, distance: 26.1
click at [436, 450] on span "+ More" at bounding box center [431, 455] width 29 height 10
click at [449, 613] on link "7 cu. ft." at bounding box center [440, 619] width 48 height 20
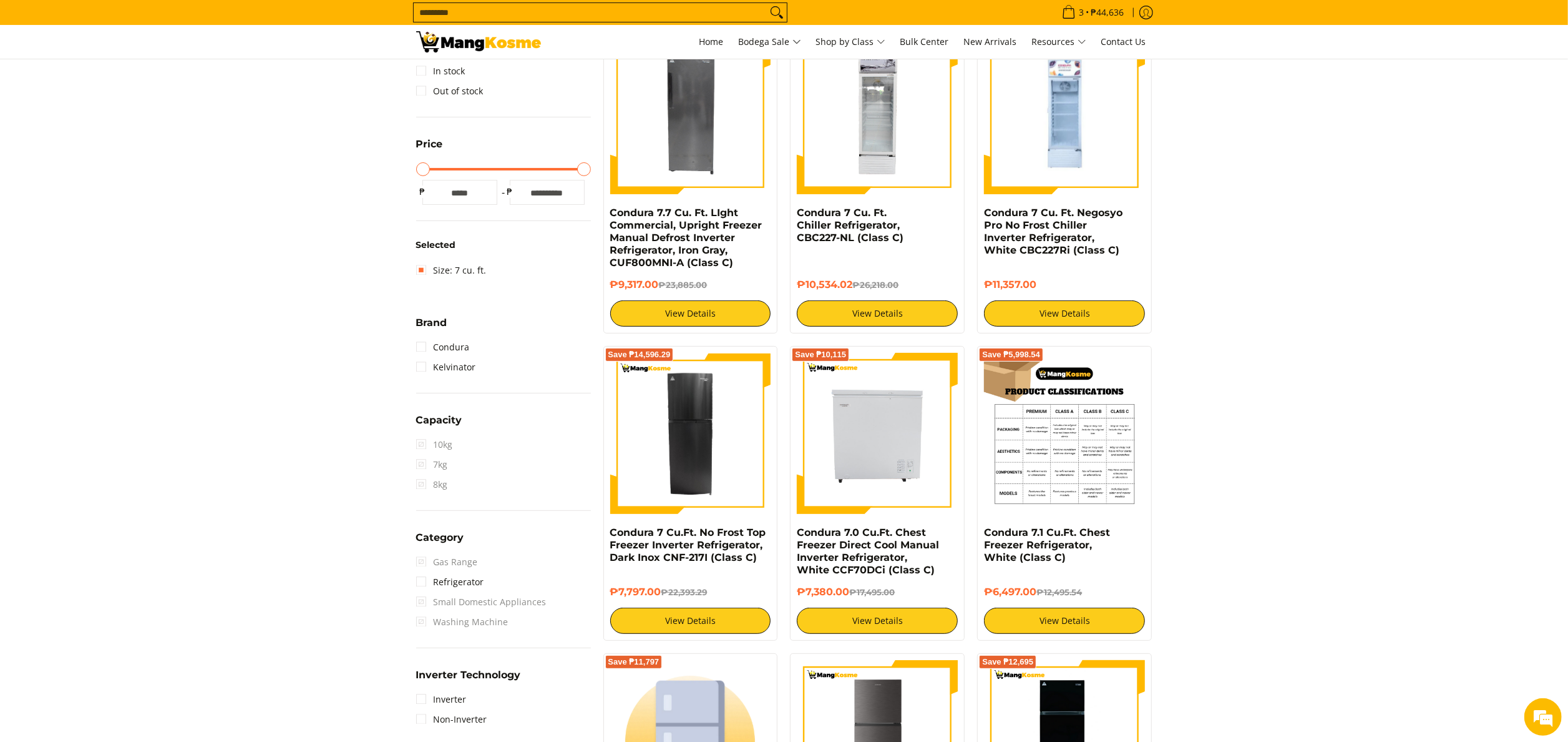
scroll to position [425, 0]
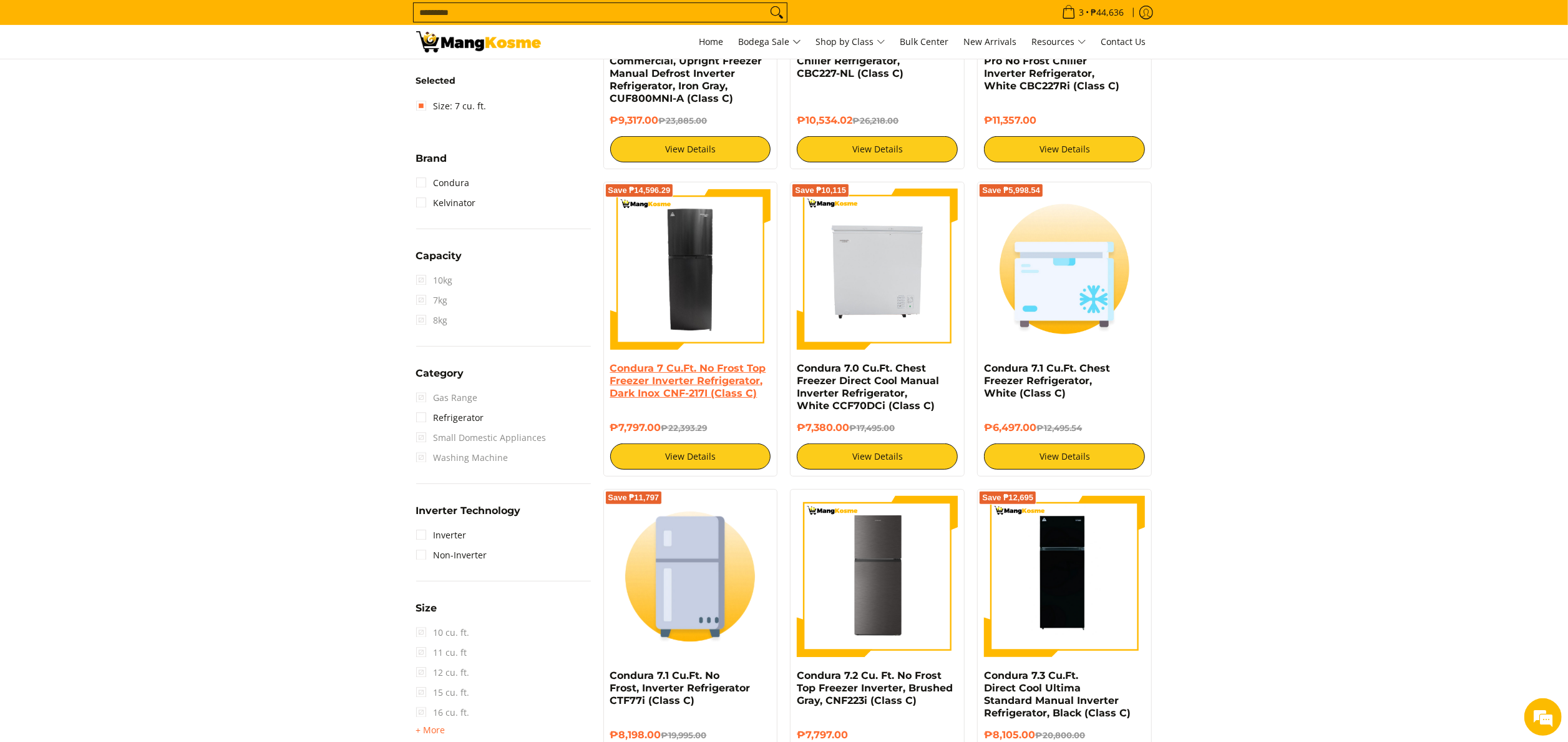
drag, startPoint x: 626, startPoint y: 358, endPoint x: 626, endPoint y: 367, distance: 9.0
click at [626, 361] on div "Save ₱14,596.29" at bounding box center [690, 275] width 161 height 174
click at [626, 370] on link "Condura 7 Cu.Ft. No Frost Top Freezer Inverter Refrigerator, Dark Inox CNF-217I…" at bounding box center [688, 380] width 156 height 37
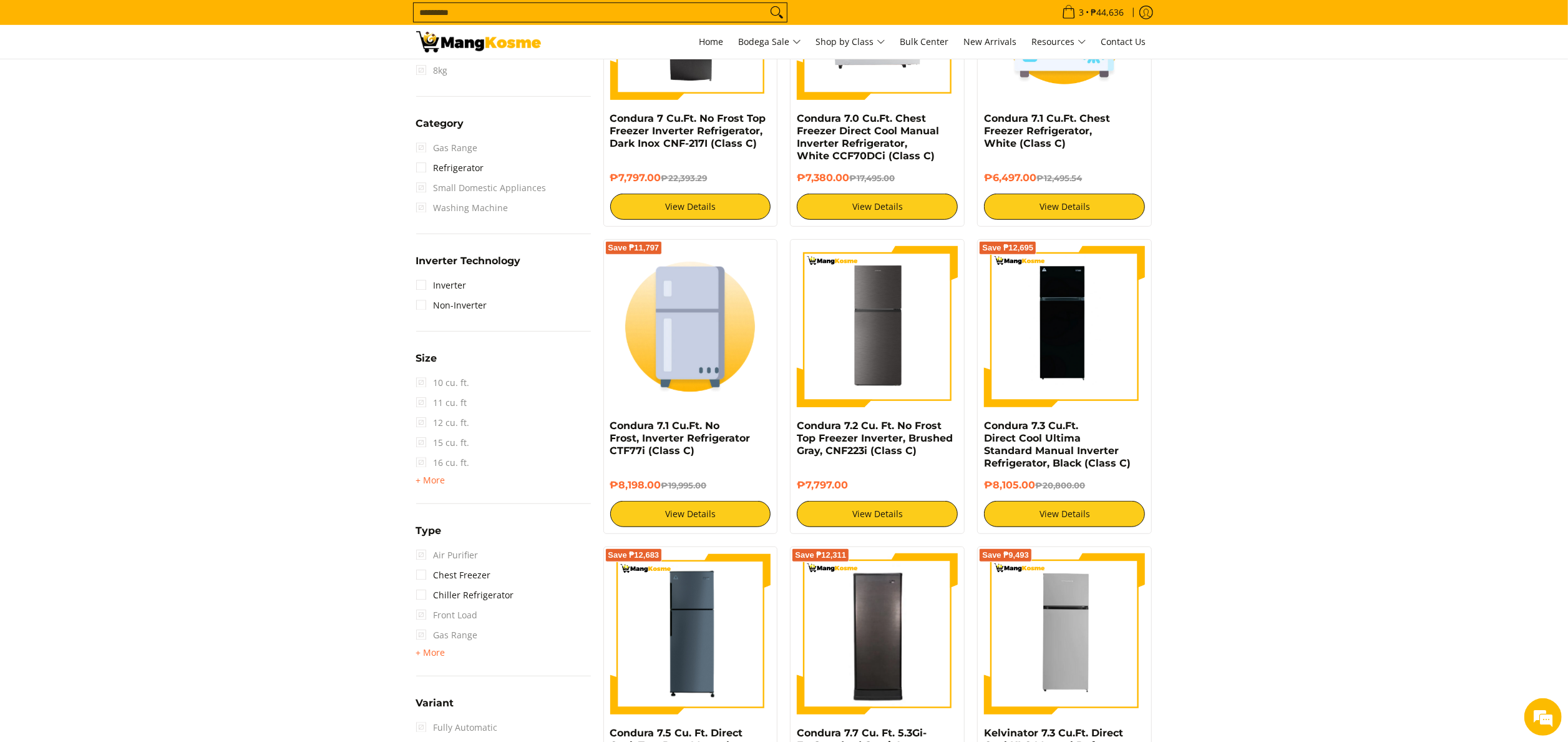
click at [919, 450] on h4 "Condura 7.2 Cu. Ft. No Frost Top Freezer Inverter, Brushed Gray, CNF223i (Class…" at bounding box center [878, 438] width 161 height 37
click at [919, 443] on link "Condura 7.2 Cu. Ft. No Frost Top Freezer Inverter, Brushed Gray, CNF223i (Class…" at bounding box center [875, 438] width 156 height 37
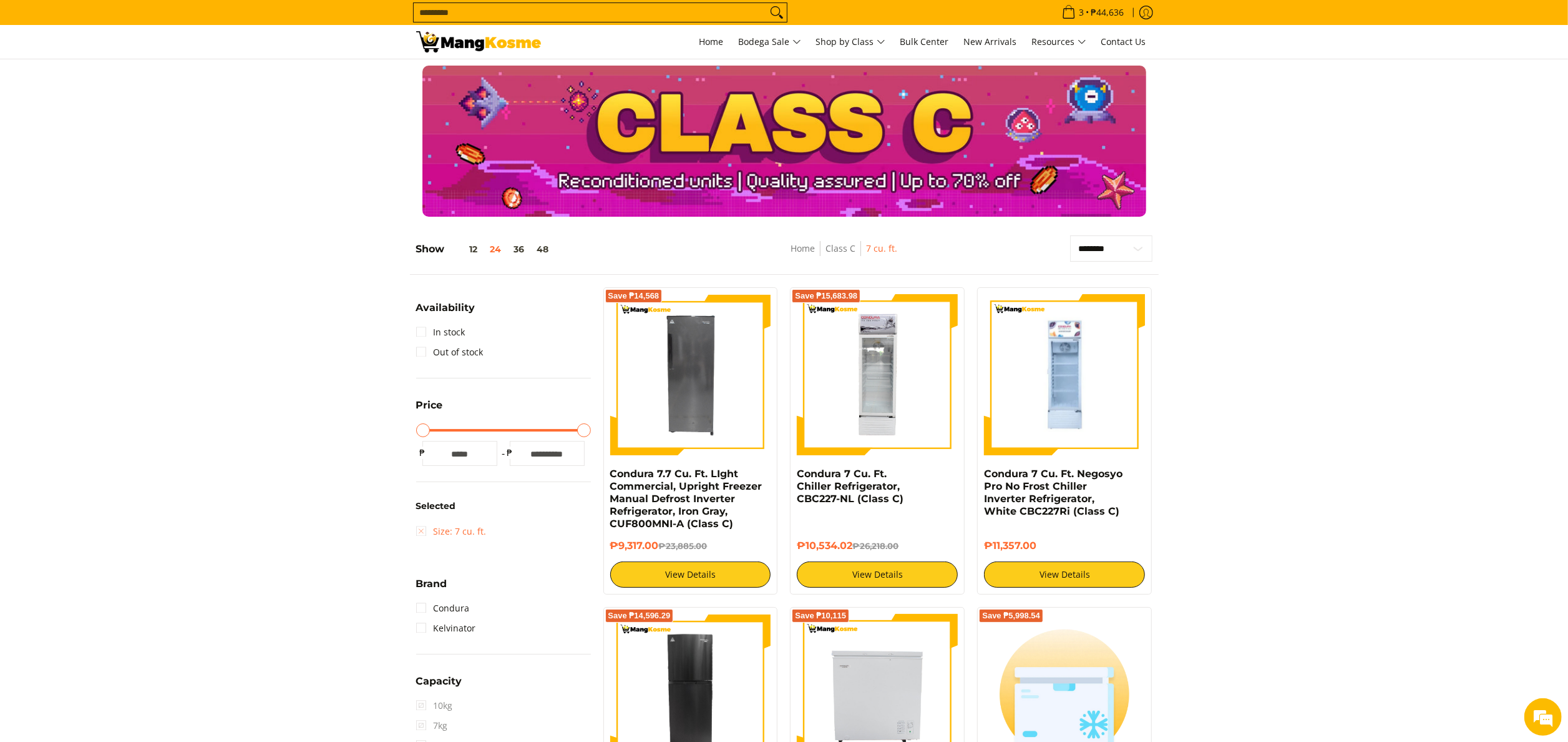
click at [465, 534] on link "Size: 7 cu. ft." at bounding box center [451, 532] width 70 height 20
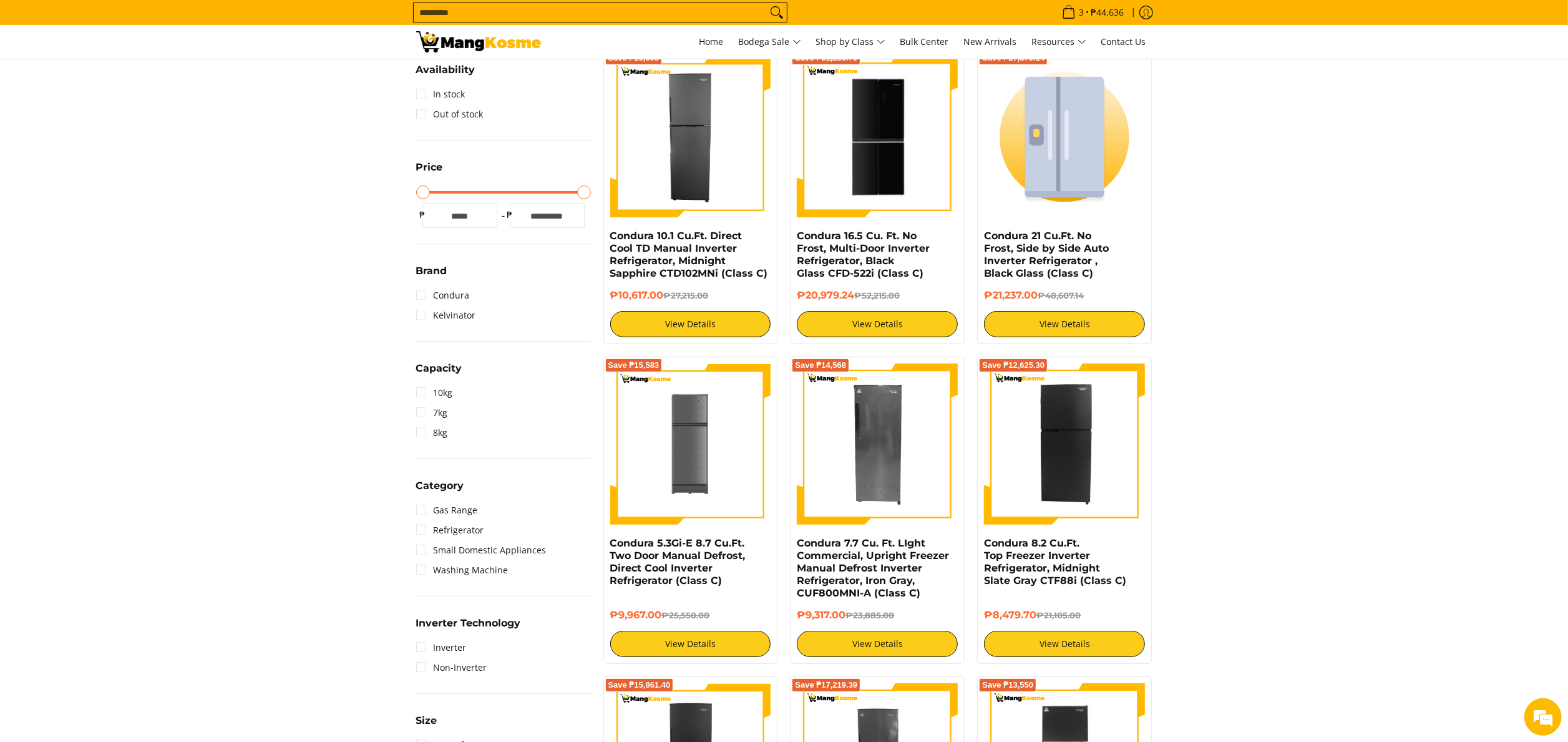
scroll to position [425, 0]
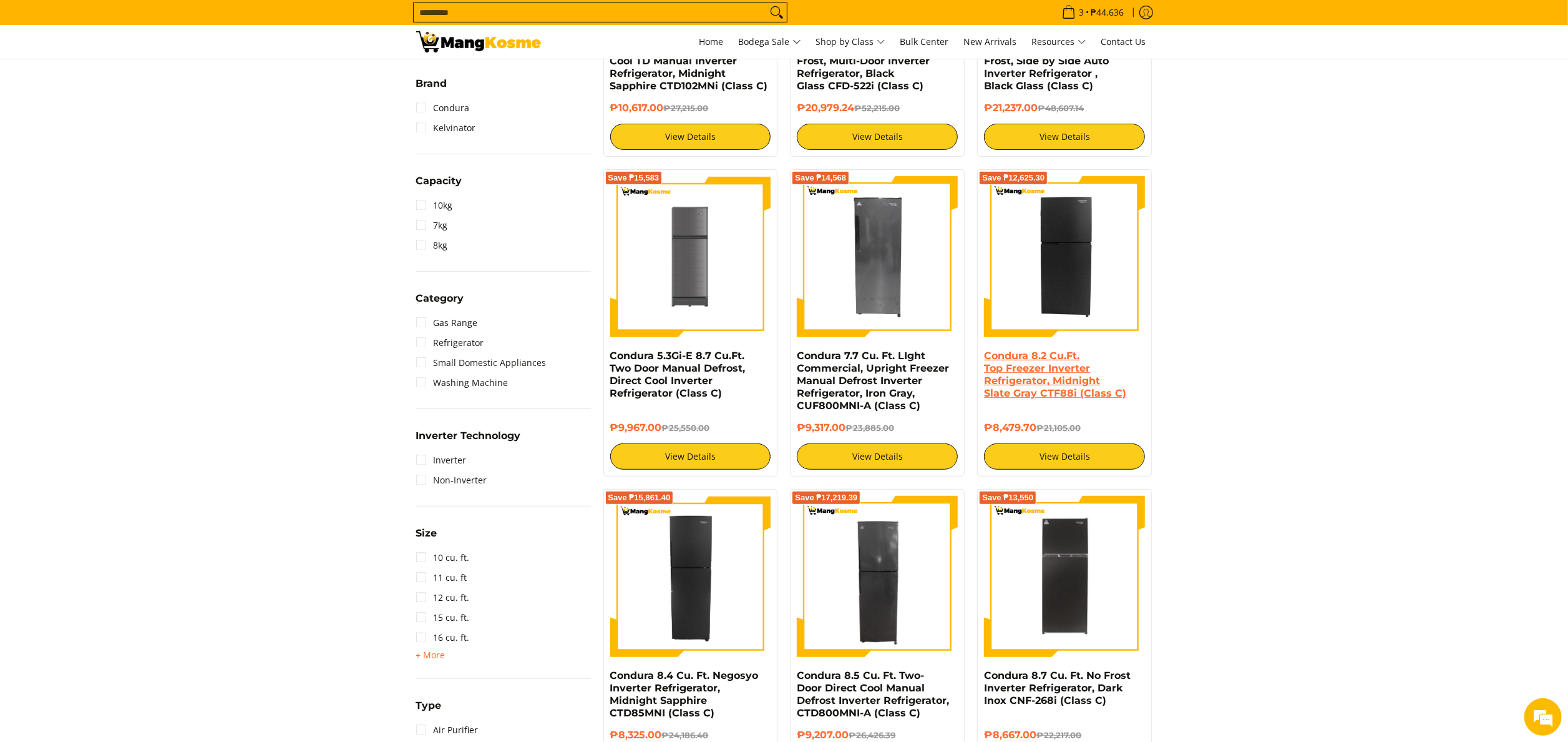
click at [1043, 363] on link "Condura 8.2 Cu.Ft. Top Freezer Inverter Refrigerator, Midnight Slate Gray CTF88…" at bounding box center [1056, 375] width 142 height 49
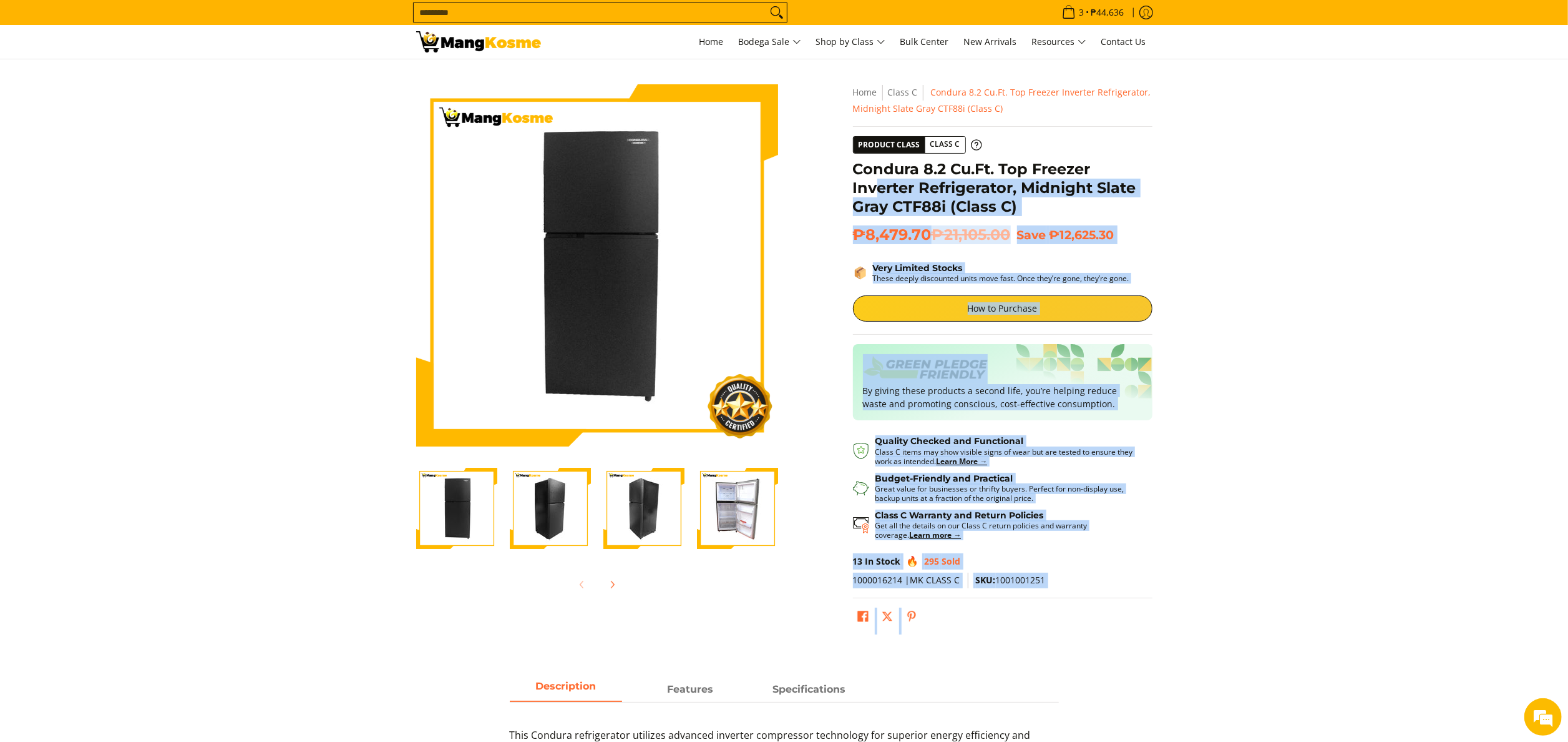
drag, startPoint x: 852, startPoint y: 165, endPoint x: 886, endPoint y: 192, distance: 43.4
click at [886, 192] on div "**********" at bounding box center [1003, 362] width 312 height 556
click at [886, 192] on h1 "Condura 8.2 Cu.Ft. Top Freezer Inverter Refrigerator, Midnight Slate Gray CTF88…" at bounding box center [1003, 187] width 300 height 56
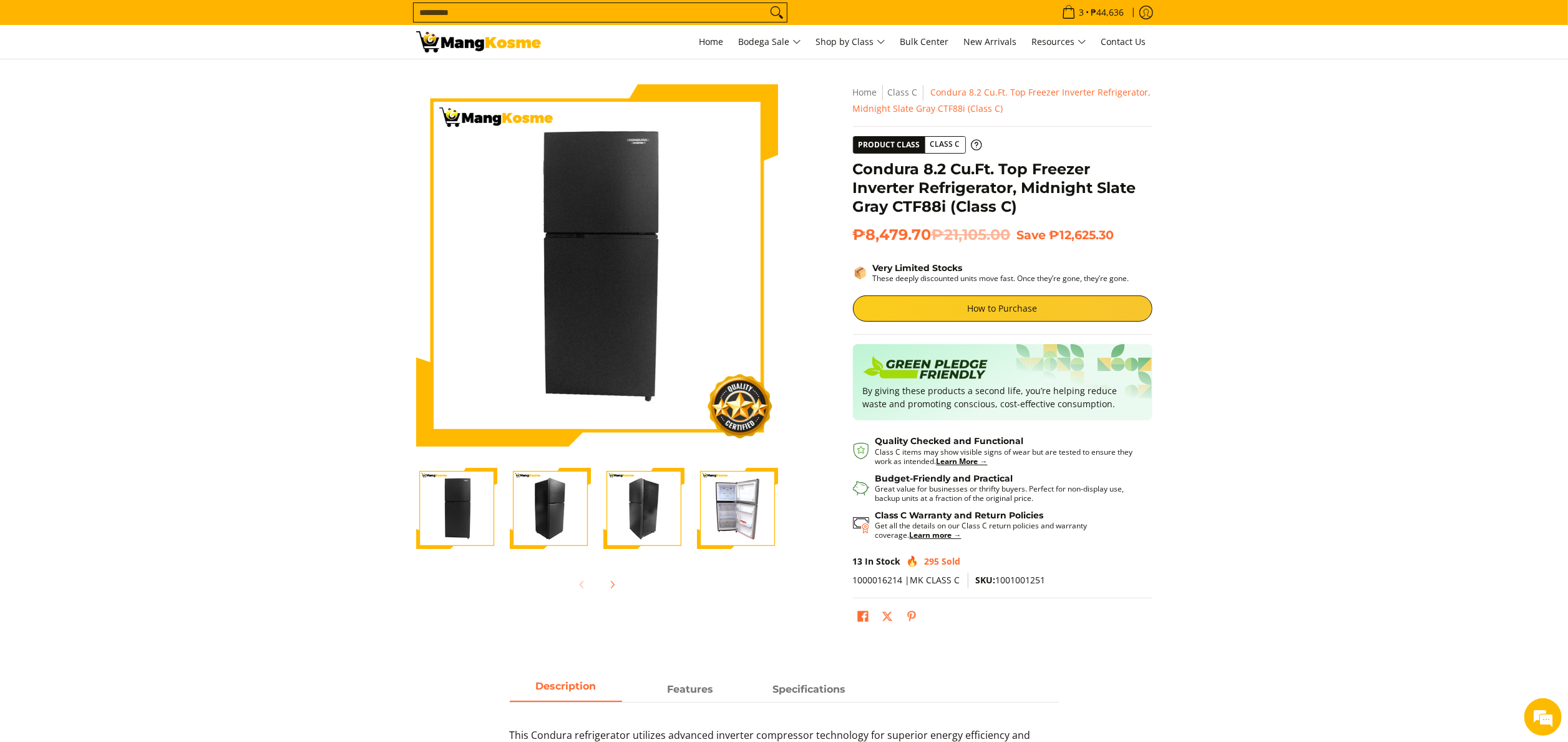
click at [858, 175] on h1 "Condura 8.2 Cu.Ft. Top Freezer Inverter Refrigerator, Midnight Slate Gray CTF88…" at bounding box center [1003, 187] width 300 height 56
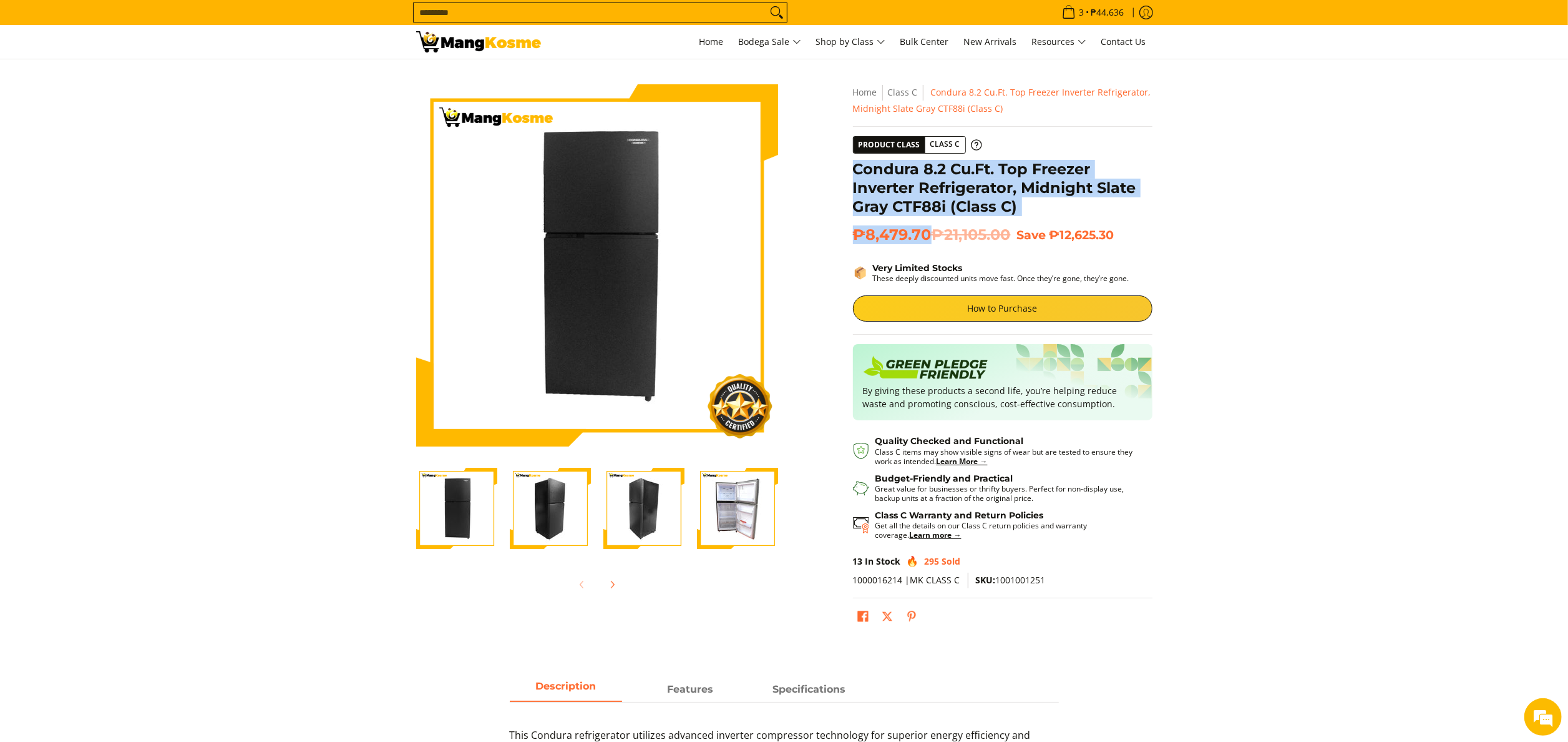
drag, startPoint x: 852, startPoint y: 167, endPoint x: 931, endPoint y: 226, distance: 98.6
click at [931, 226] on div "**********" at bounding box center [1003, 362] width 300 height 556
copy div "Condura 8.2 Cu.Ft. Top Freezer Inverter Refrigerator, Midnight Slate Gray CTF88…"
